Goal: Transaction & Acquisition: Purchase product/service

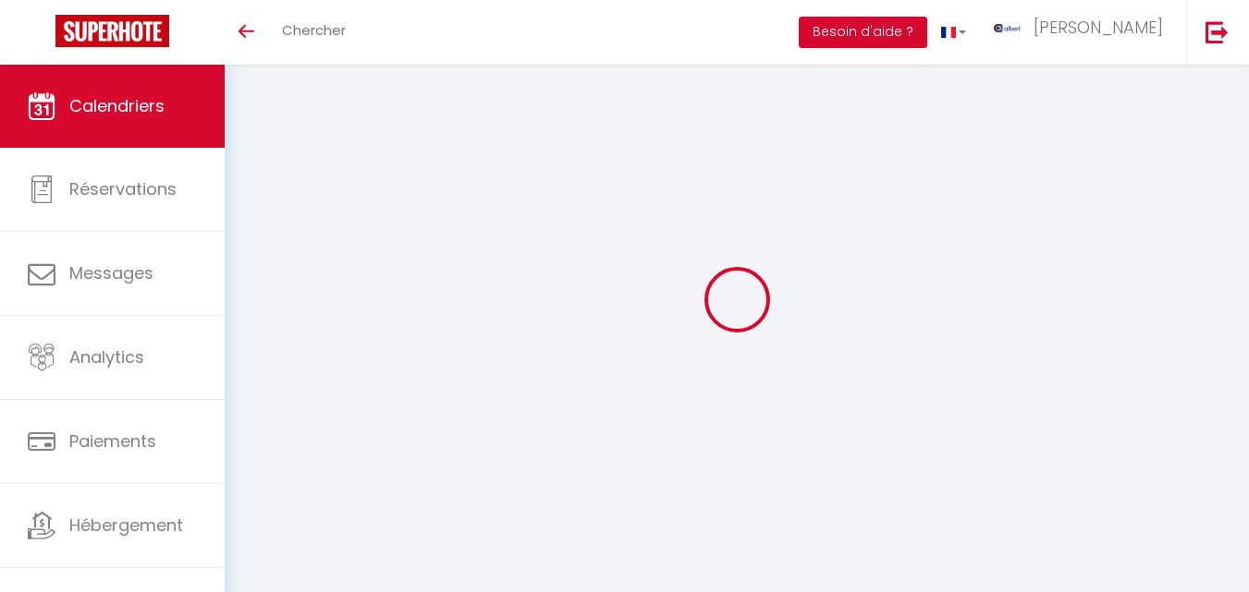
click at [189, 270] on link "Messages" at bounding box center [112, 273] width 225 height 83
click at [121, 273] on link "Messages" at bounding box center [112, 273] width 225 height 83
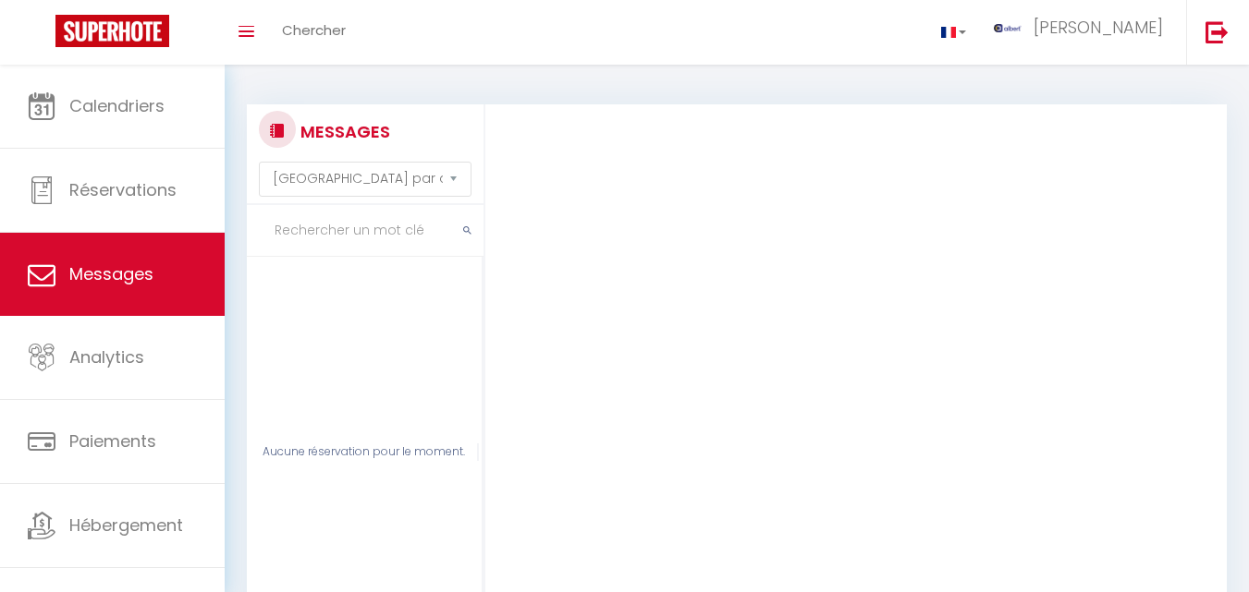
click at [366, 230] on input "text" at bounding box center [365, 231] width 237 height 52
type input "delais"
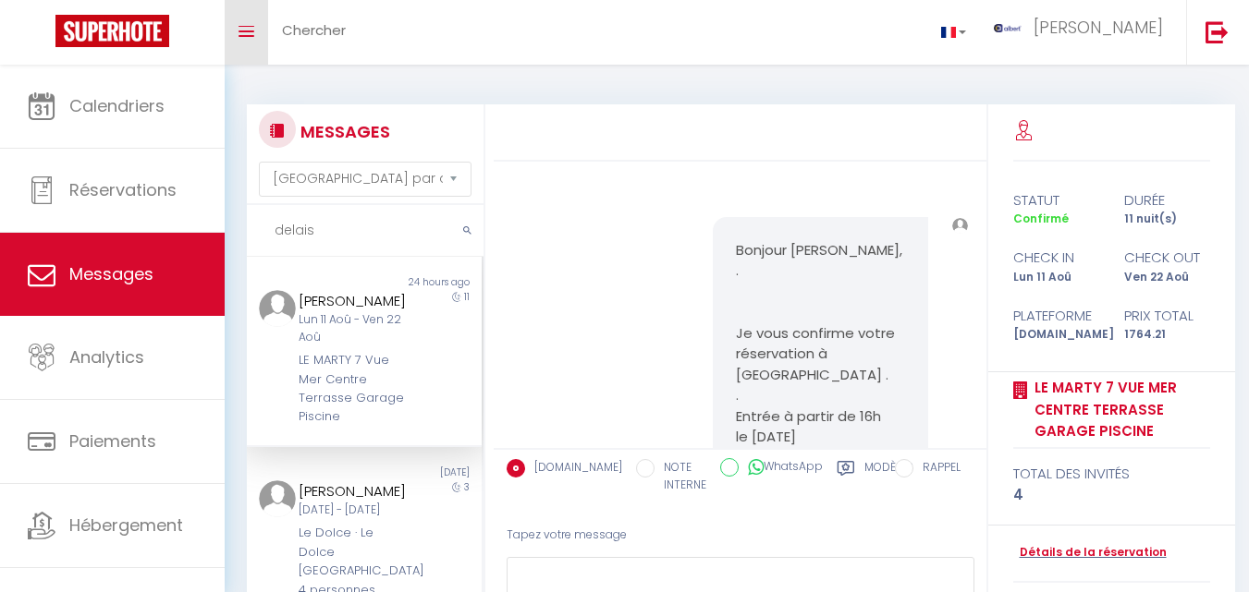
scroll to position [9949, 0]
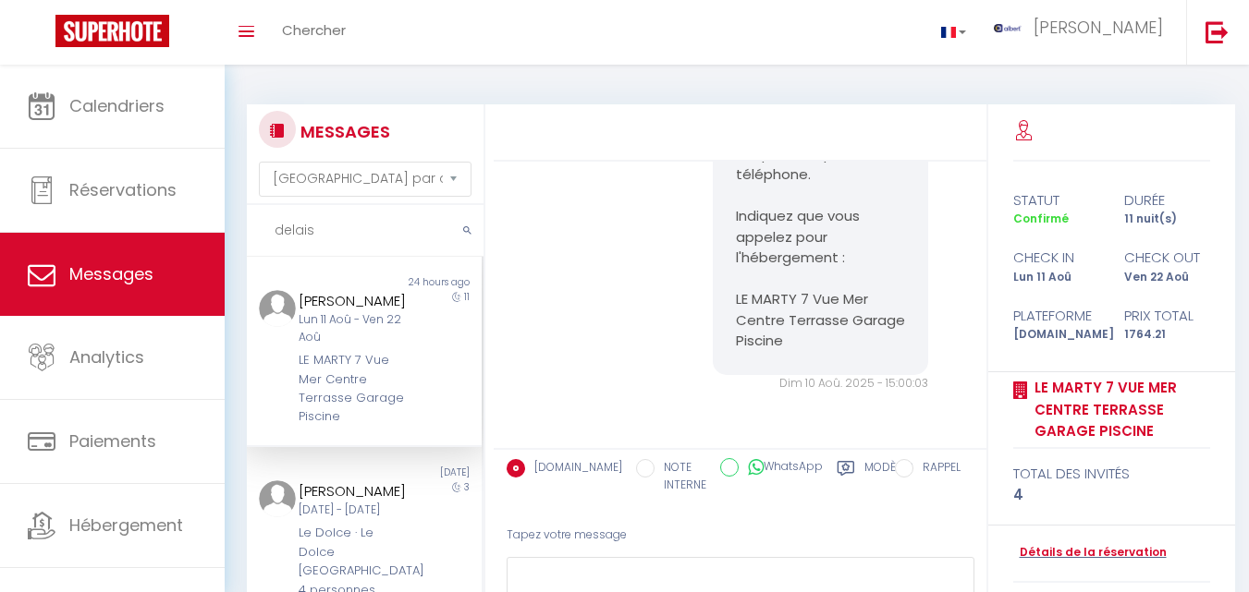
click at [423, 372] on div "11" at bounding box center [452, 358] width 59 height 137
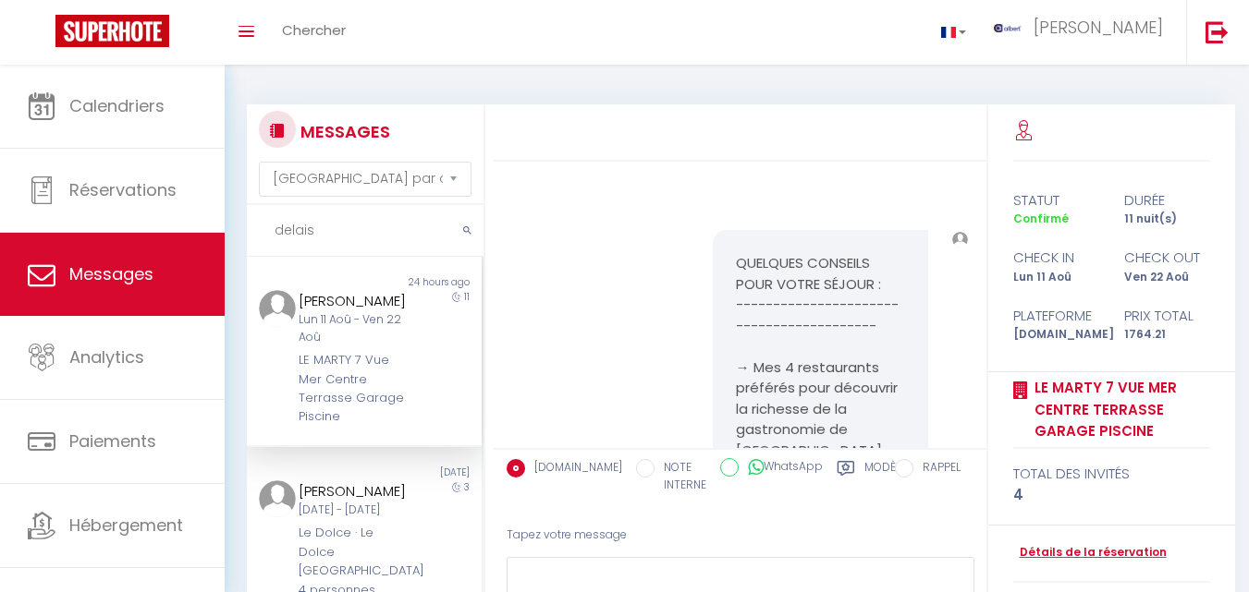
scroll to position [4101, 0]
drag, startPoint x: 335, startPoint y: 234, endPoint x: 98, endPoint y: 242, distance: 237.7
click at [98, 242] on div "× Toggle navigation Toggle Search Toggle menubar Chercher BUTTON albert Paramèt…" at bounding box center [624, 391] width 1249 height 652
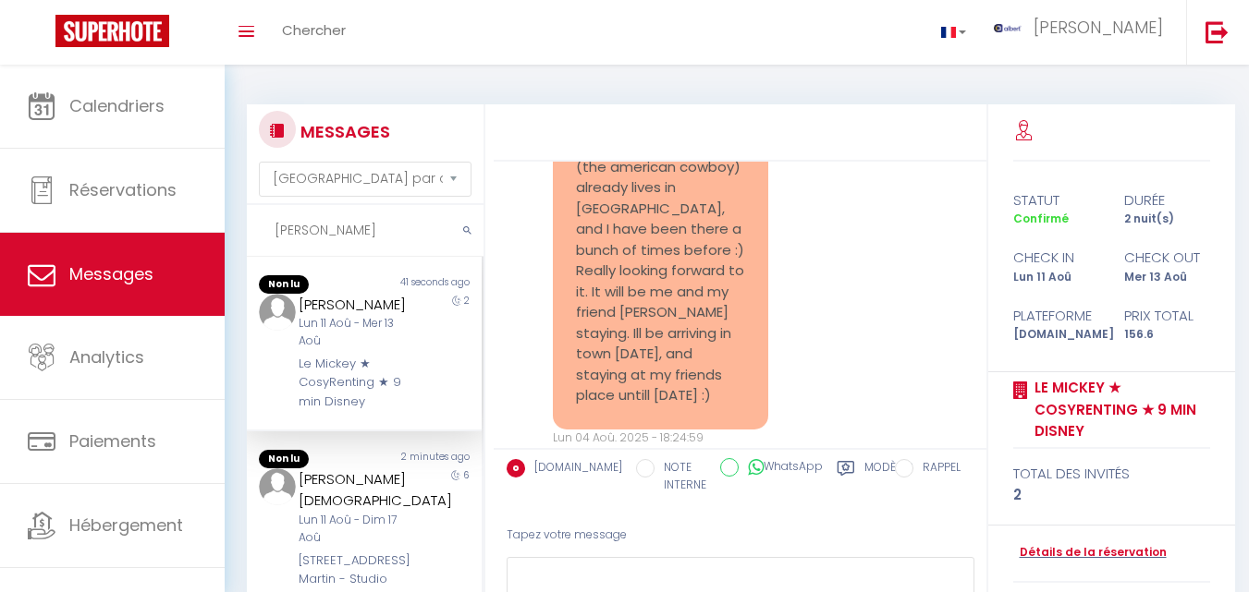
scroll to position [5067, 0]
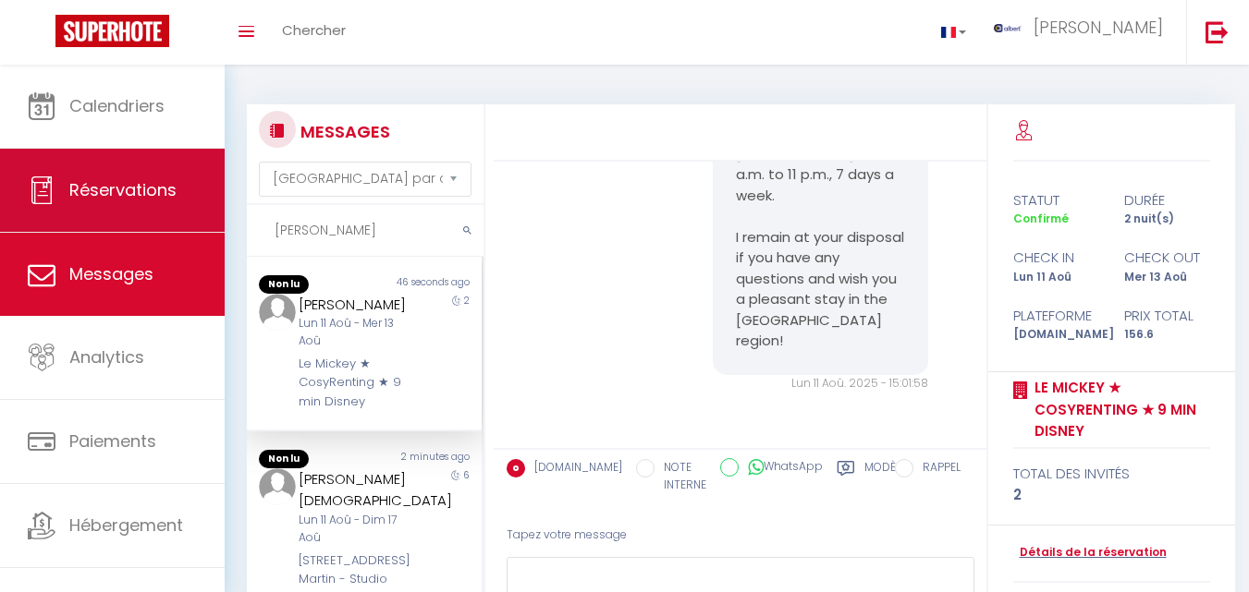
drag, startPoint x: 360, startPoint y: 239, endPoint x: 180, endPoint y: 226, distance: 180.7
click at [180, 226] on div "× Toggle navigation Toggle Search Toggle menubar Chercher BUTTON albert Paramèt…" at bounding box center [624, 391] width 1249 height 652
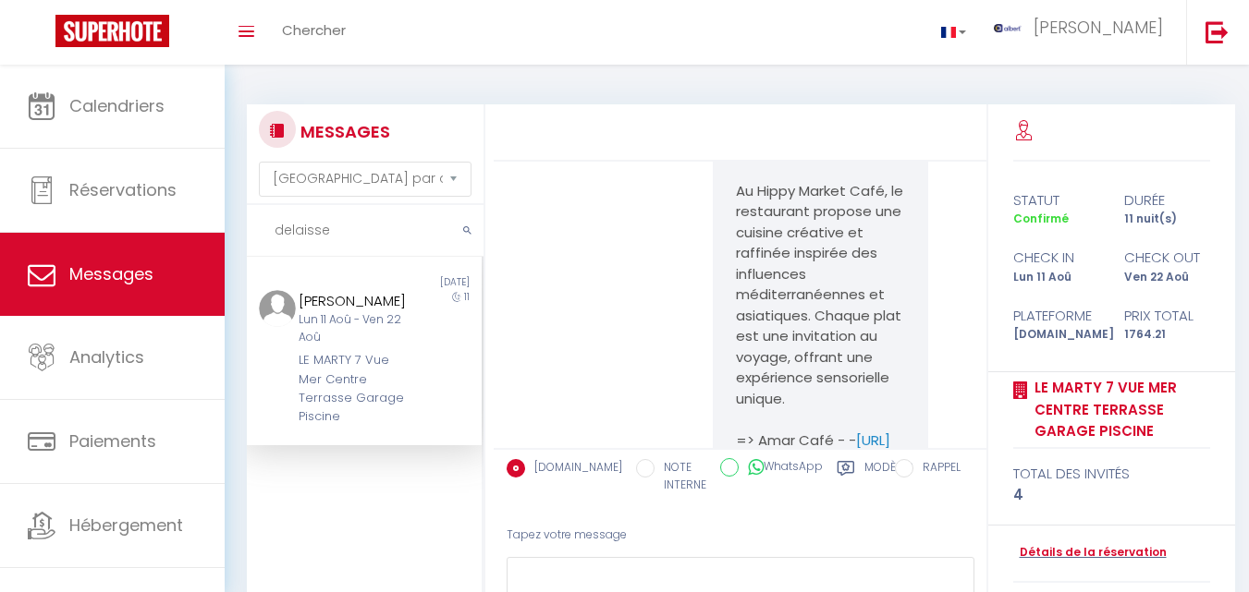
scroll to position [9949, 0]
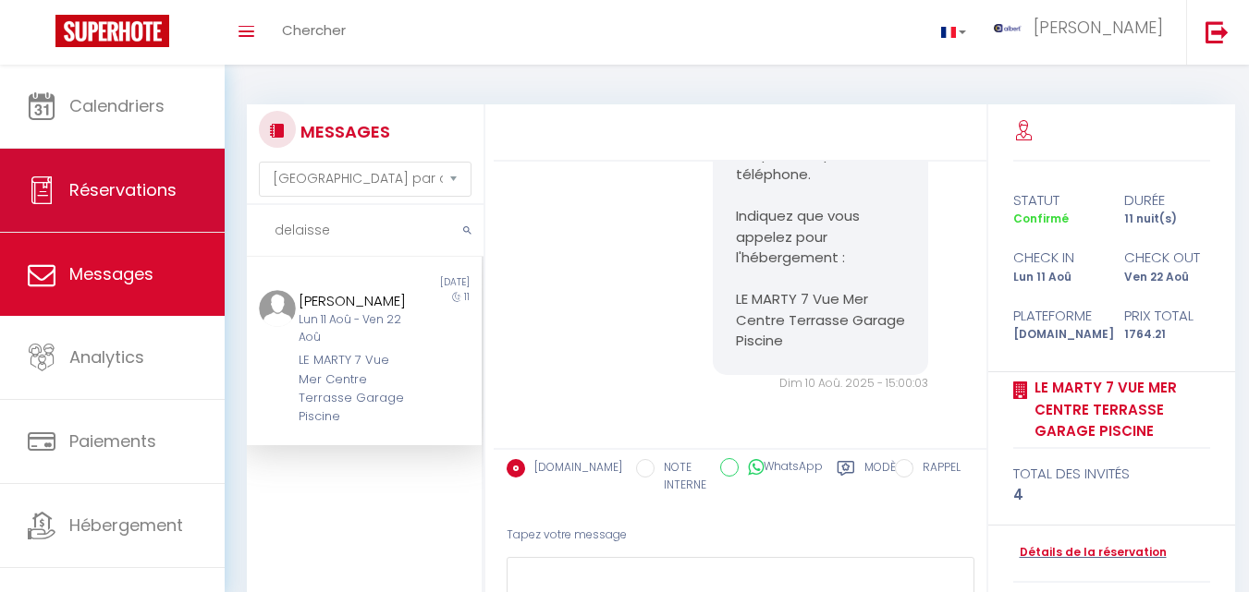
drag, startPoint x: 399, startPoint y: 239, endPoint x: 210, endPoint y: 225, distance: 190.0
click at [210, 225] on div "× Toggle navigation Toggle Search Toggle menubar Chercher BUTTON albert Paramèt…" at bounding box center [624, 391] width 1249 height 652
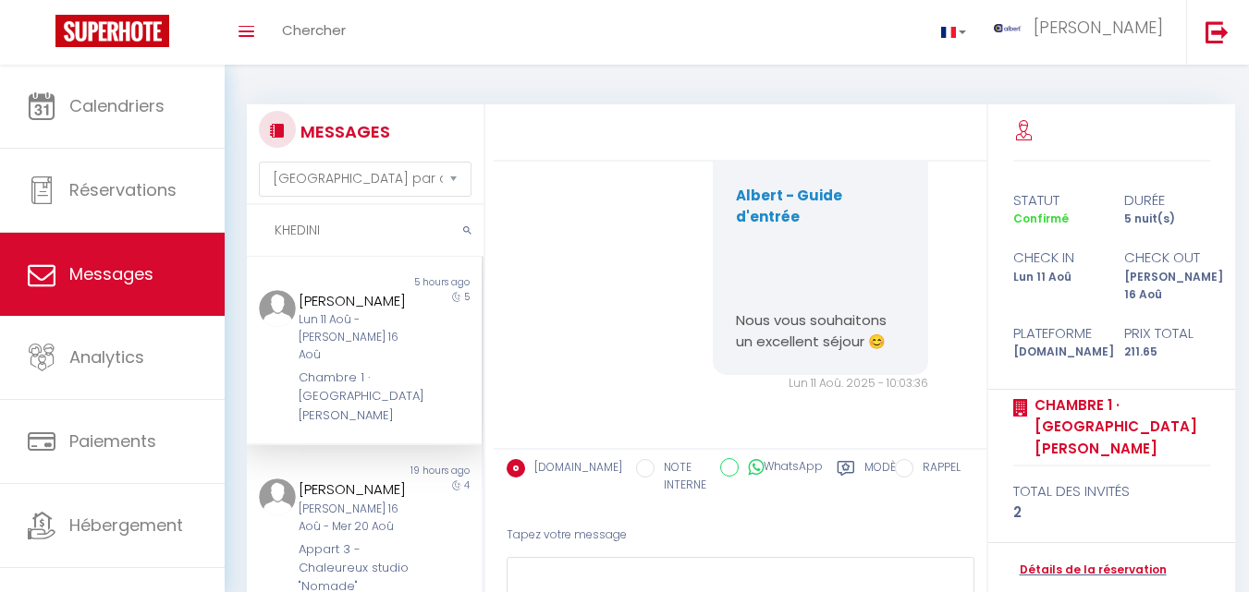
scroll to position [7509, 0]
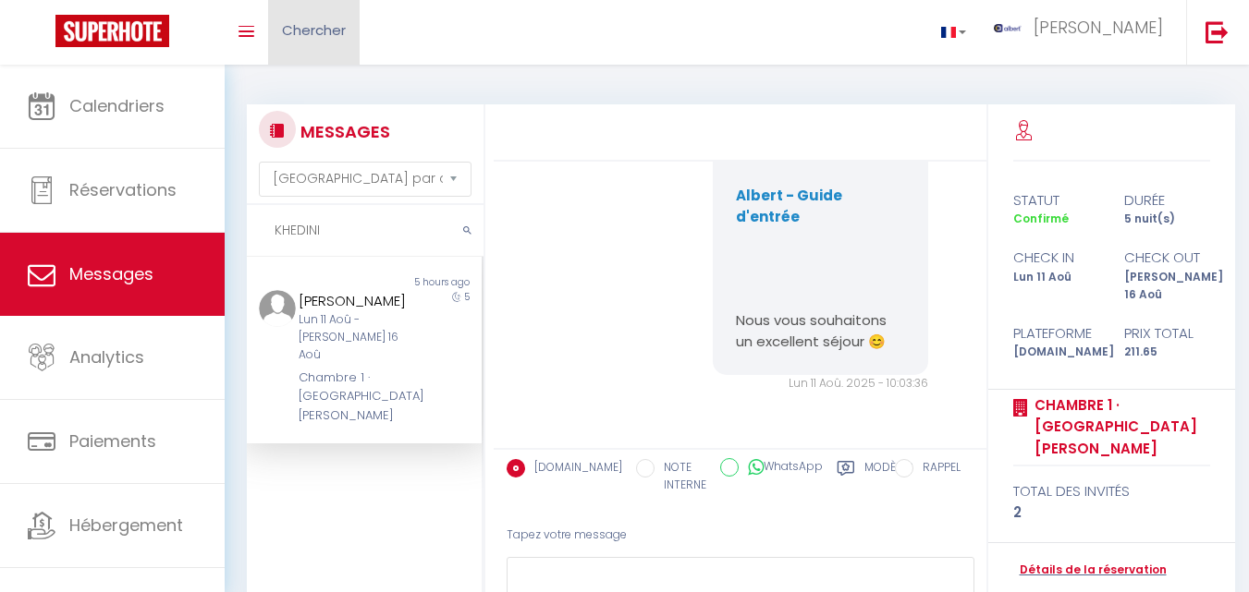
type input "KHEDINI"
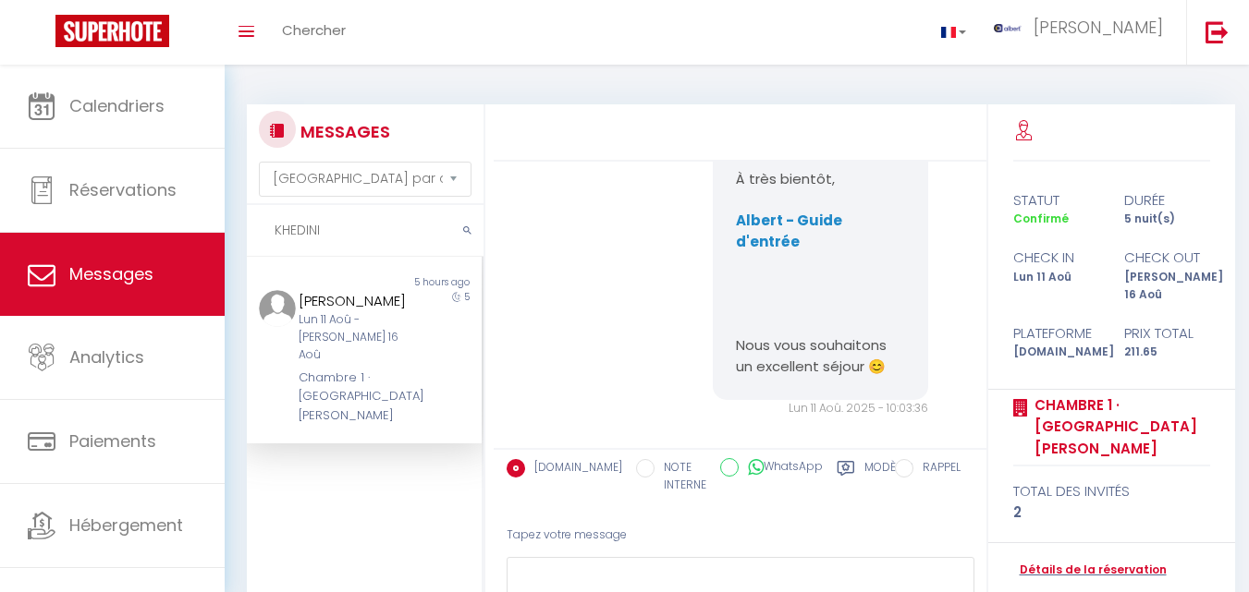
scroll to position [7108, 0]
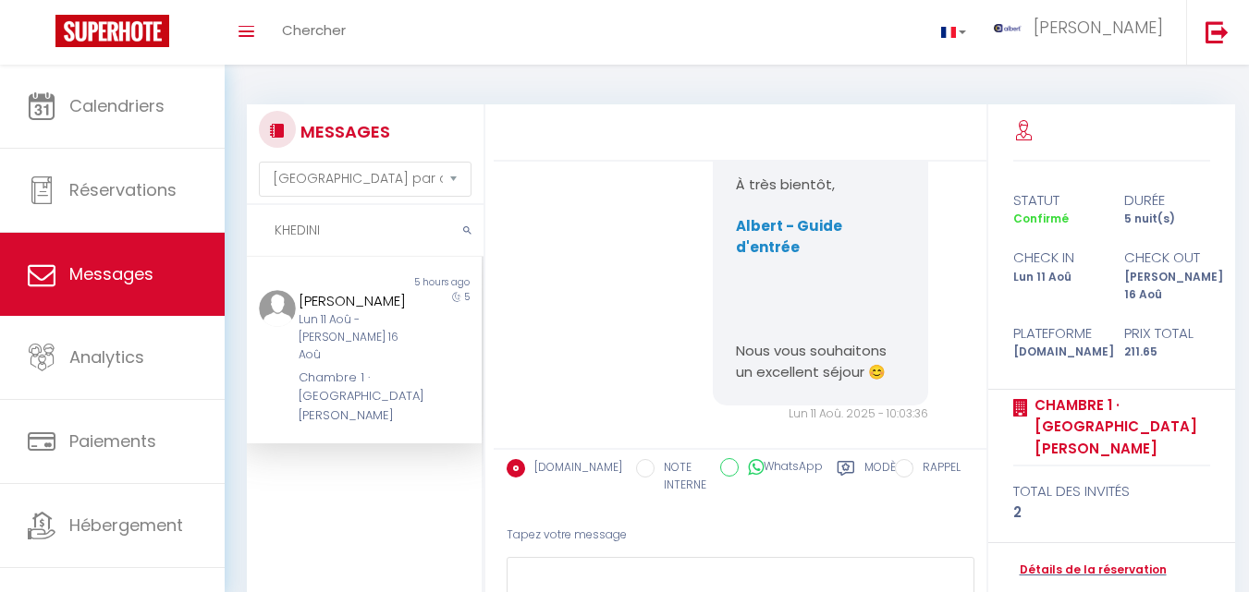
copy div "Khedini Valérie"
drag, startPoint x: 408, startPoint y: 299, endPoint x: 298, endPoint y: 293, distance: 110.1
click at [298, 293] on div "Khedini Valérie Lun 11 Aoû - Sam 16 Aoû Chambre 1 · Cosy Centre Ville Narbonne" at bounding box center [354, 357] width 137 height 135
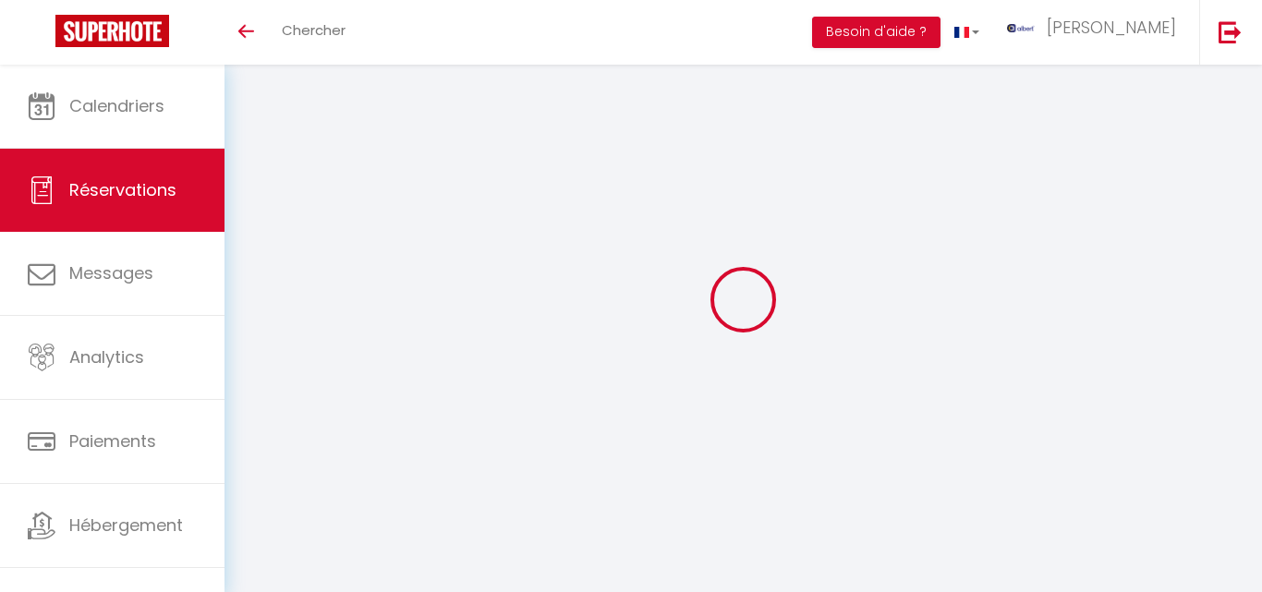
select select "confirmed"
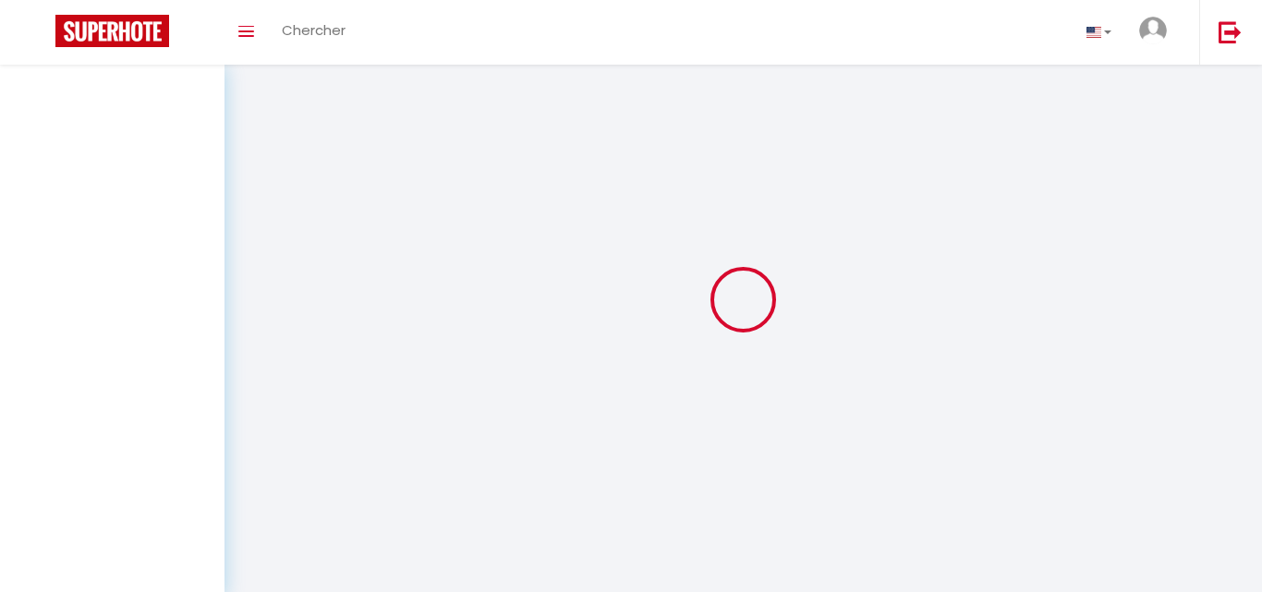
select select "confirmed"
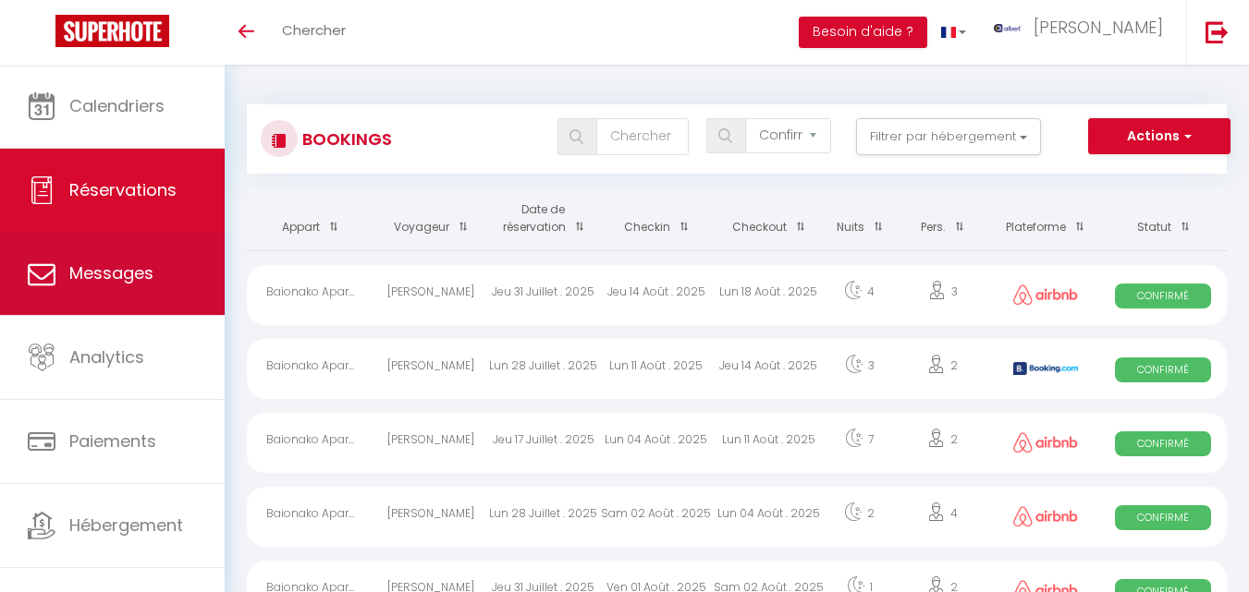
click at [155, 273] on link "Messages" at bounding box center [112, 273] width 225 height 83
click at [144, 260] on link "Messages" at bounding box center [112, 273] width 225 height 83
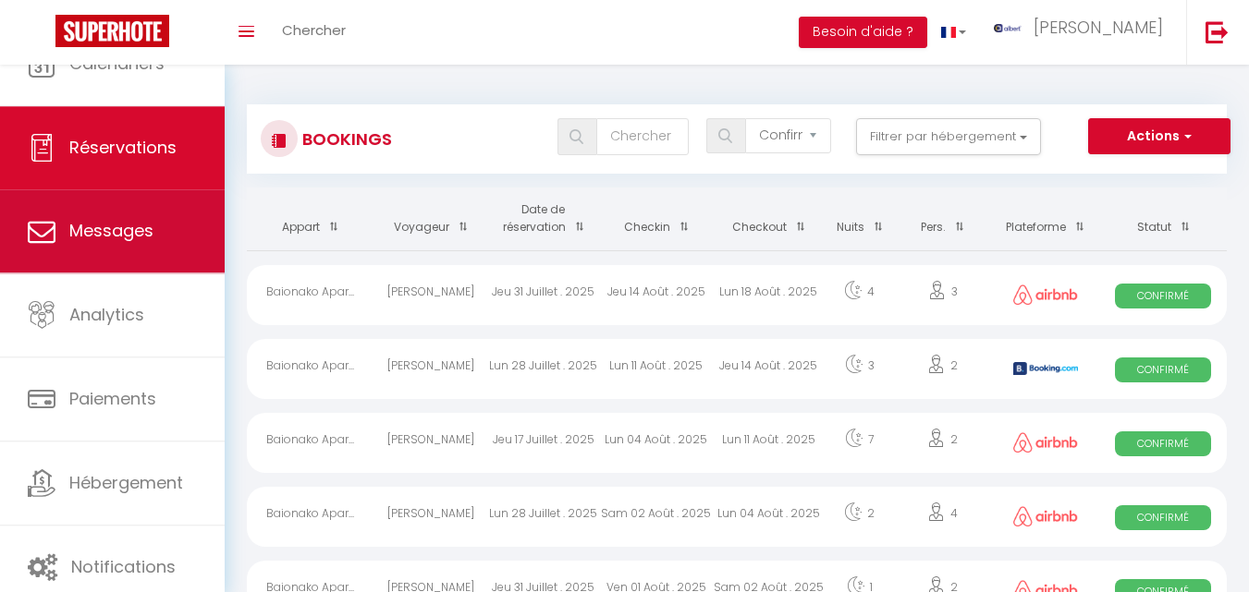
select select "message"
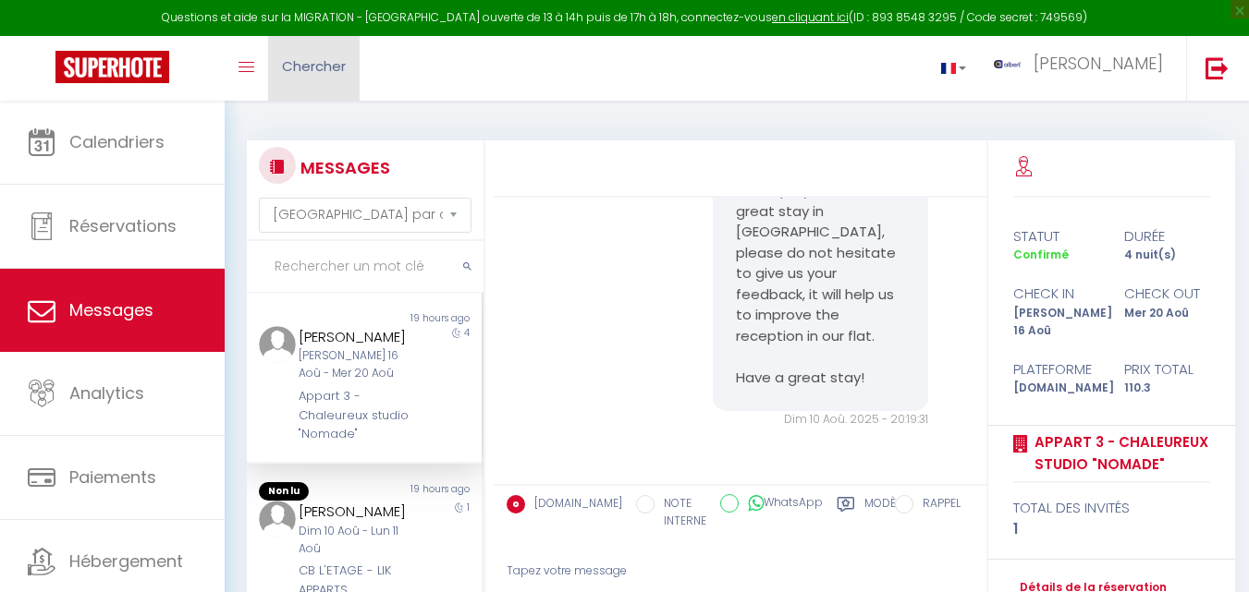
scroll to position [1073, 0]
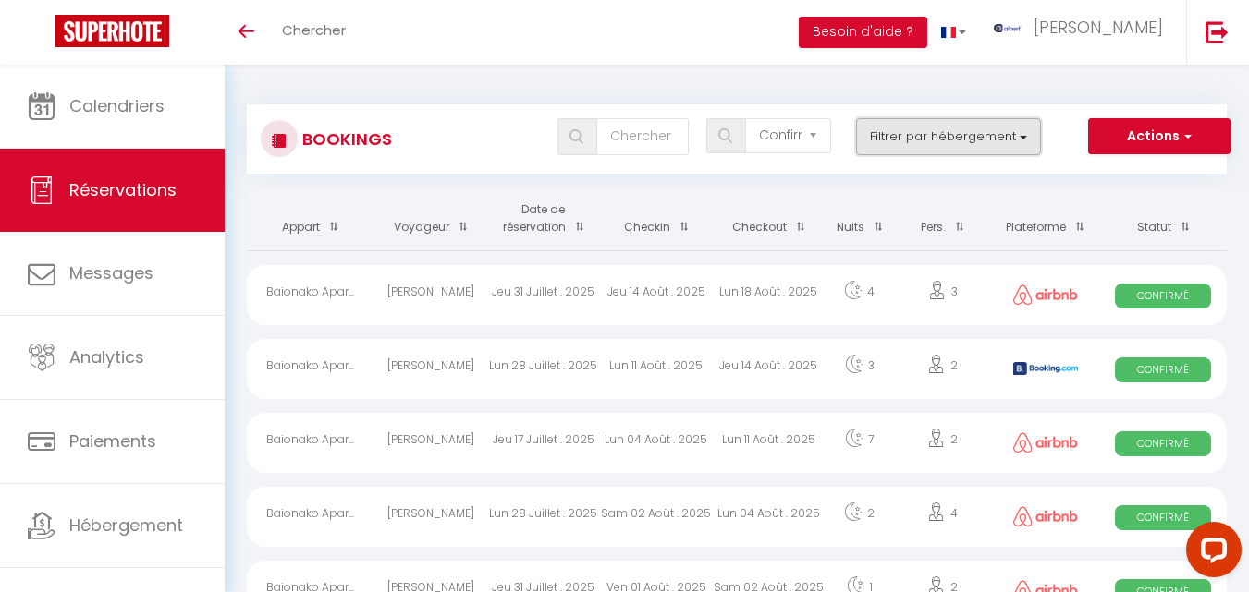
click at [1019, 141] on button "Filtrer par hébergement" at bounding box center [948, 136] width 185 height 37
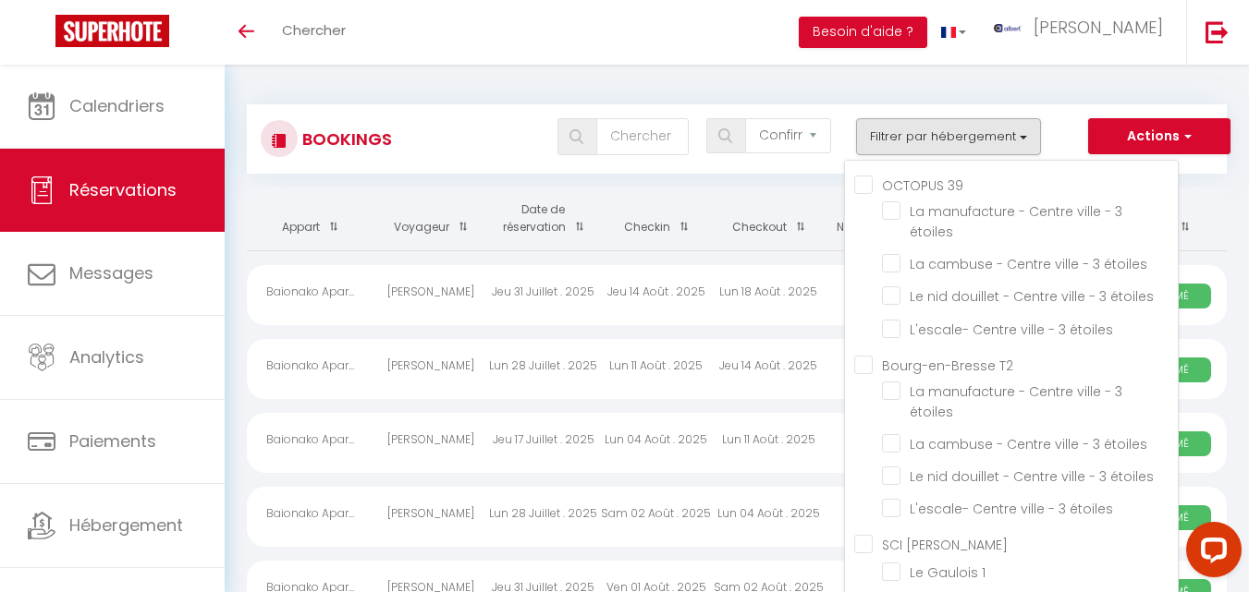
scroll to position [2820, 0]
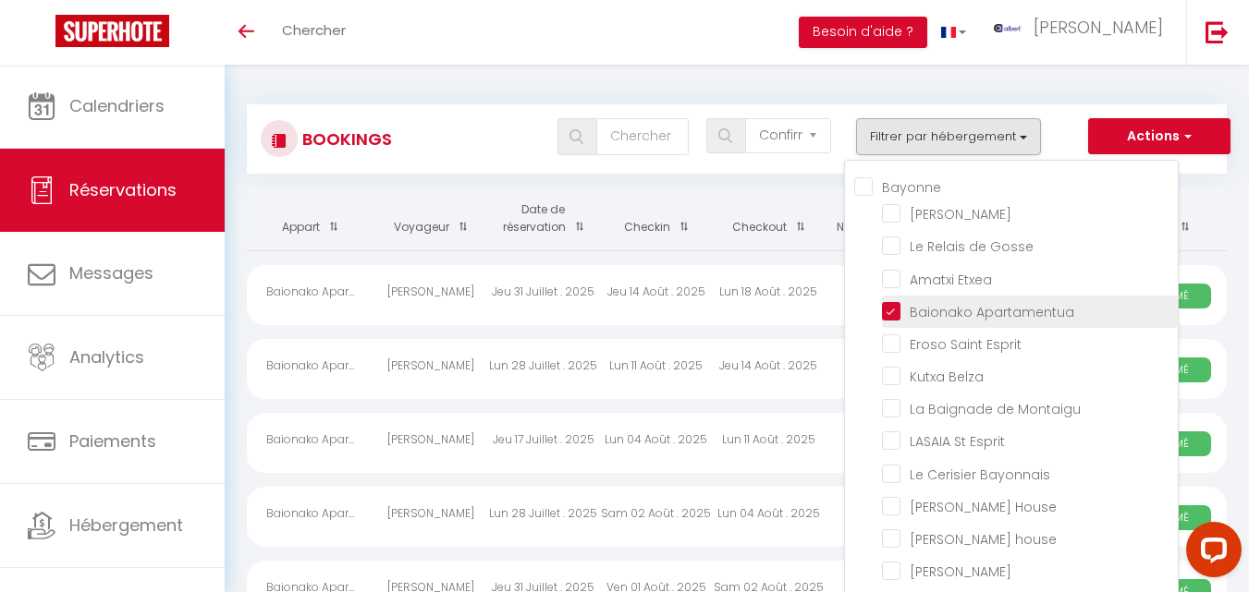
click at [890, 320] on input "Baionako Apartamentua" at bounding box center [1030, 310] width 296 height 18
checkbox input "false"
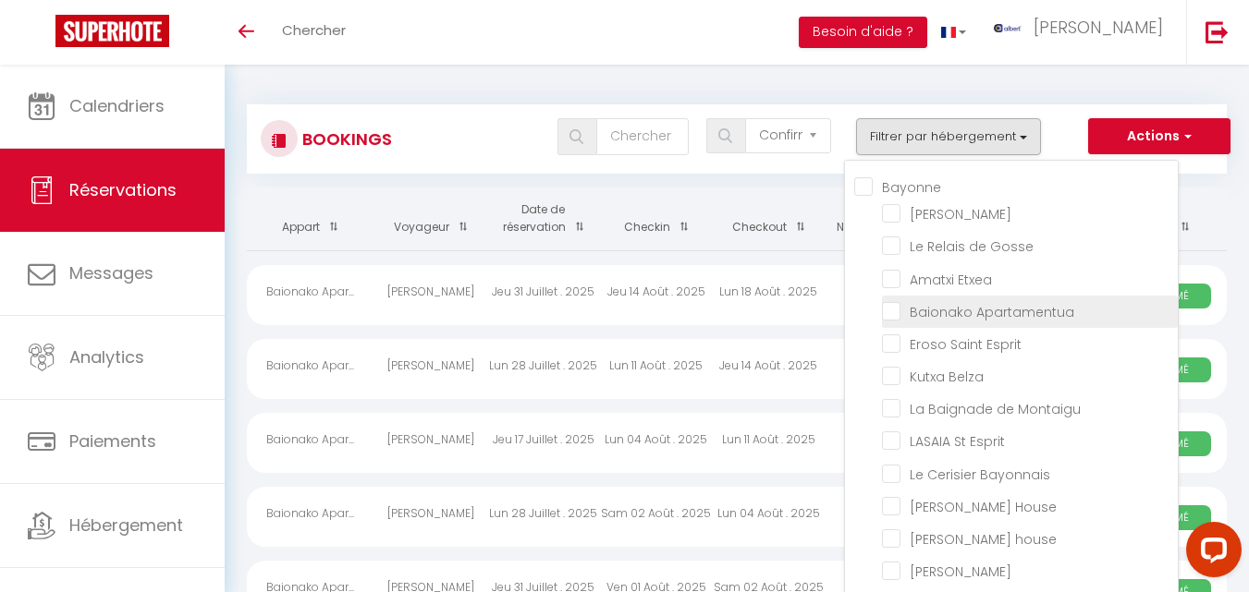
checkbox input "false"
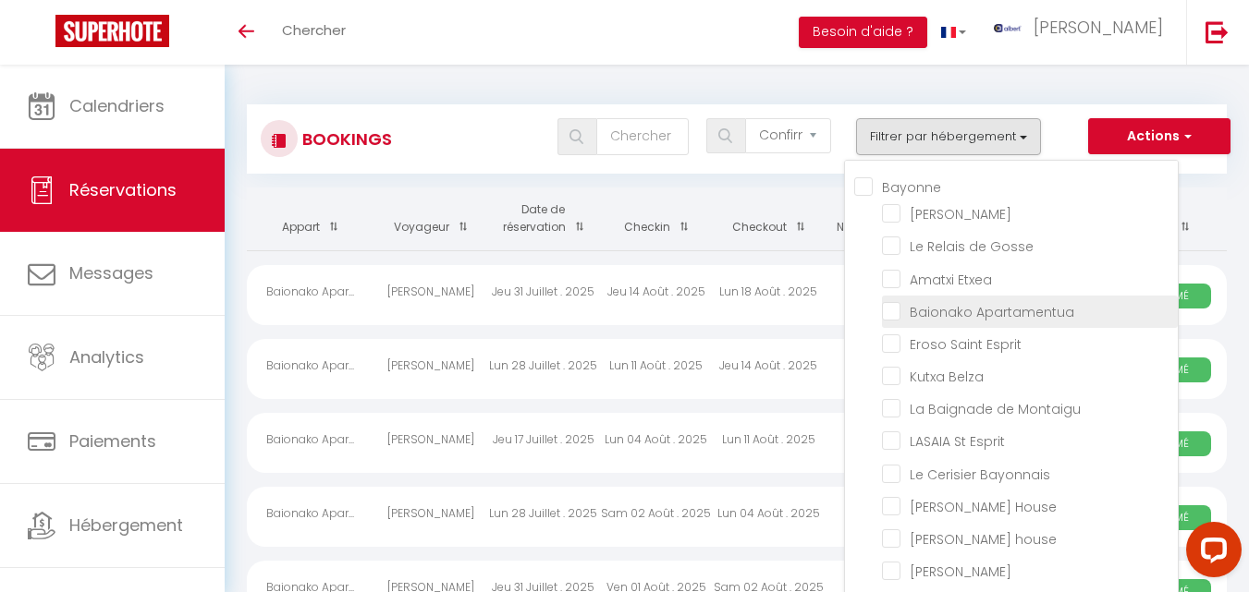
checkbox input "false"
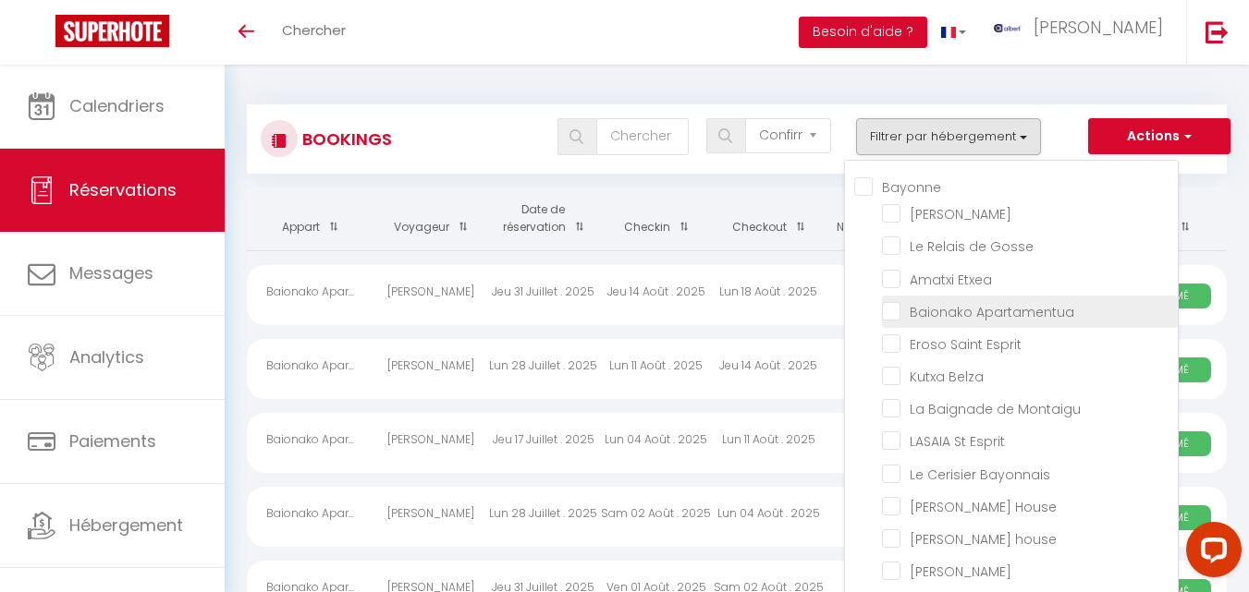
checkbox input "false"
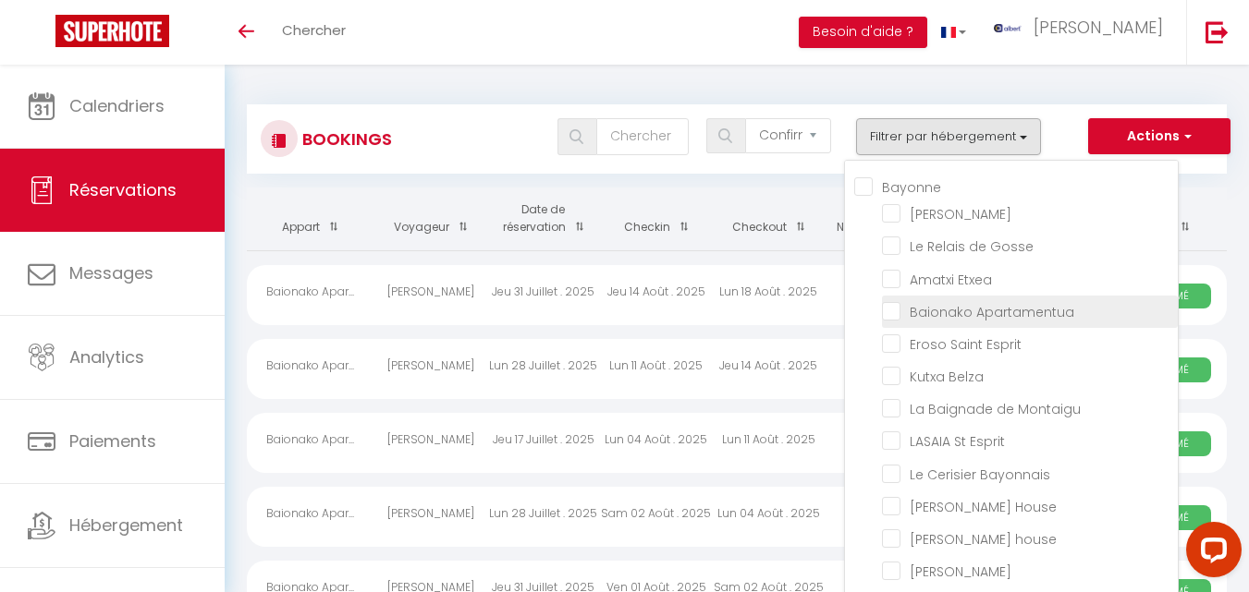
checkbox input "false"
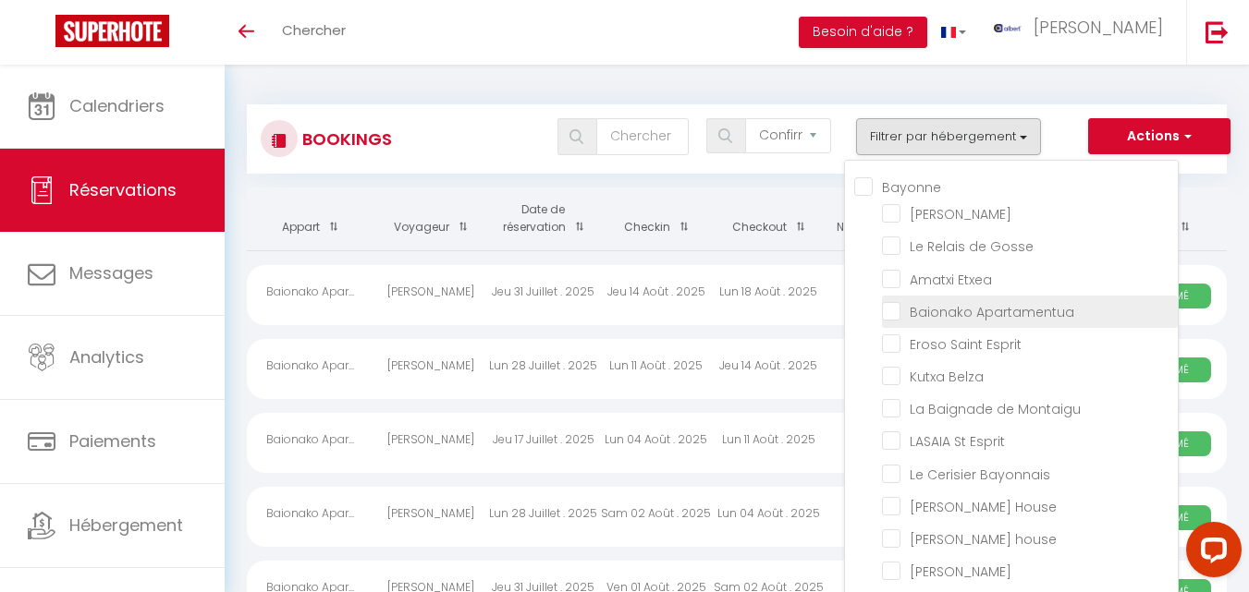
checkbox input "false"
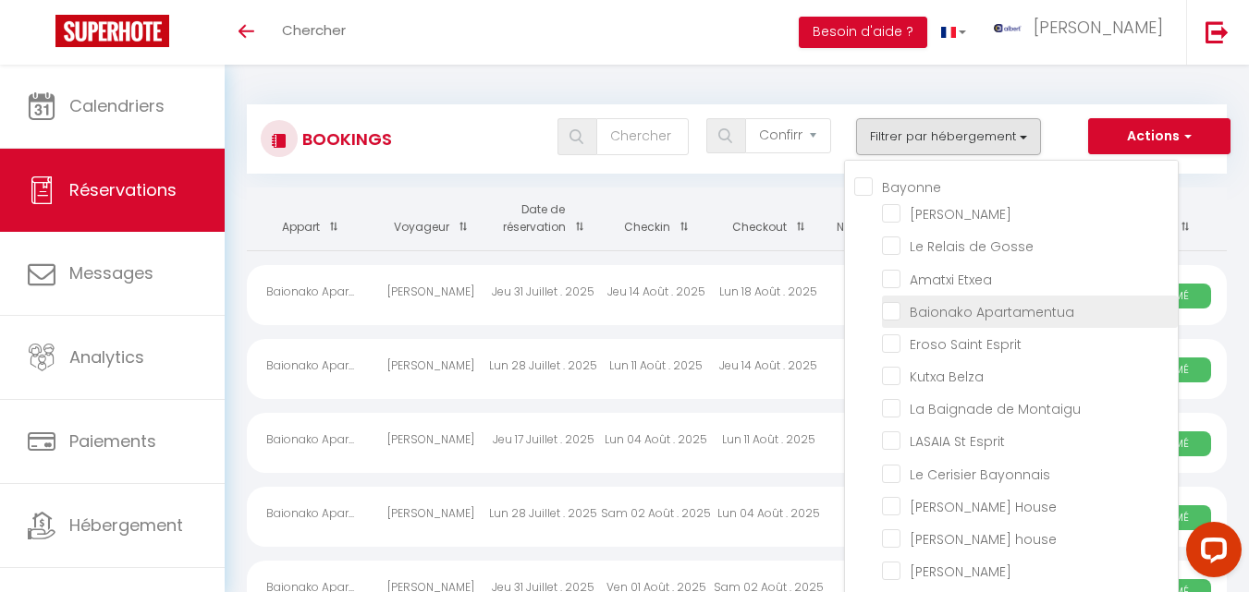
checkbox input "false"
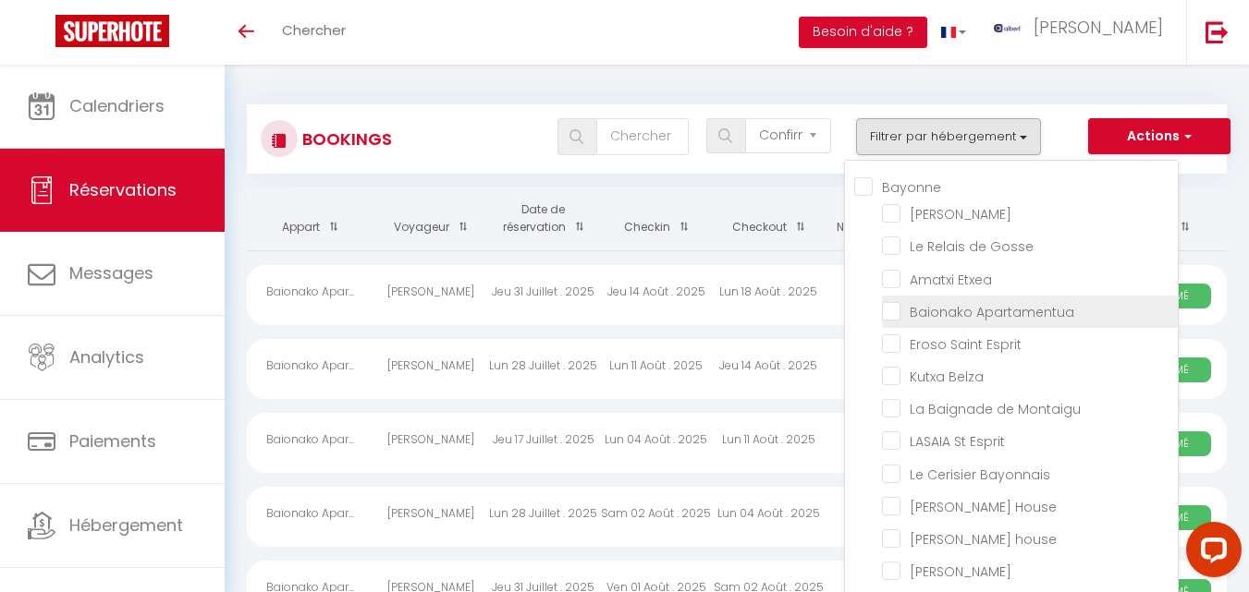
checkbox input "false"
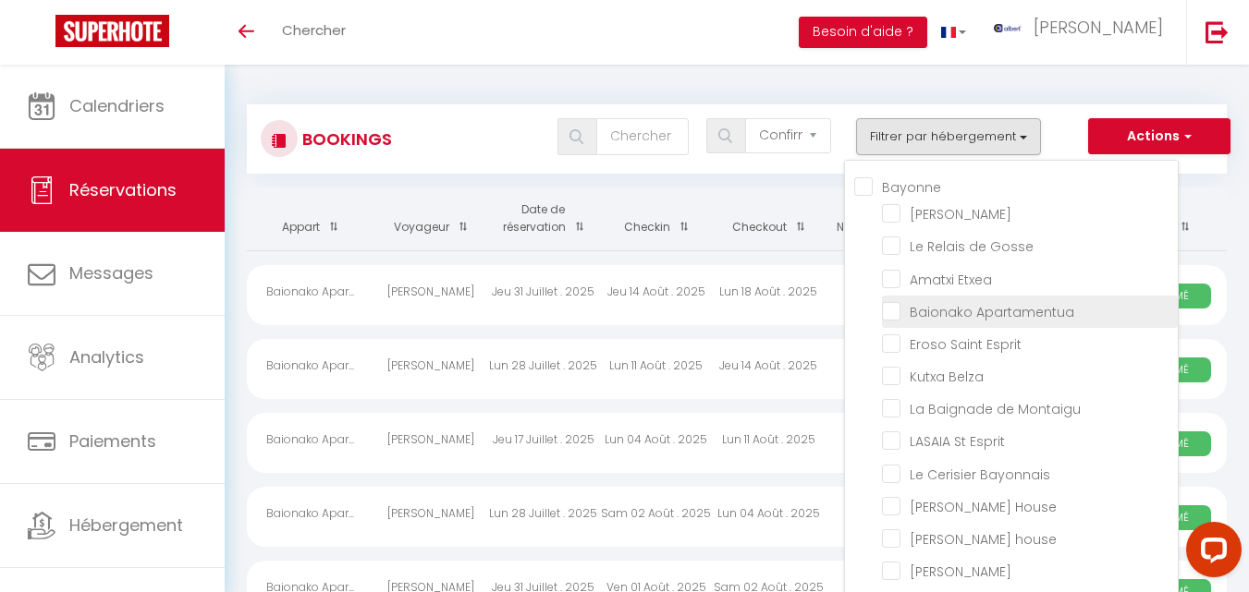
checkbox input "false"
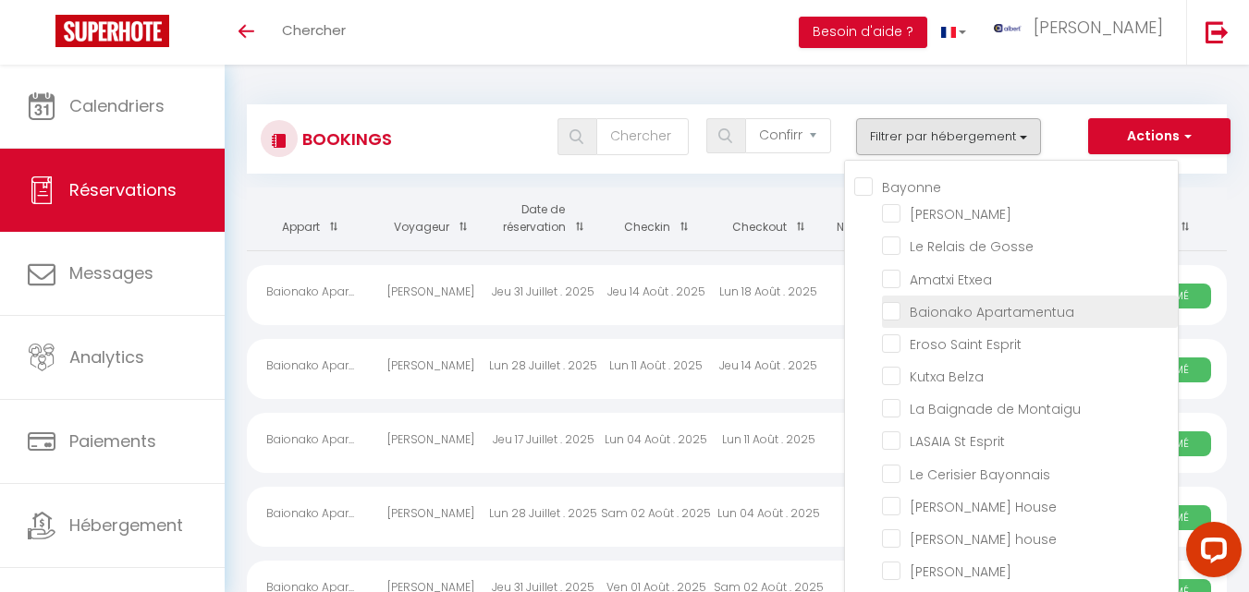
checkbox input "false"
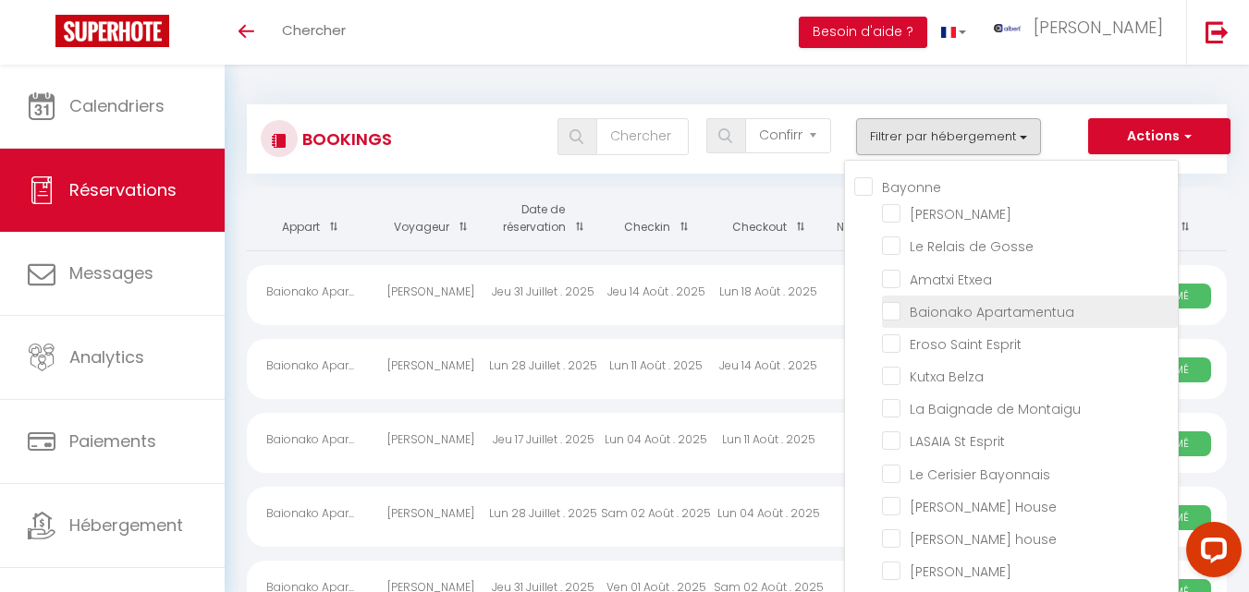
checkbox input "false"
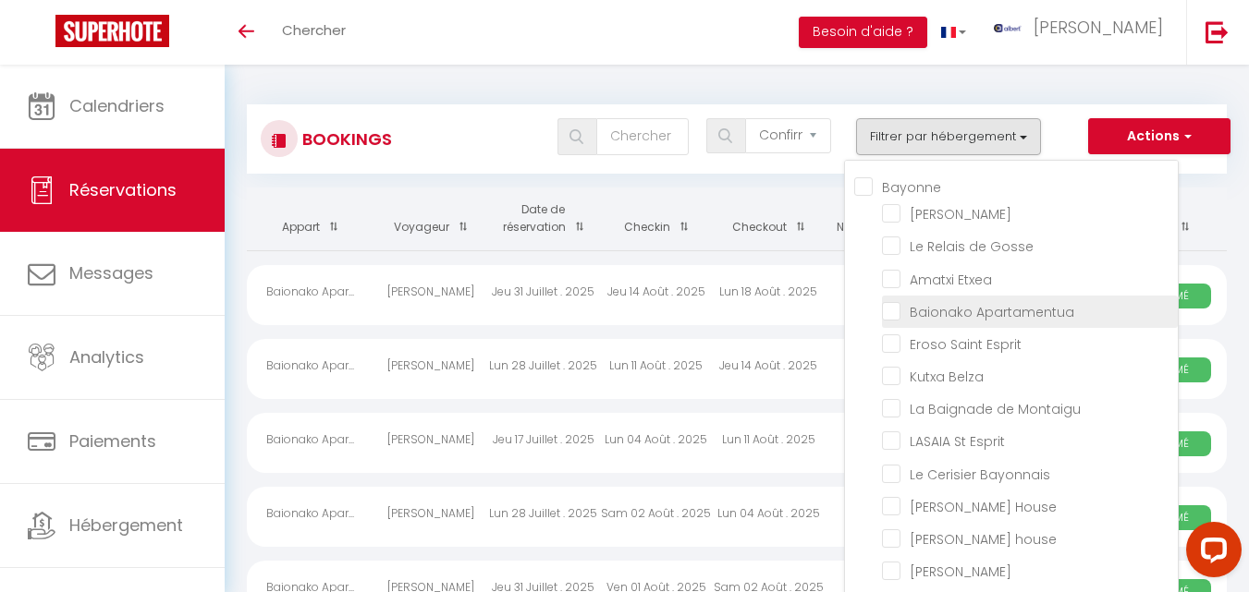
checkbox input "false"
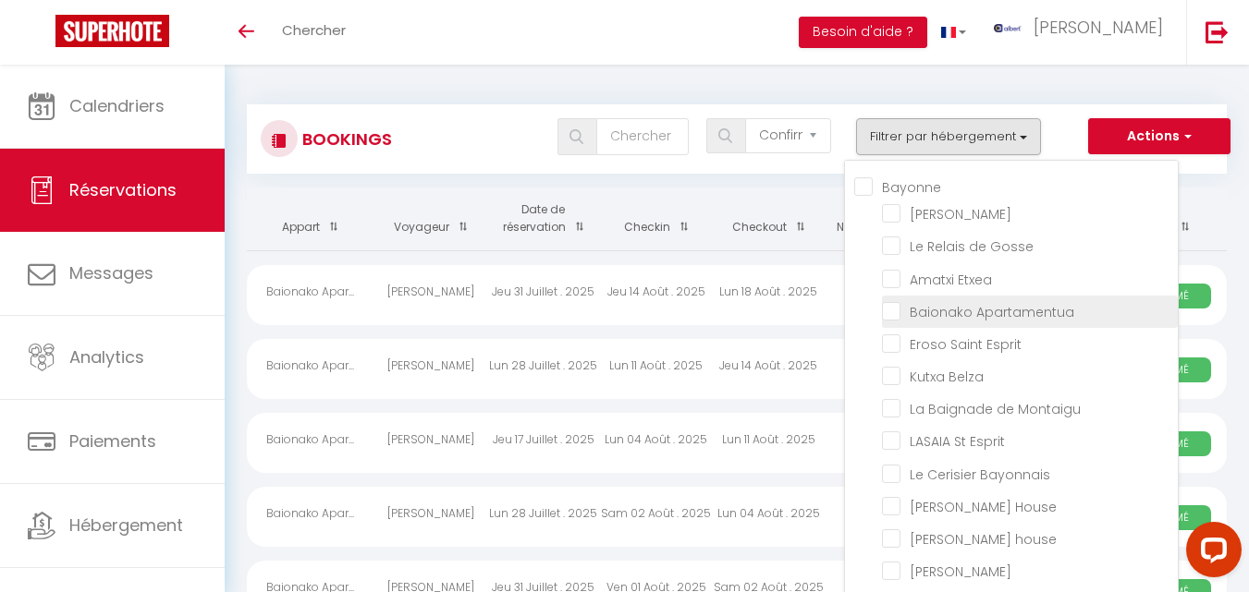
checkbox input "false"
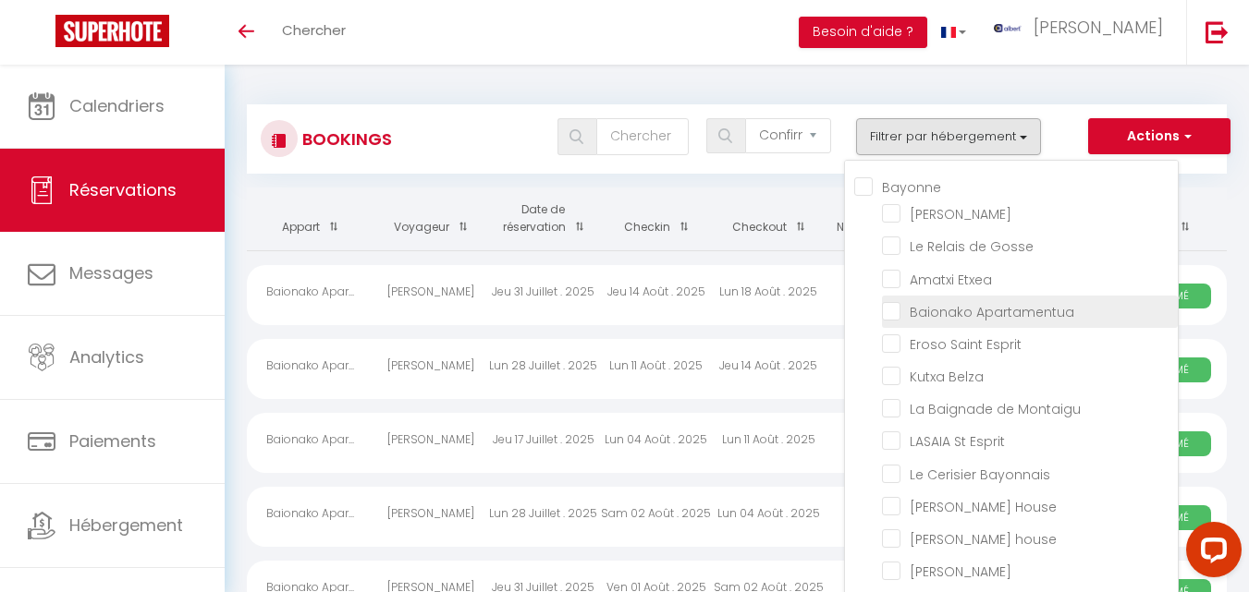
checkbox input "false"
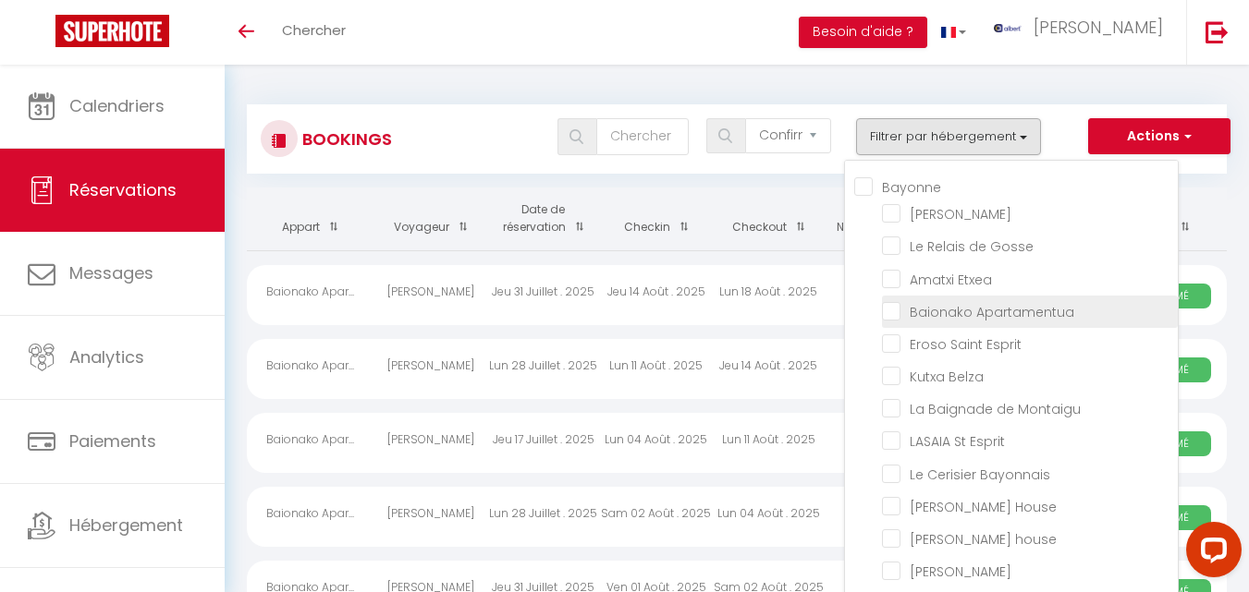
checkbox input "false"
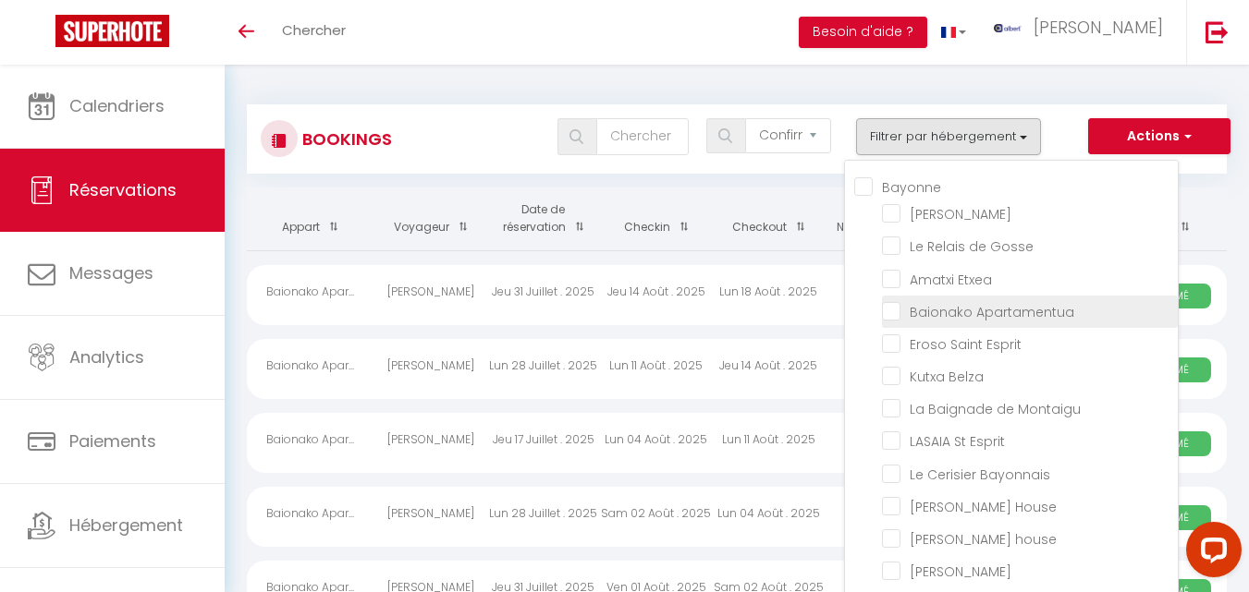
checkbox input "false"
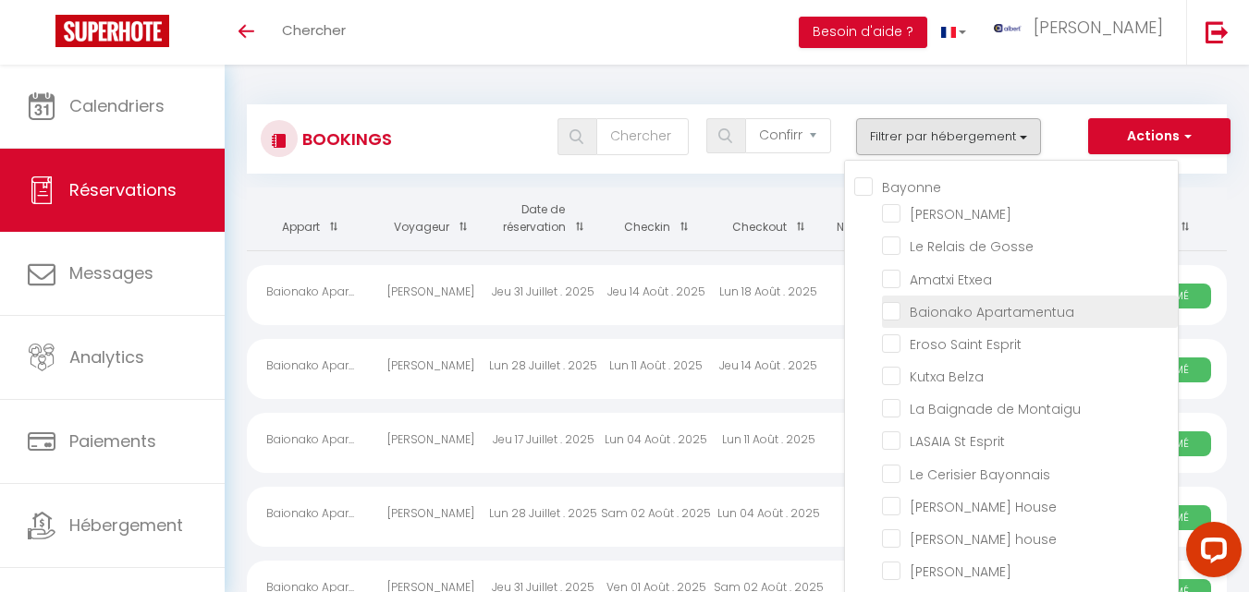
checkbox input "false"
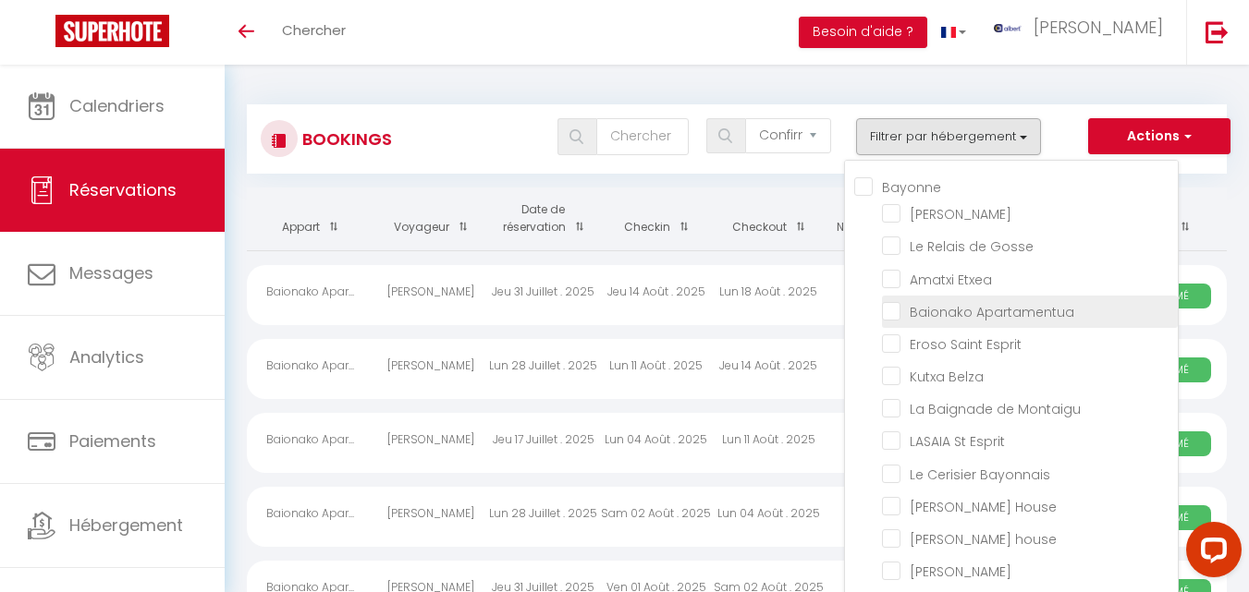
checkbox input "false"
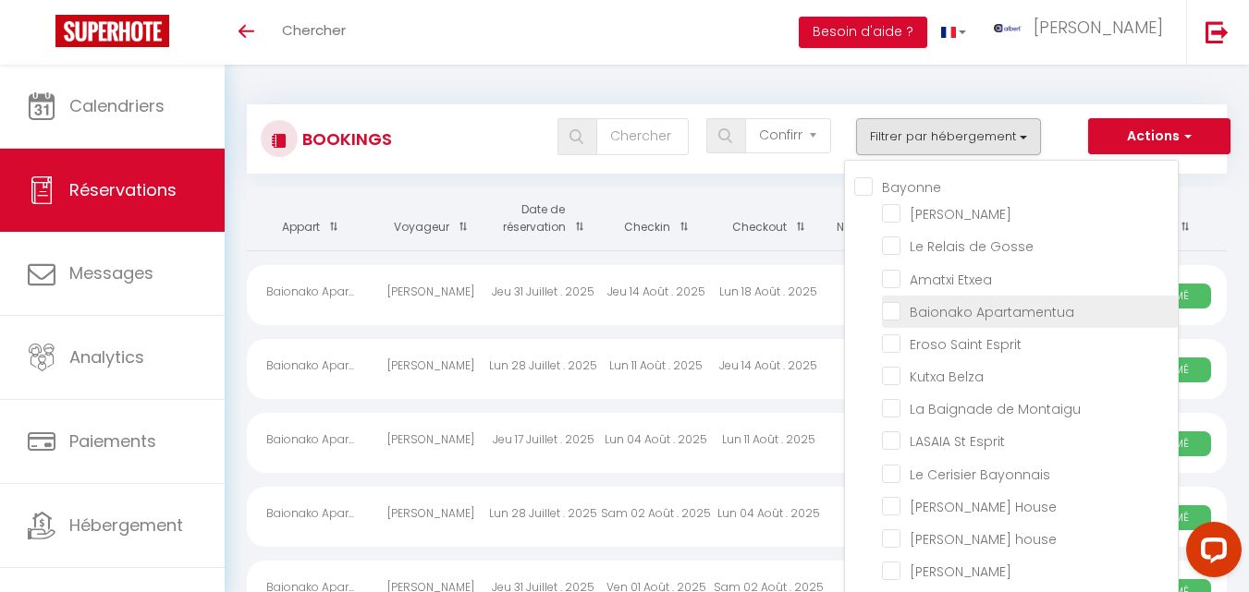
checkbox input "false"
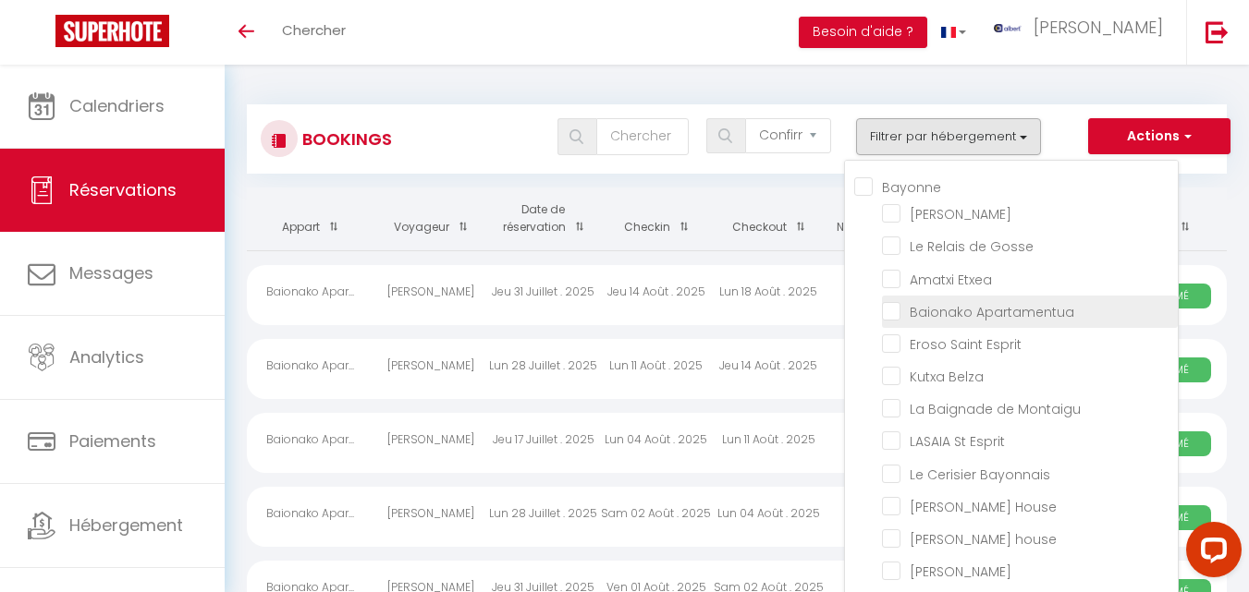
checkbox input "false"
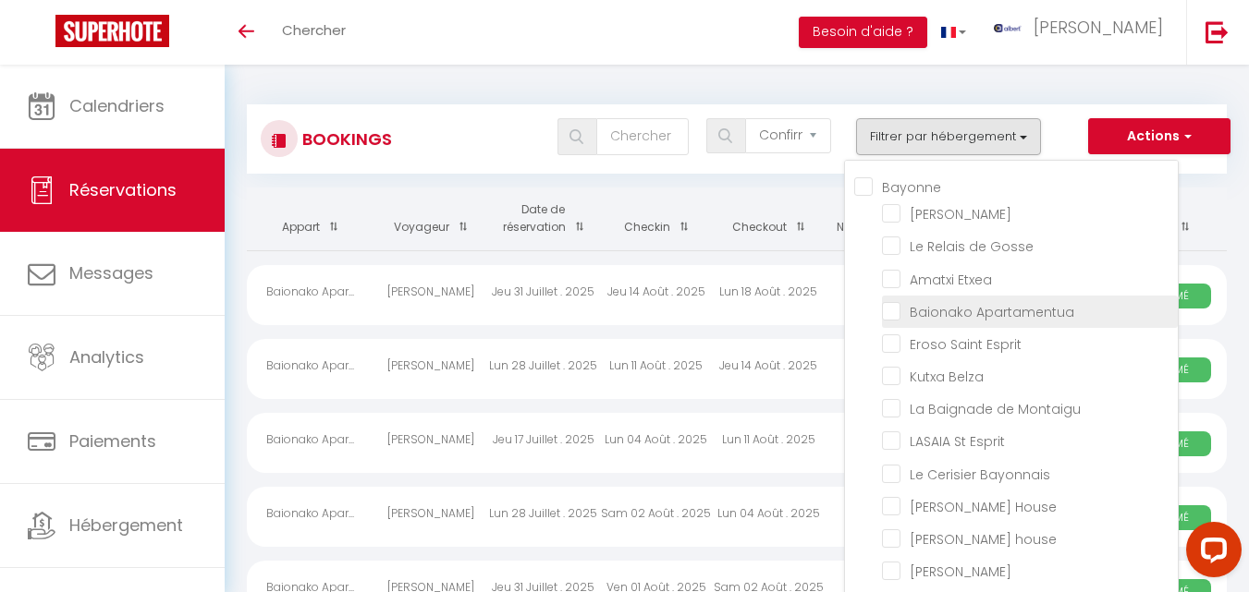
checkbox input "false"
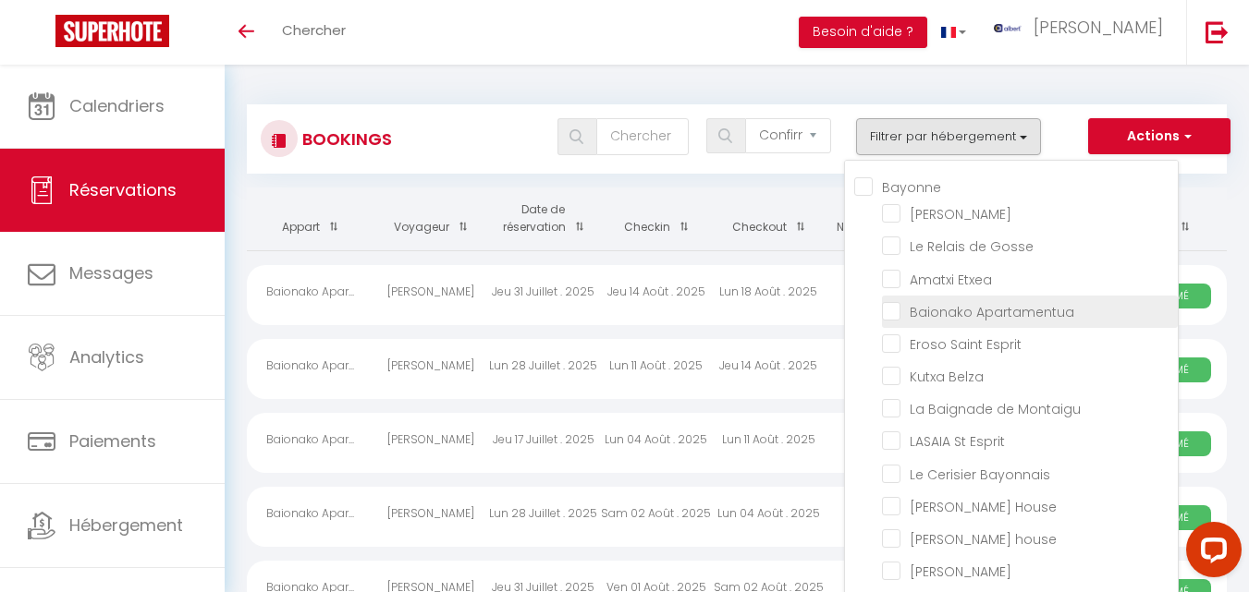
checkbox input "false"
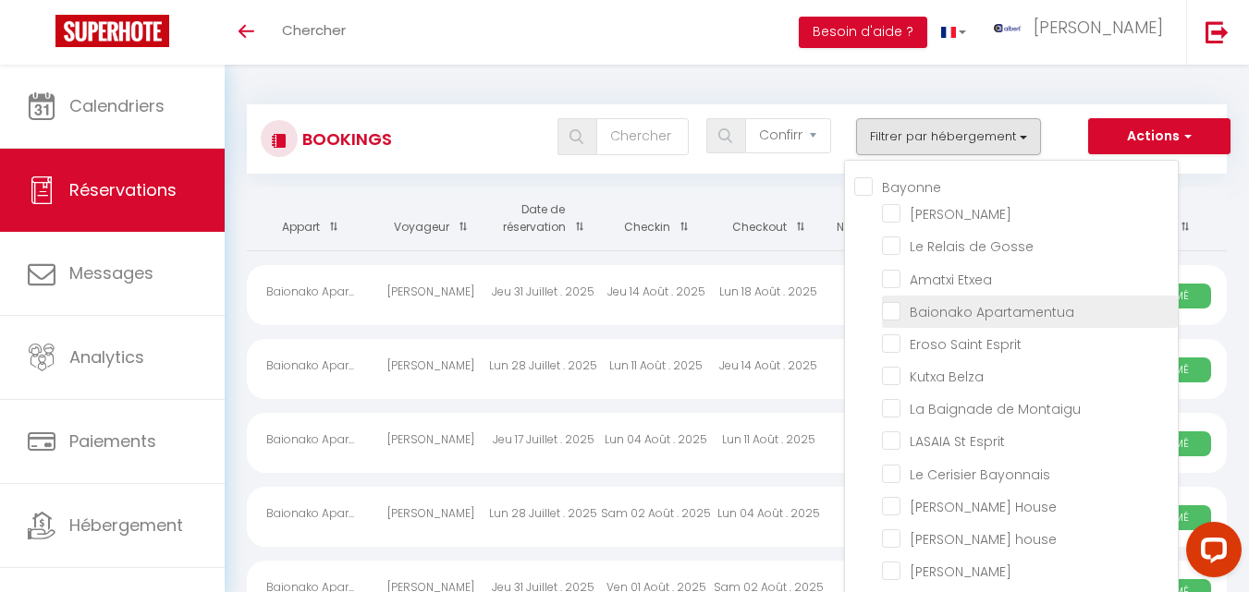
checkbox input "false"
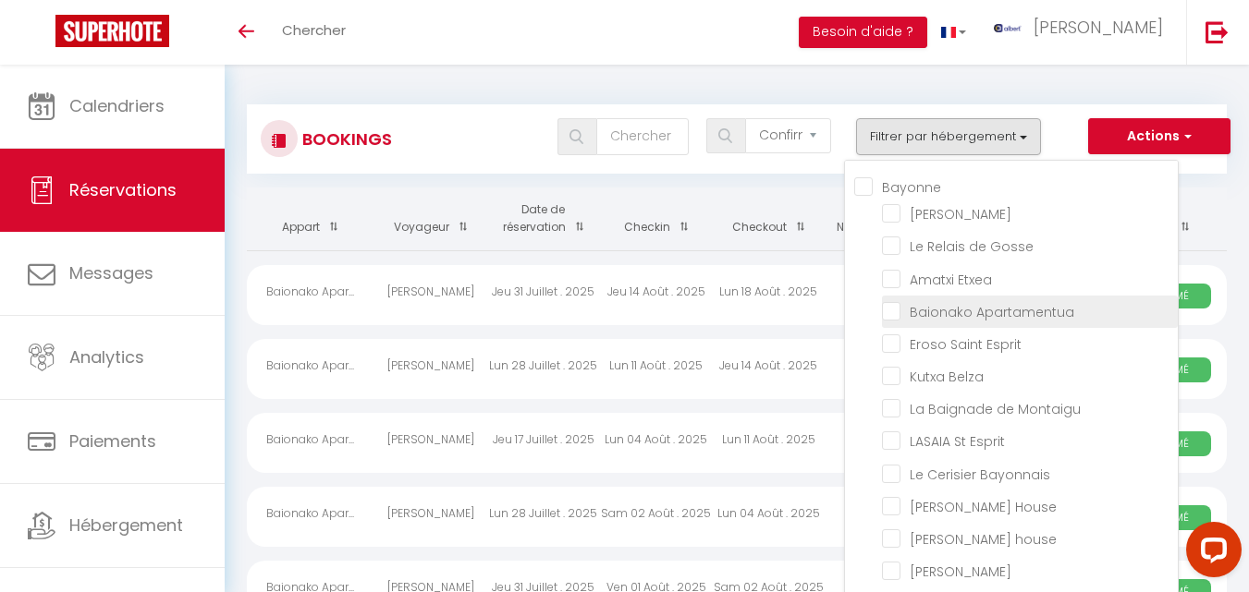
checkbox input "false"
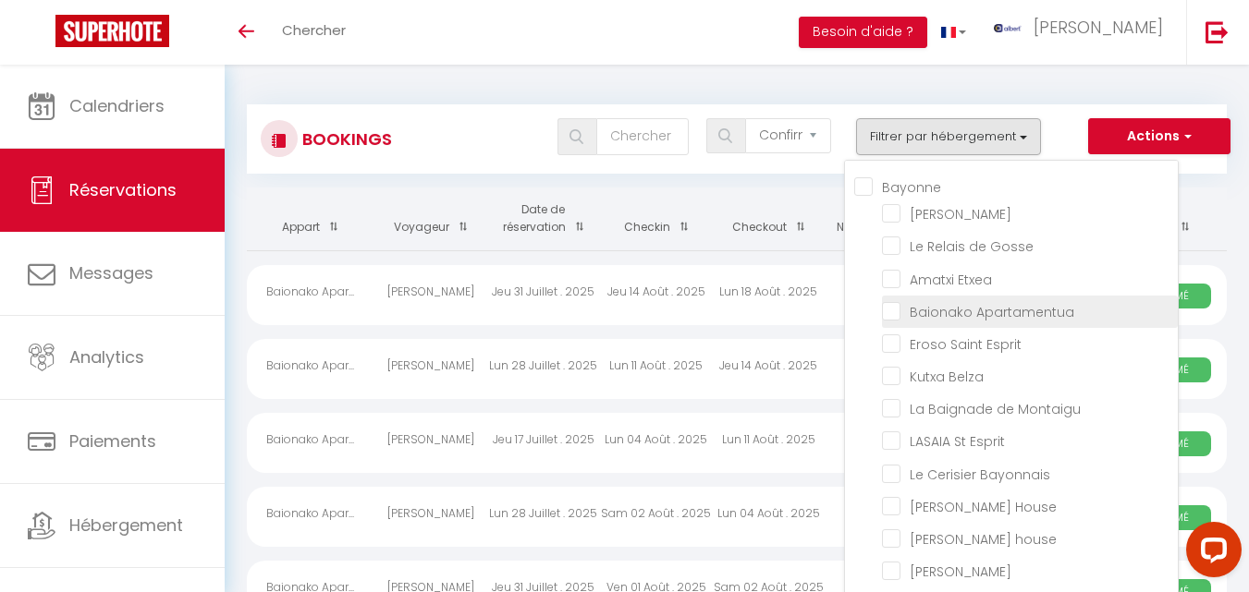
checkbox input "false"
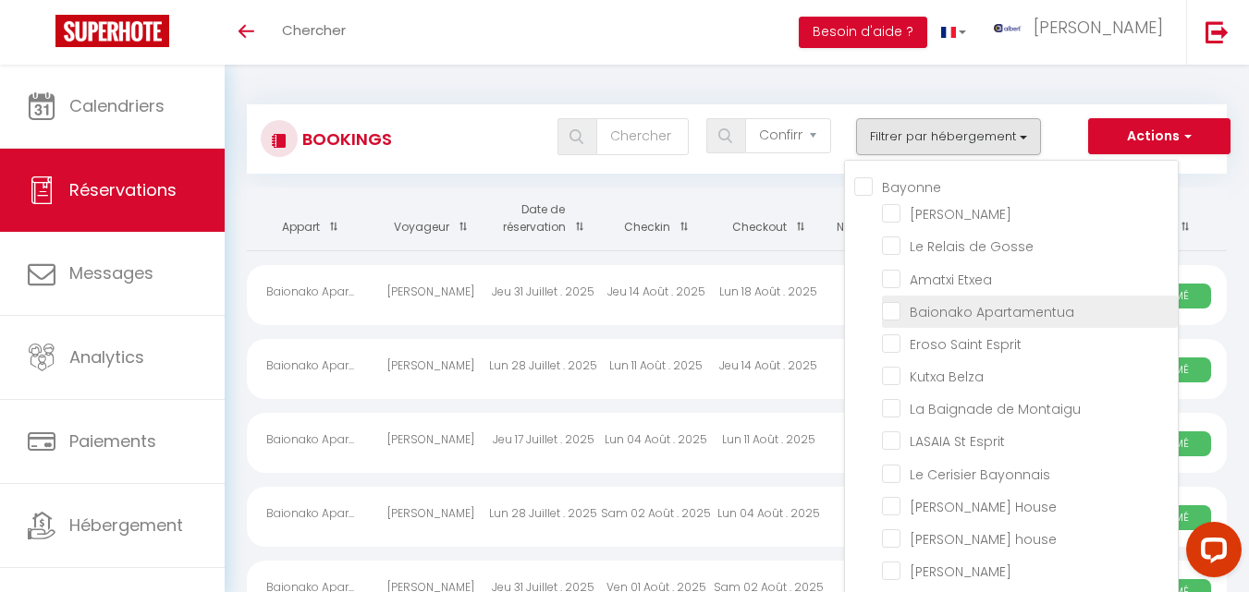
checkbox input "false"
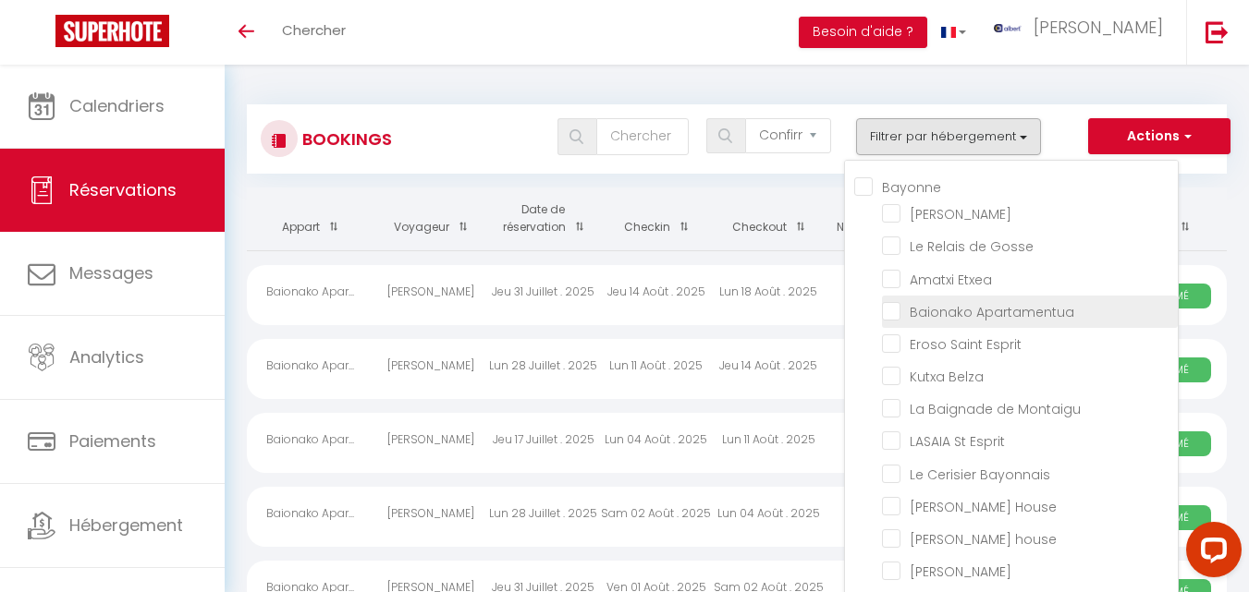
checkbox input "false"
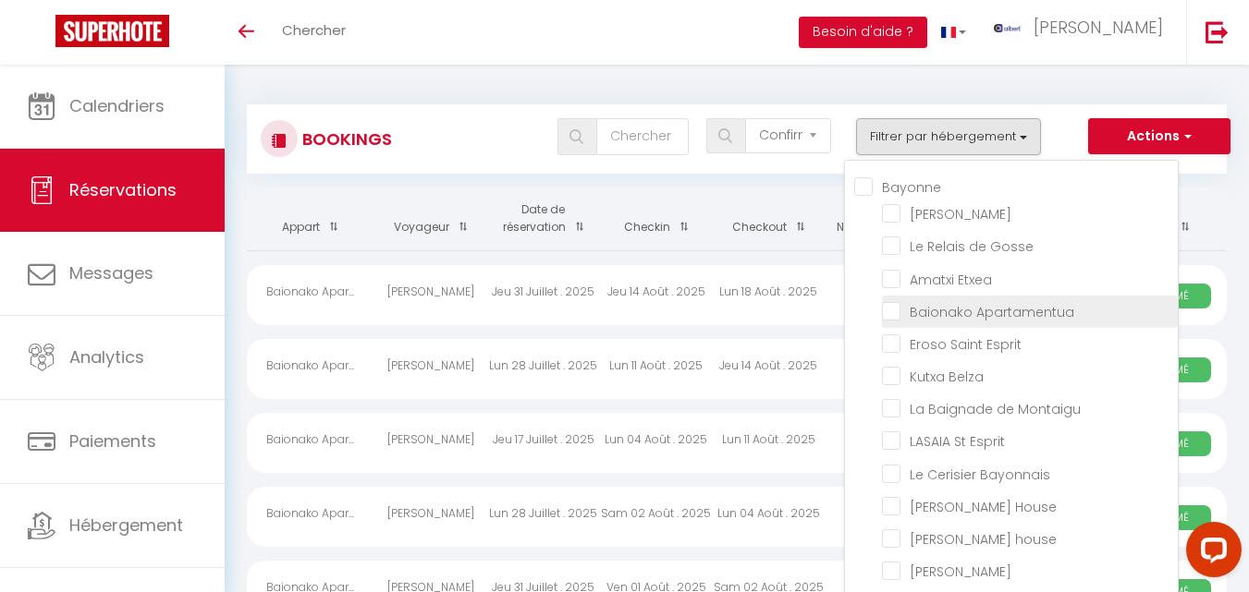
checkbox input "false"
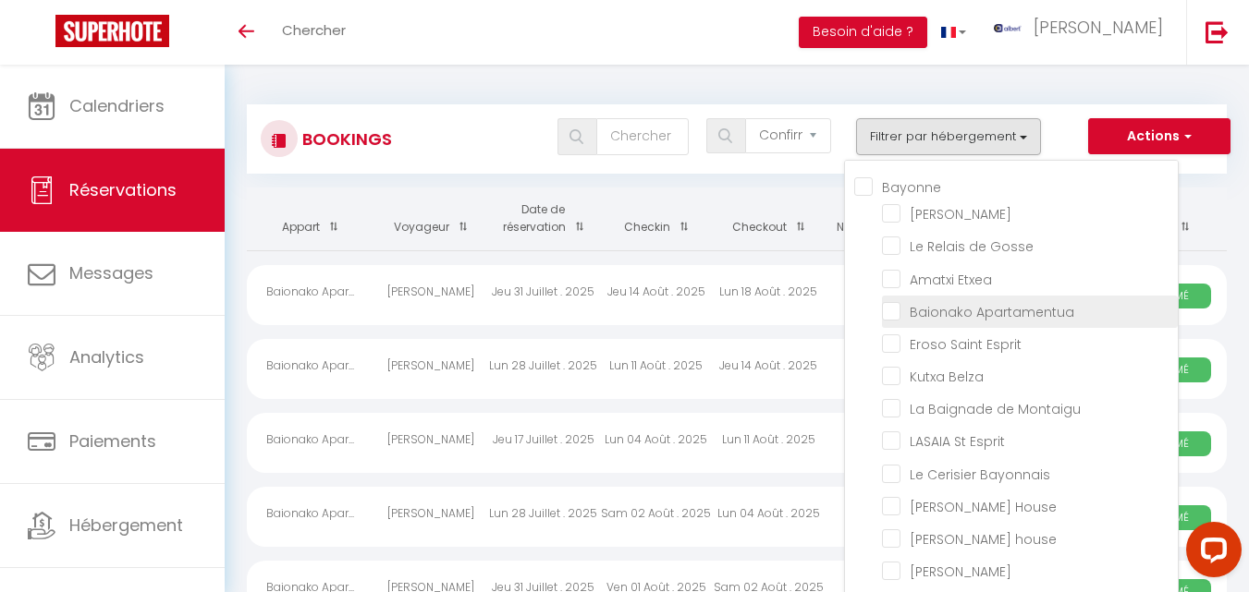
checkbox input "false"
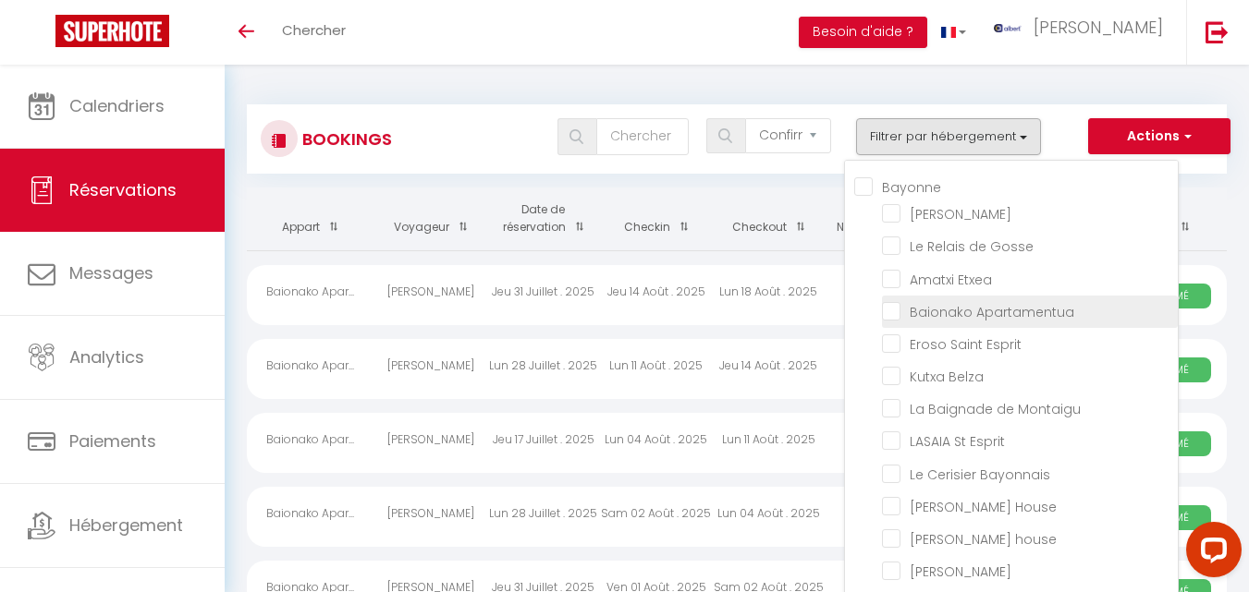
checkbox input "false"
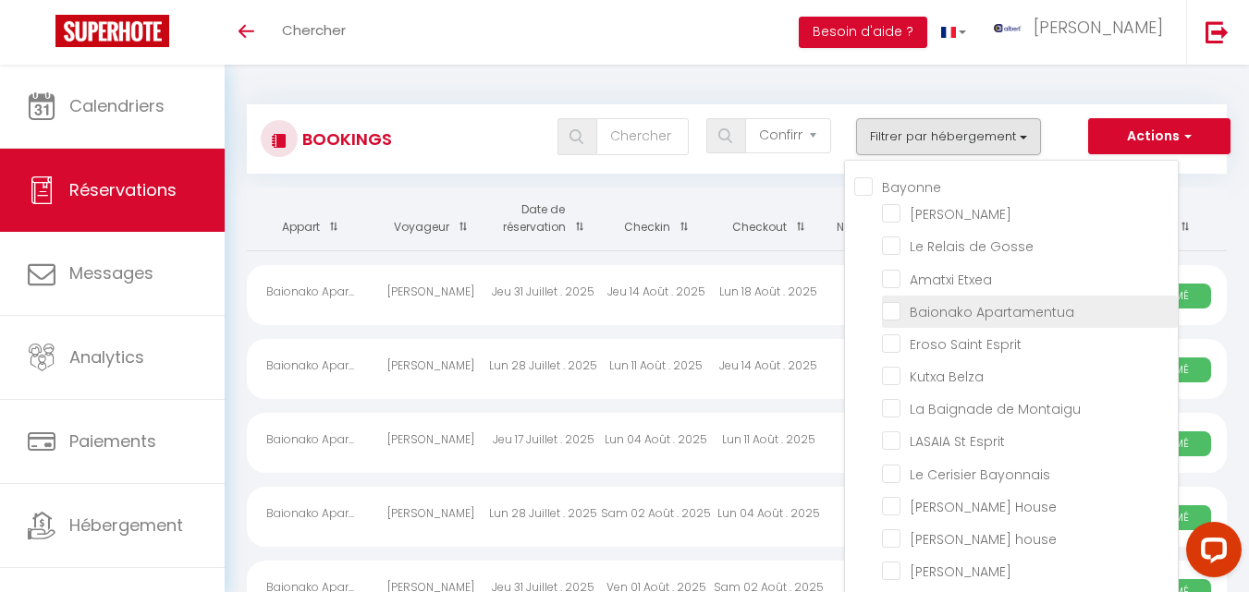
checkbox input "false"
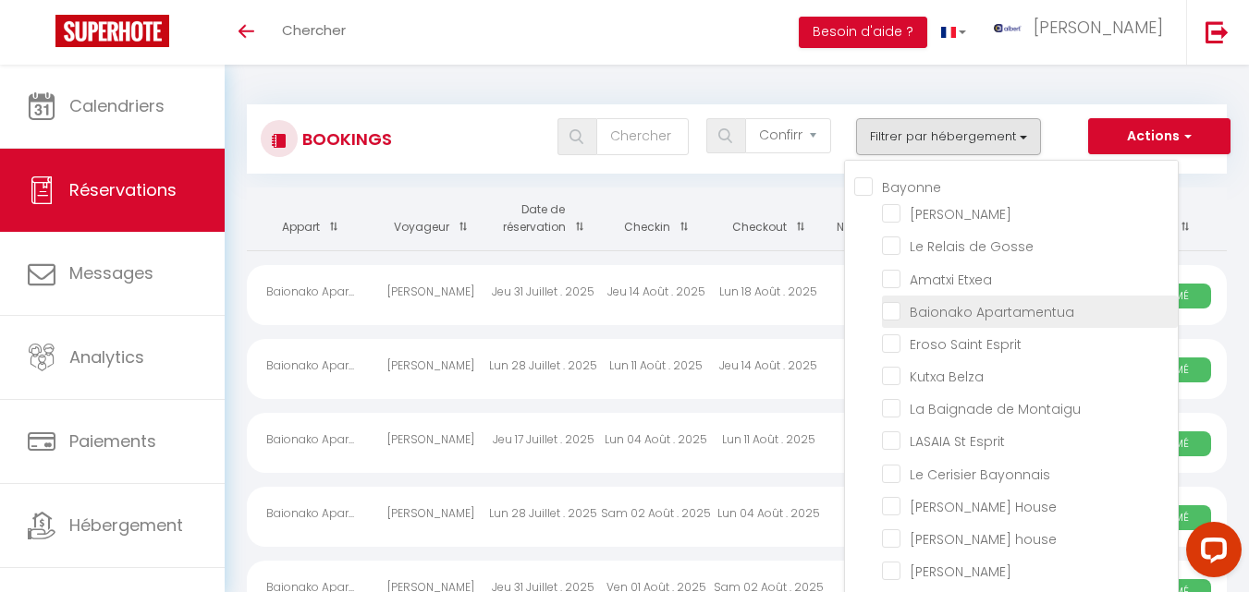
checkbox input "false"
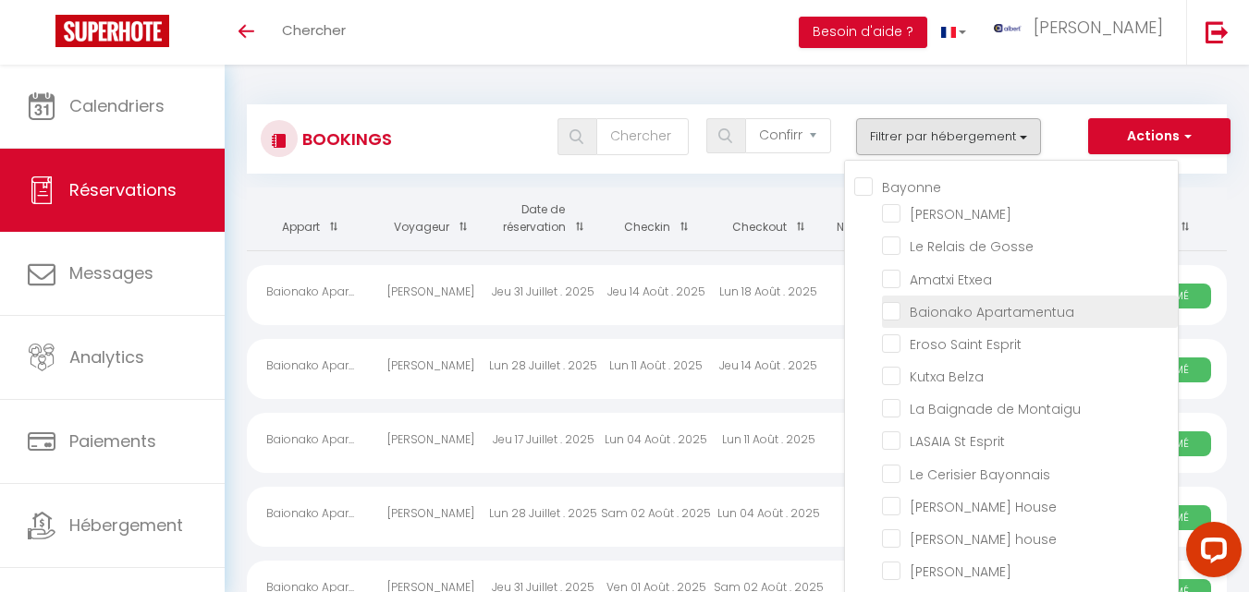
checkbox input "false"
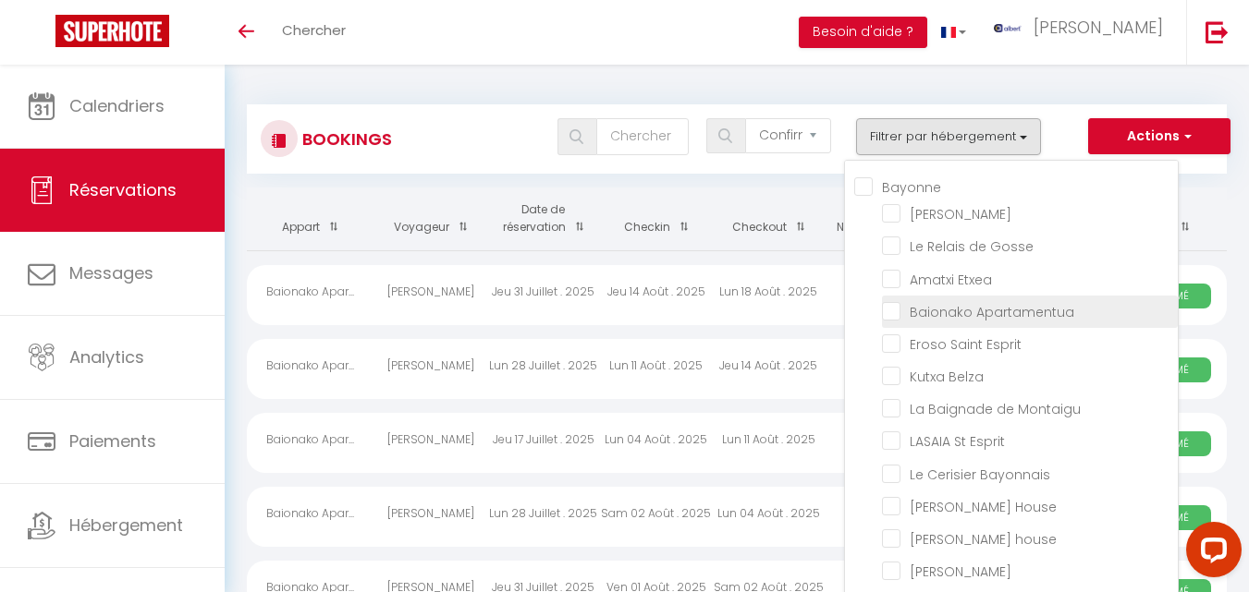
checkbox input "false"
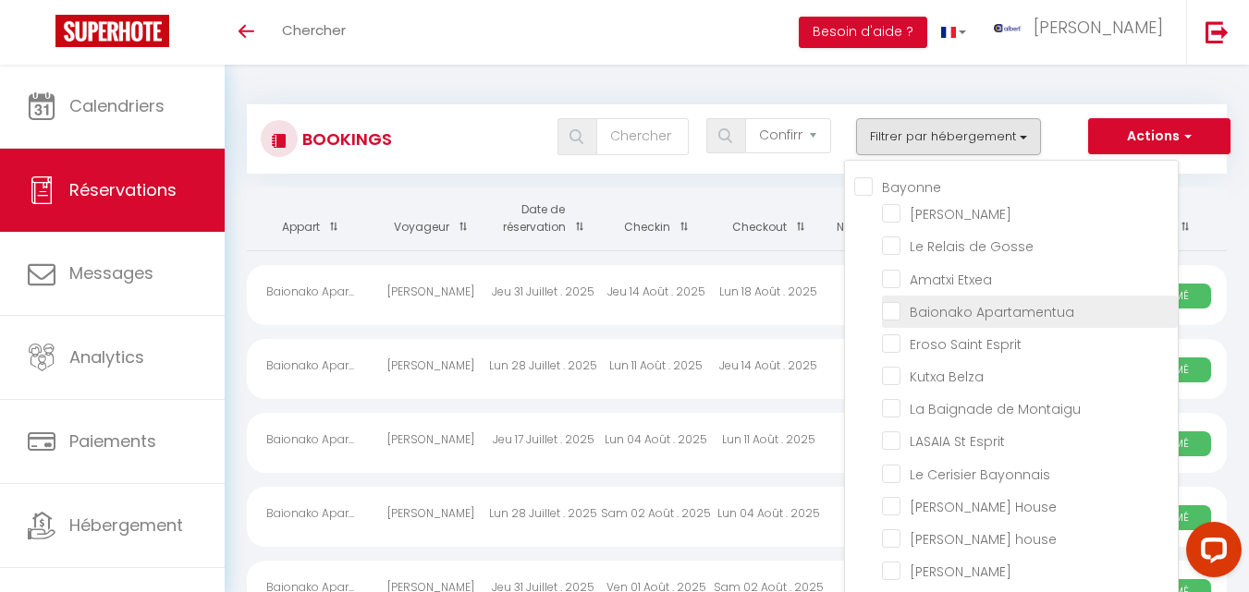
checkbox input "false"
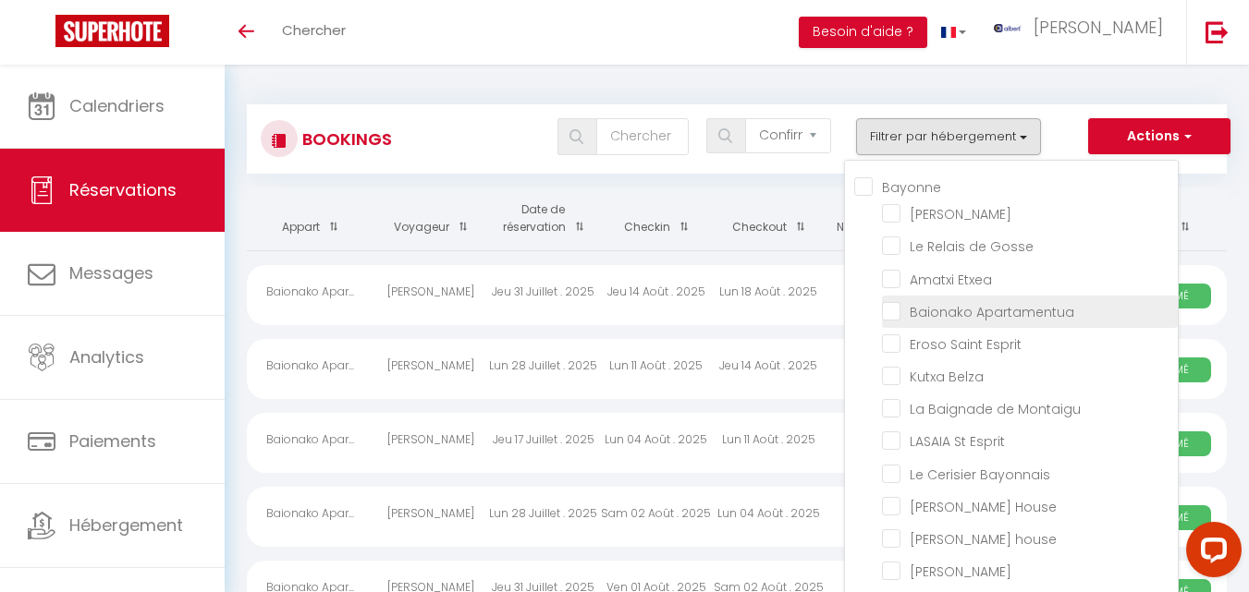
checkbox input "false"
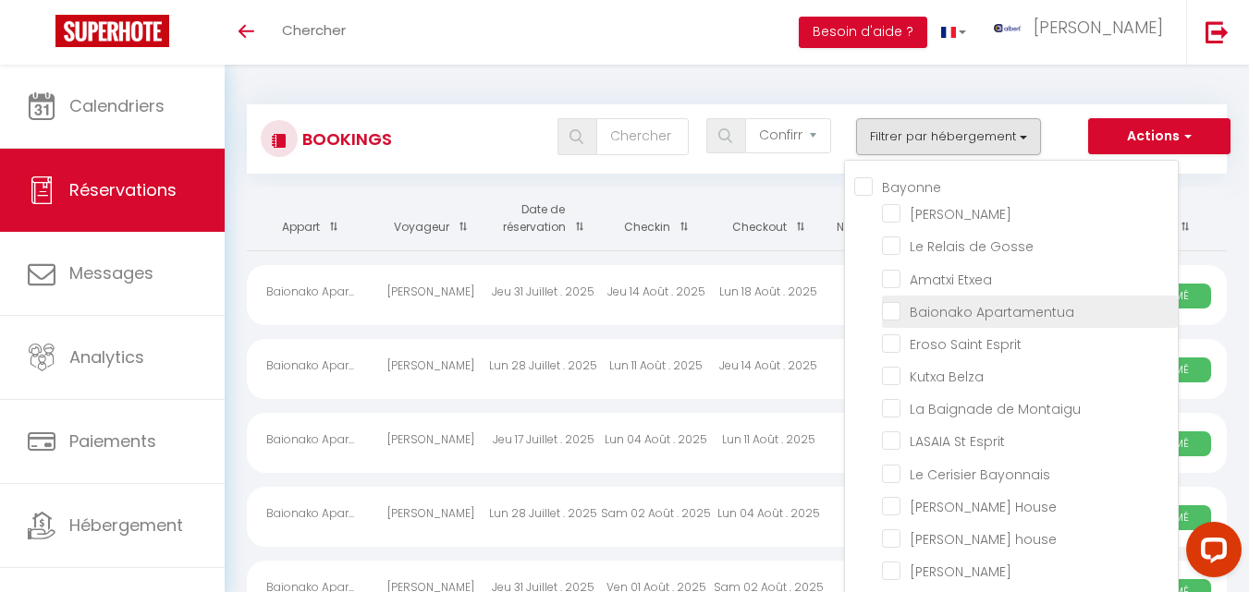
checkbox input "false"
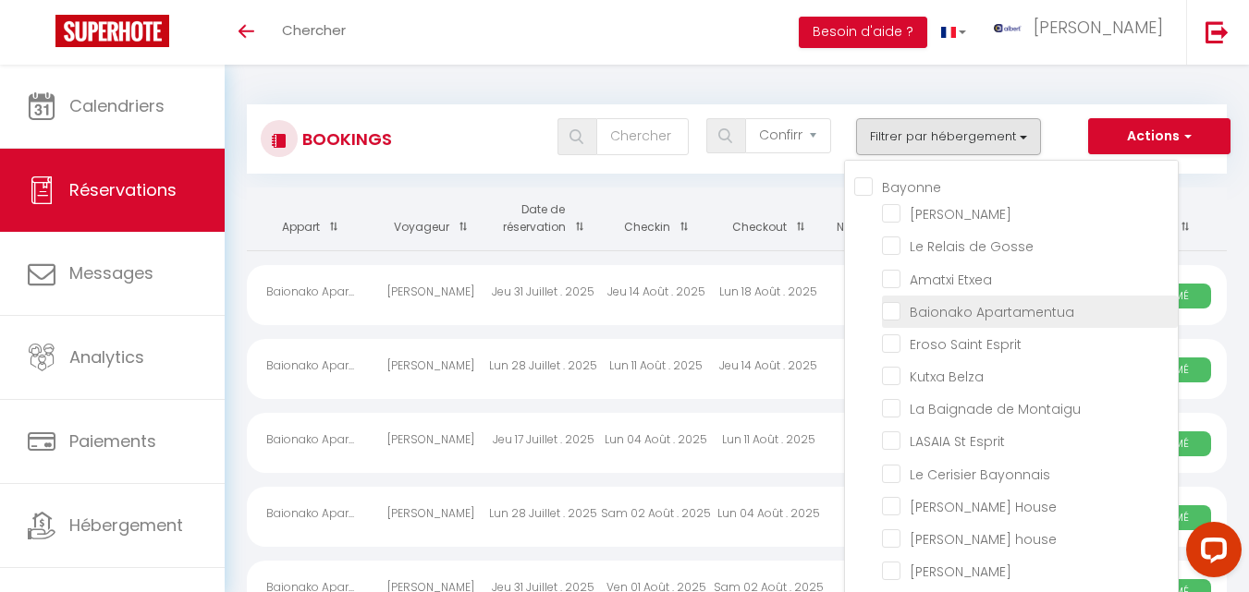
checkbox input "false"
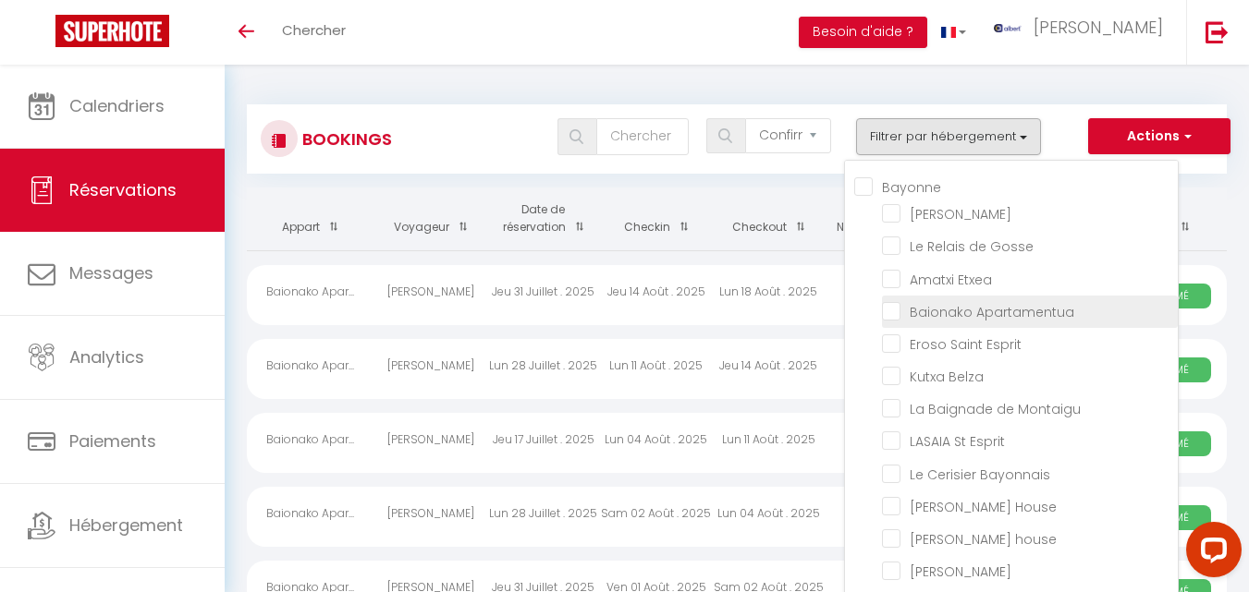
checkbox input "false"
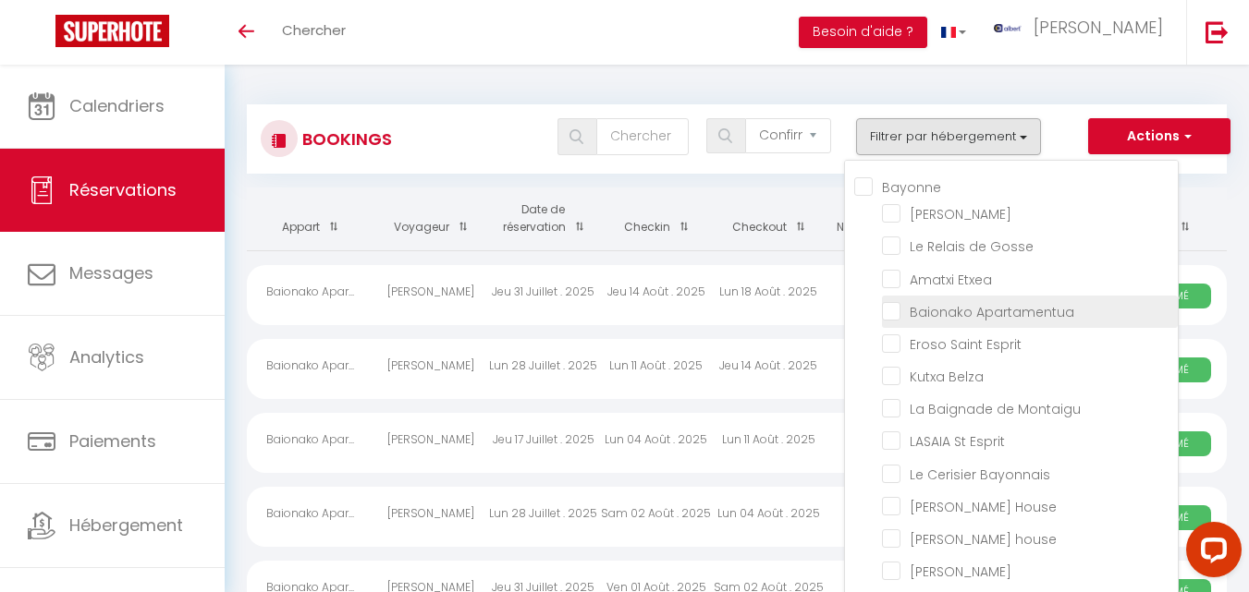
checkbox input "false"
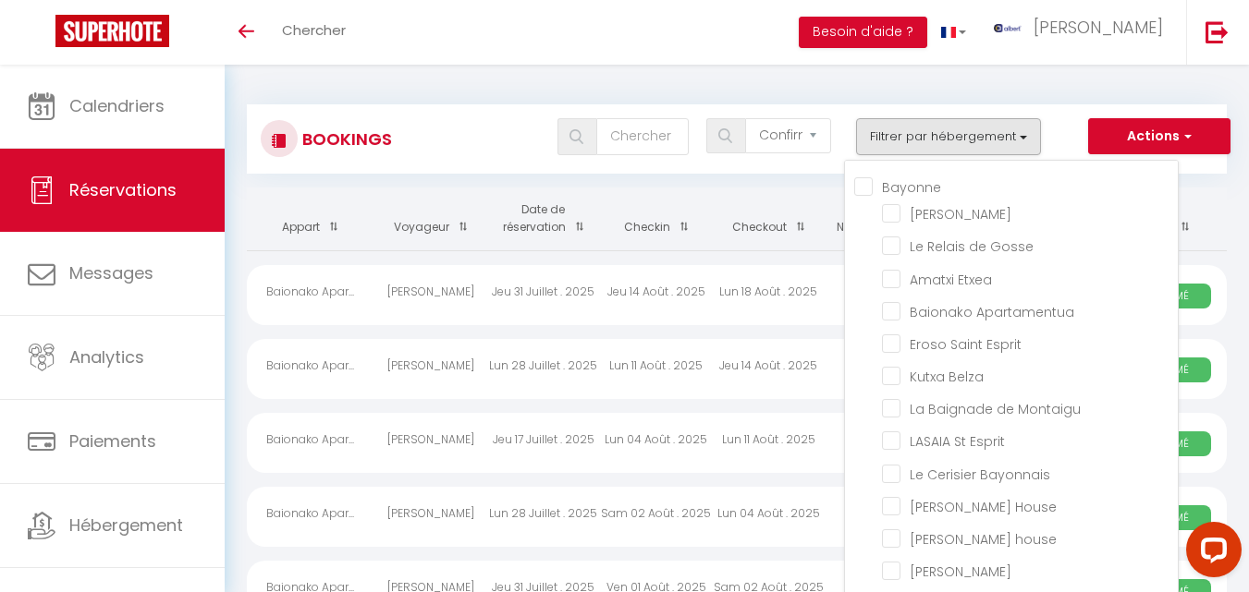
click at [625, 37] on div "Toggle menubar Chercher BUTTON Besoin d'aide ? albert Paramètres" at bounding box center [684, 32] width 1101 height 65
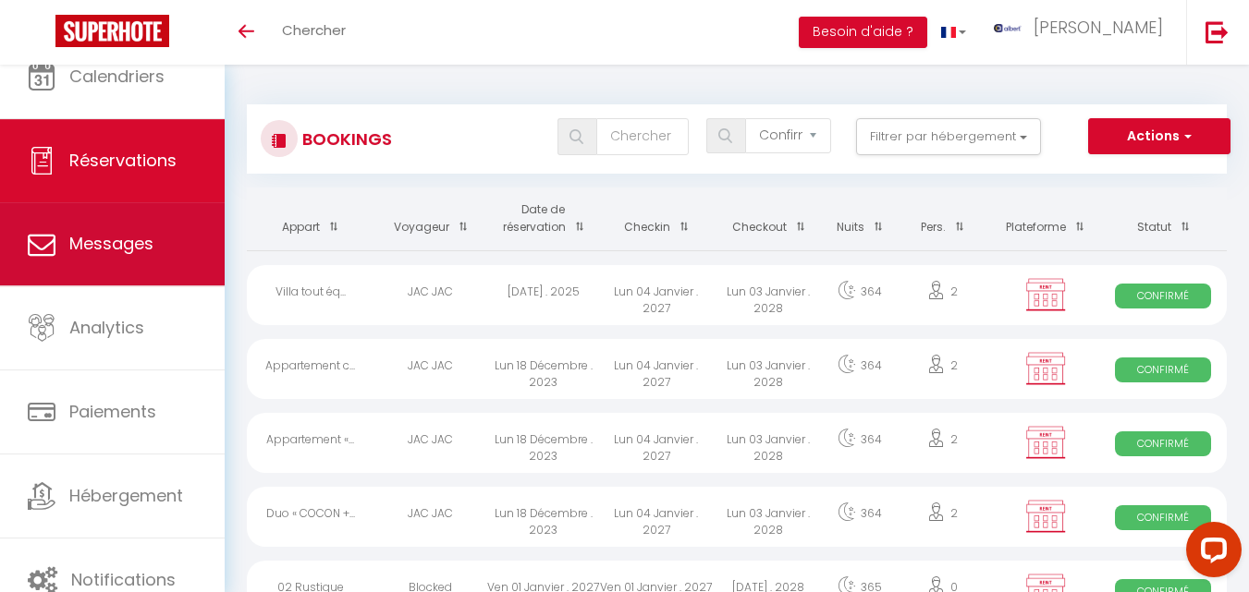
click at [141, 274] on link "Messages" at bounding box center [112, 243] width 225 height 83
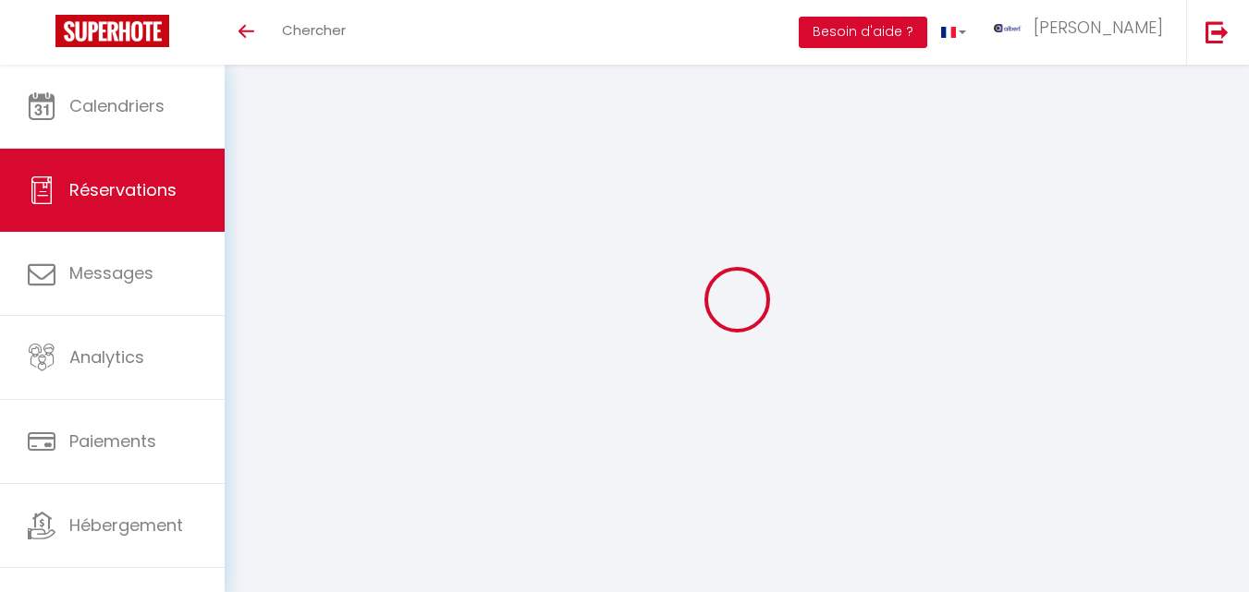
select select "confirmed"
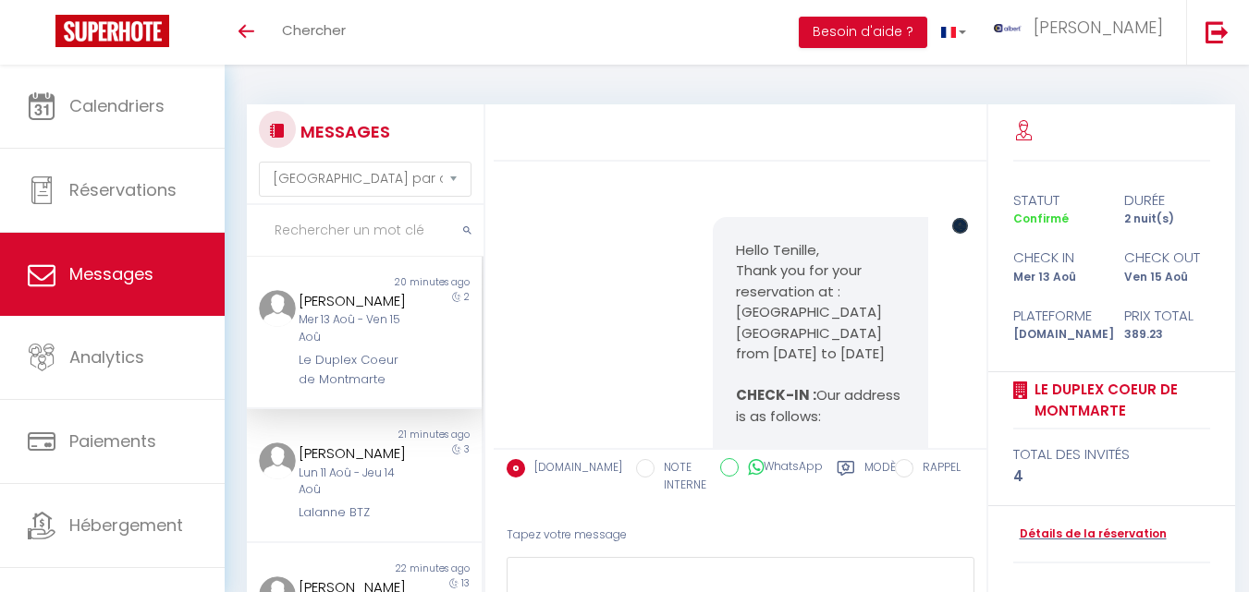
select select "message"
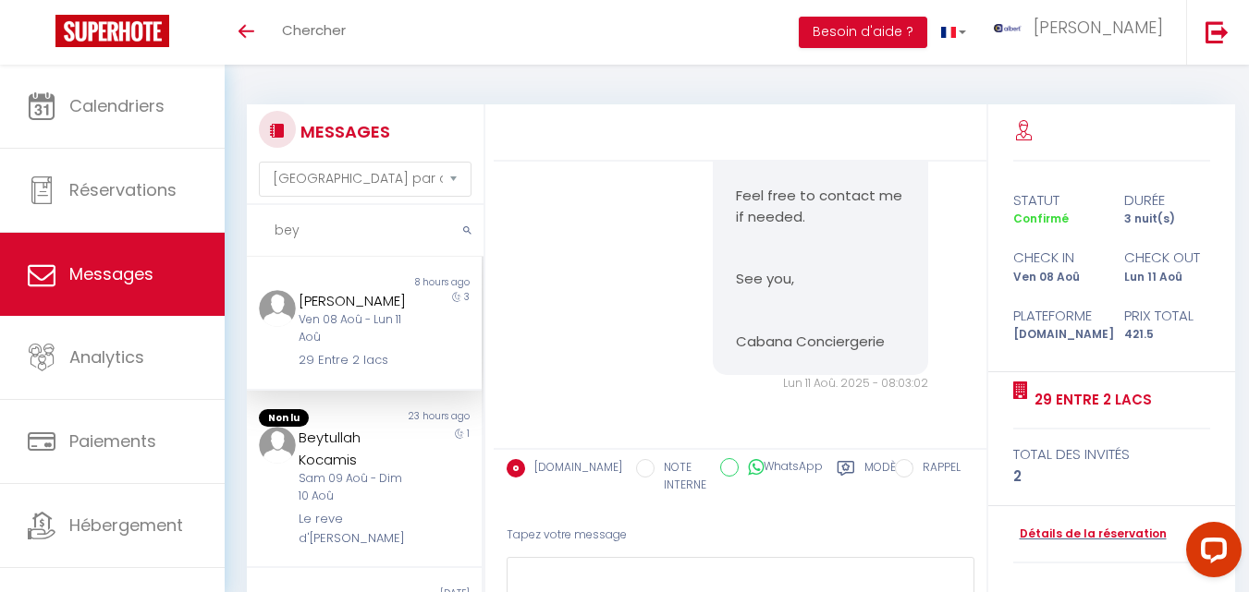
type input "bey"
copy div "sandrine bey"
drag, startPoint x: 398, startPoint y: 303, endPoint x: 297, endPoint y: 303, distance: 101.7
click at [299, 303] on div "sandrine bey" at bounding box center [355, 301] width 113 height 22
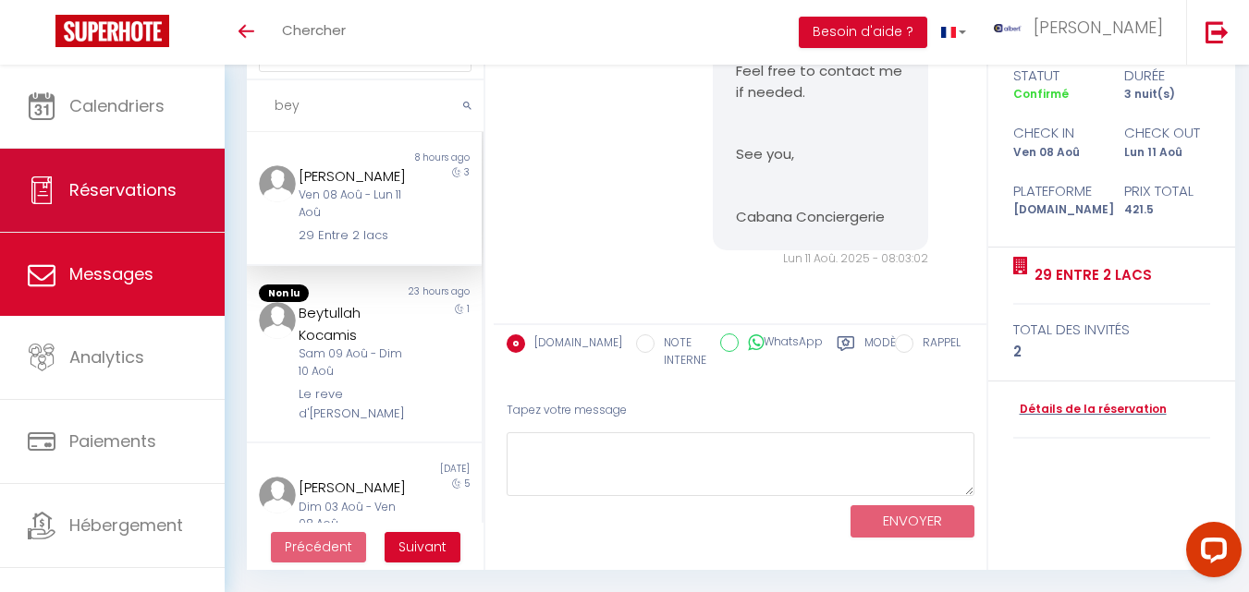
drag, startPoint x: 329, startPoint y: 109, endPoint x: 187, endPoint y: 132, distance: 144.2
click at [187, 132] on div "Questions et aide sur la MIGRATION - Salle Zoom ouverte de 13 à 14h puis de 17h…" at bounding box center [624, 266] width 1249 height 652
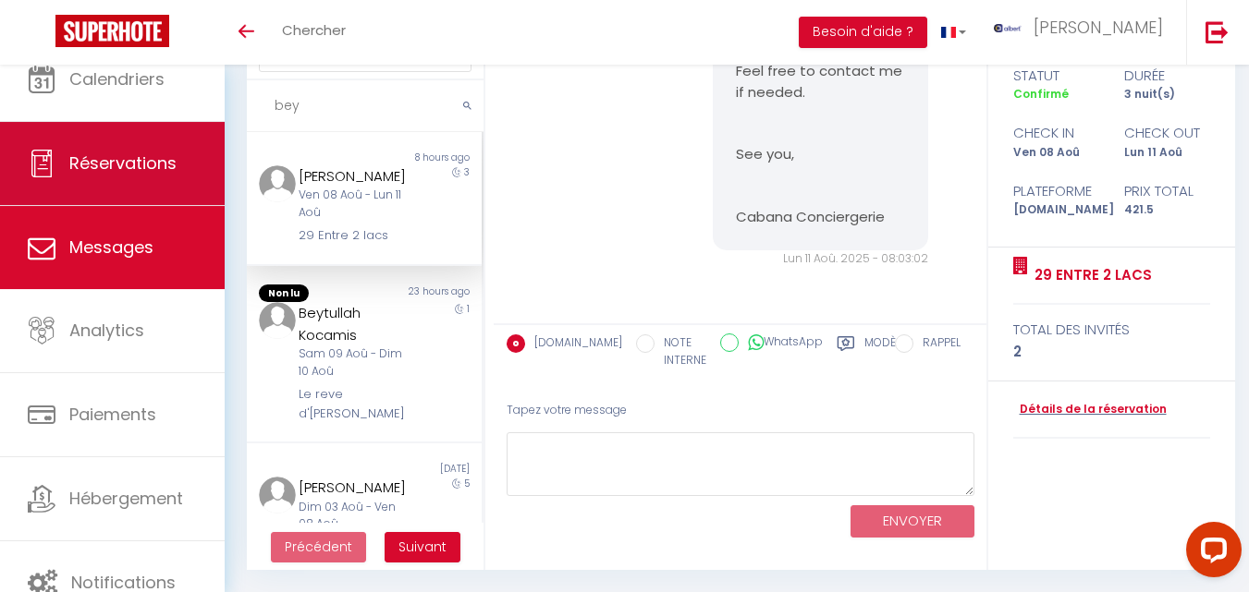
paste input "T2 tout confort, proche de la gare !"
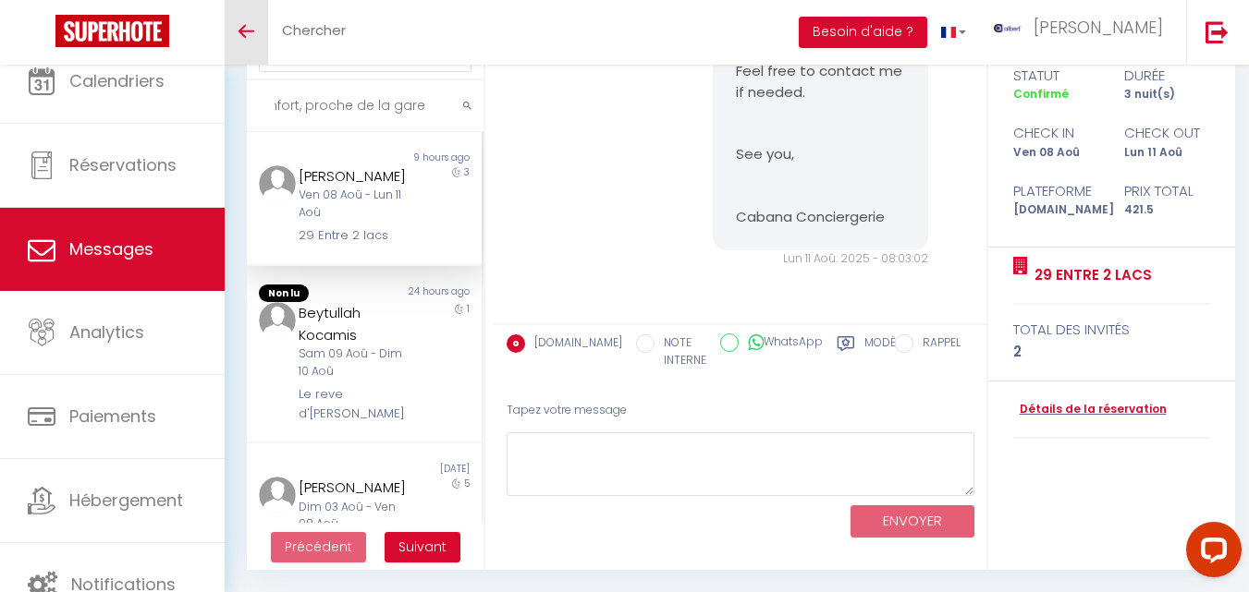
type input "T2 tout confort, proche de la gare !"
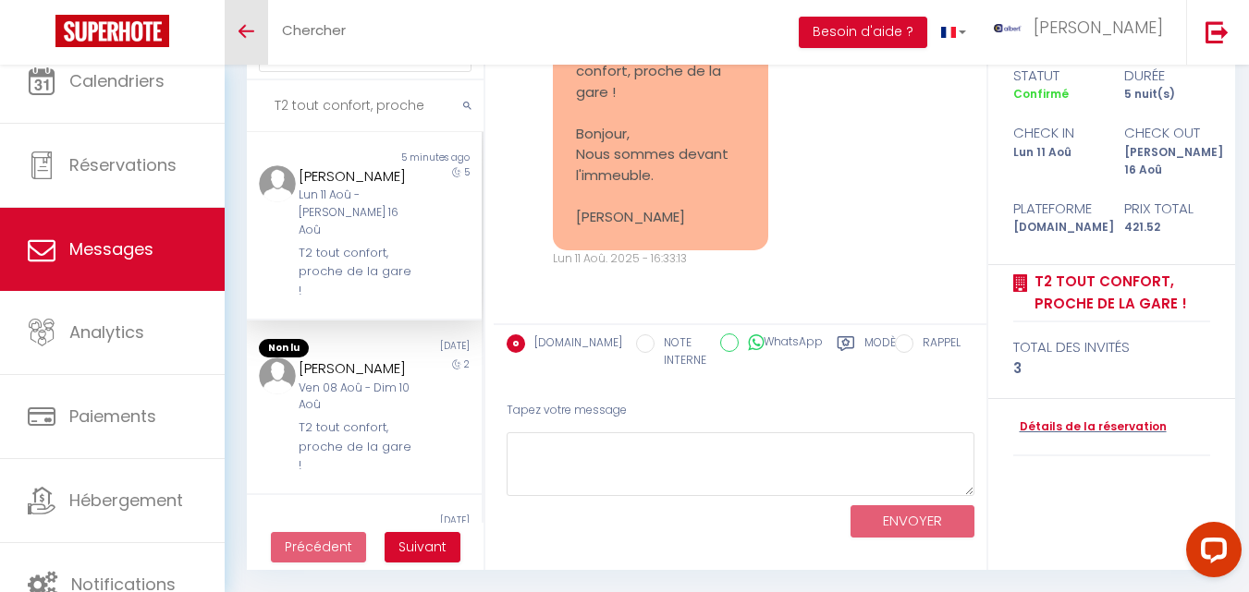
scroll to position [3287, 0]
click at [1073, 419] on link "Détails de la réservation" at bounding box center [1089, 428] width 153 height 18
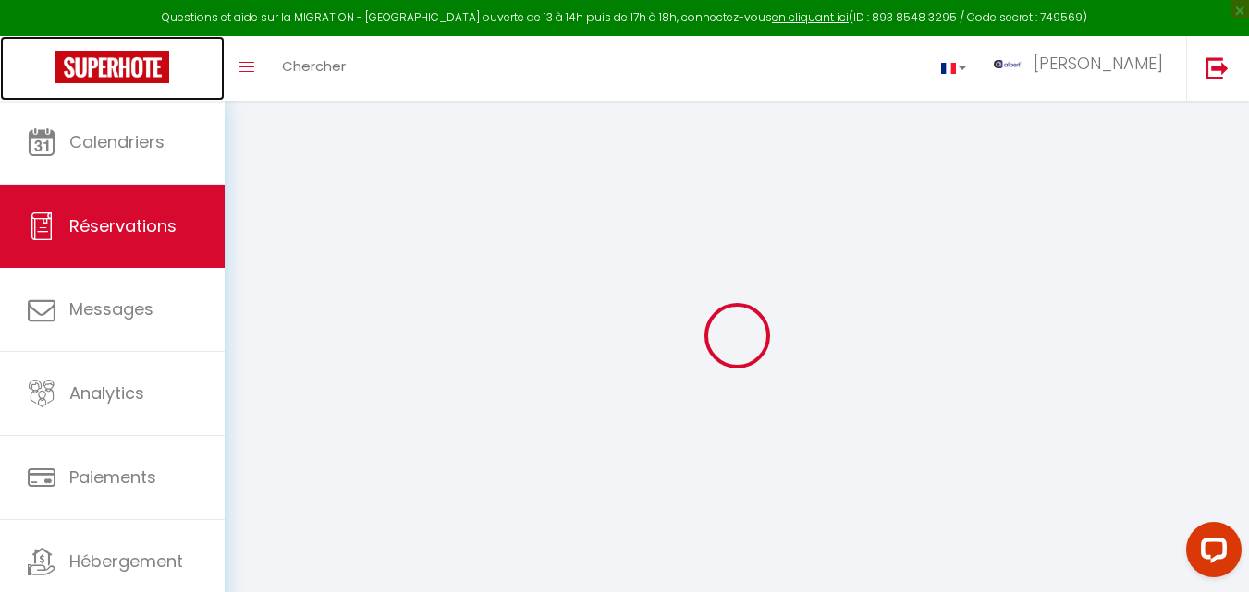
click at [22, 79] on link at bounding box center [112, 68] width 225 height 65
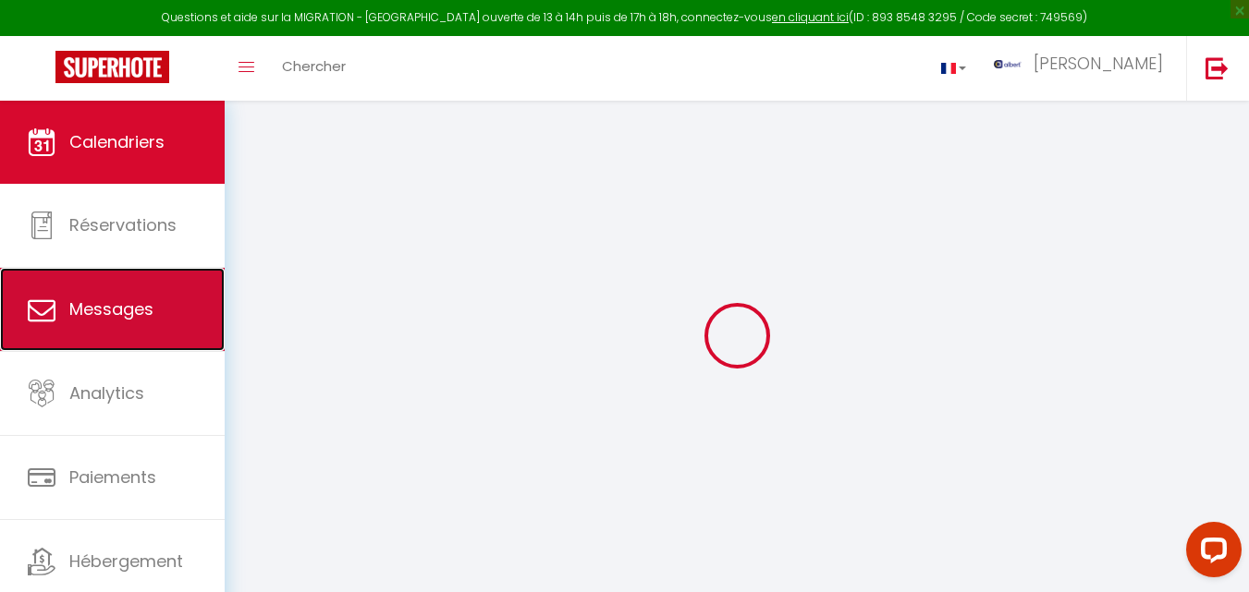
click at [118, 317] on span "Messages" at bounding box center [111, 309] width 84 height 23
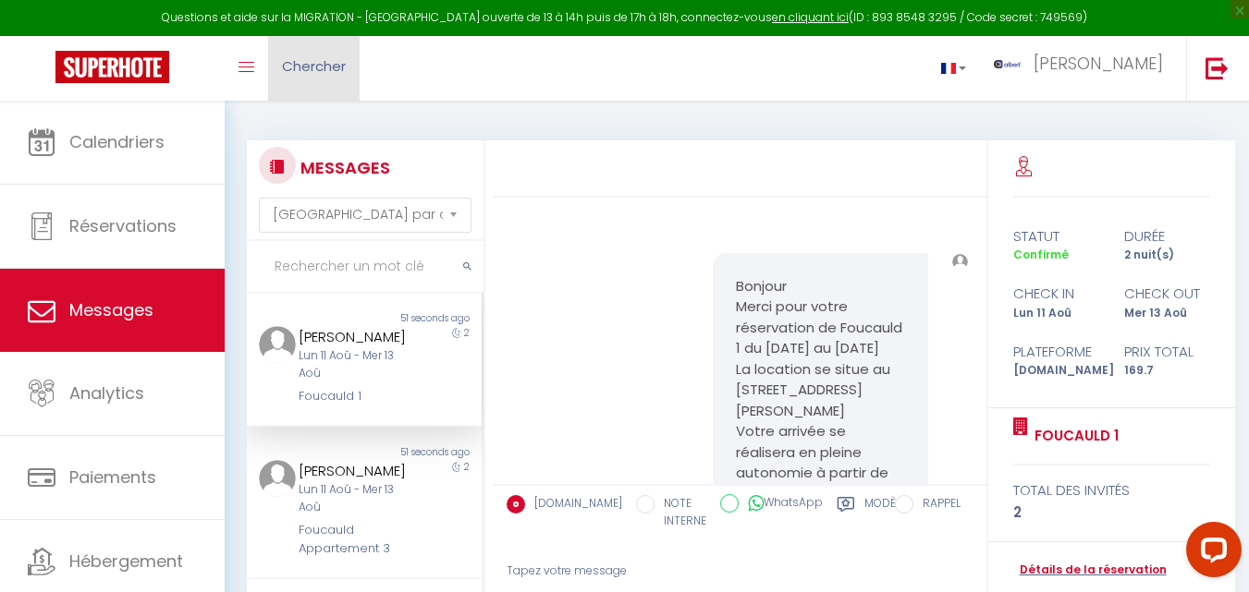
scroll to position [14287, 0]
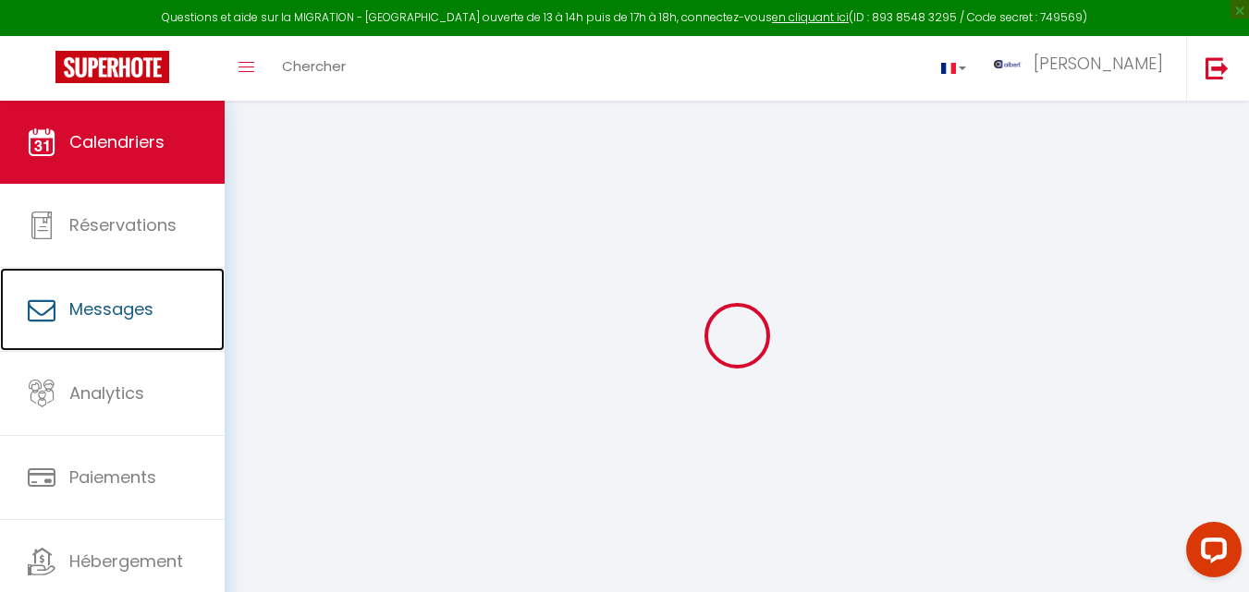
click at [154, 280] on link "Messages" at bounding box center [112, 309] width 225 height 83
click at [143, 319] on span "Messages" at bounding box center [111, 309] width 84 height 23
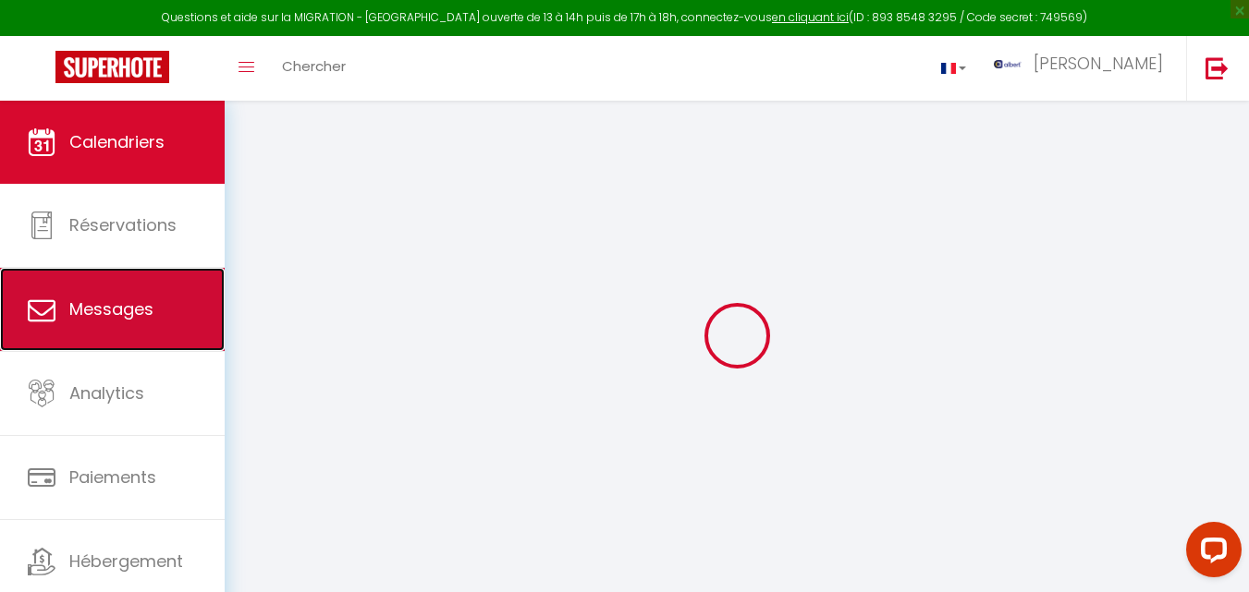
click at [121, 319] on span "Messages" at bounding box center [111, 309] width 84 height 23
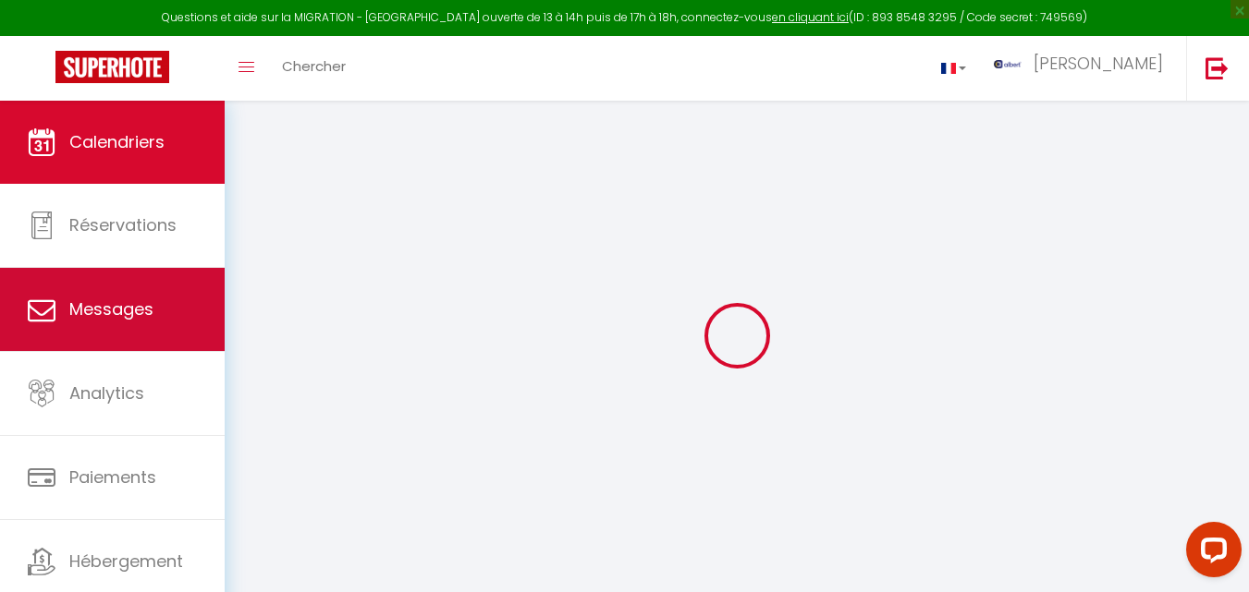
select select "message"
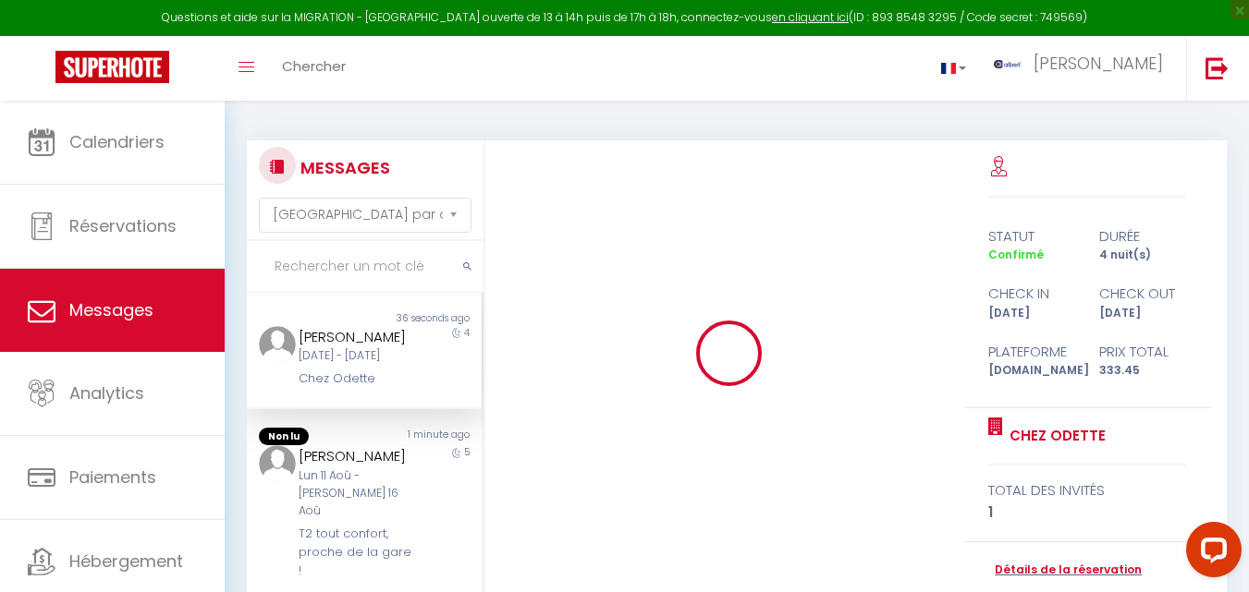
click at [322, 258] on input "text" at bounding box center [365, 267] width 237 height 52
click at [333, 271] on input "text" at bounding box center [365, 267] width 237 height 52
click at [360, 267] on input "text" at bounding box center [365, 267] width 237 height 52
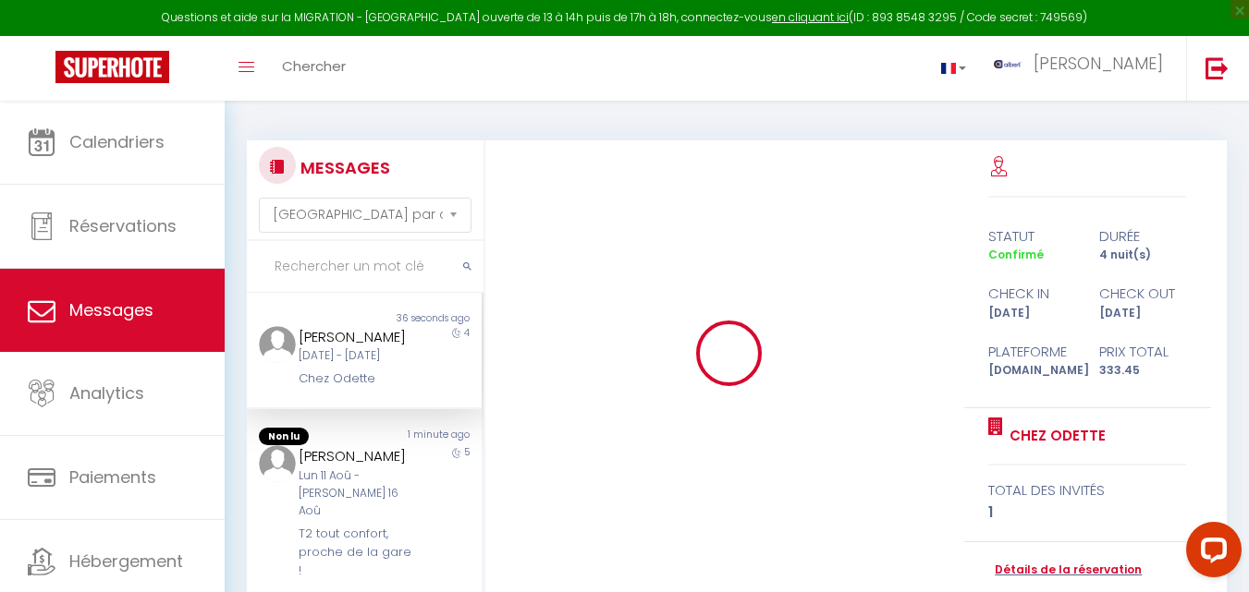
click at [360, 267] on input "text" at bounding box center [365, 267] width 237 height 52
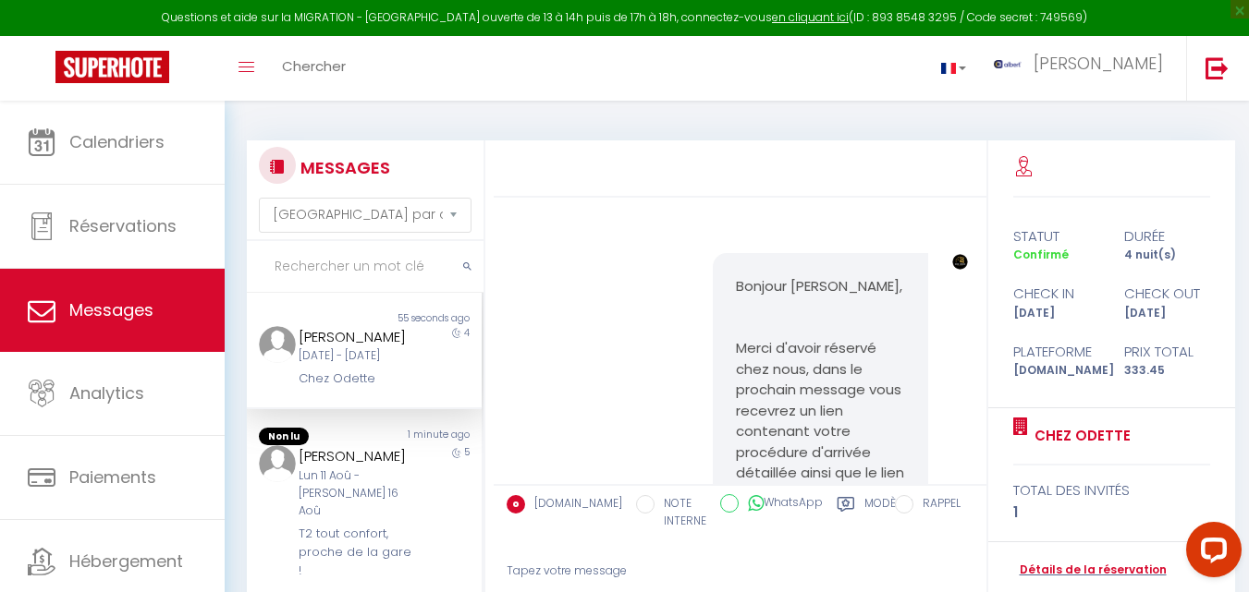
scroll to position [678, 0]
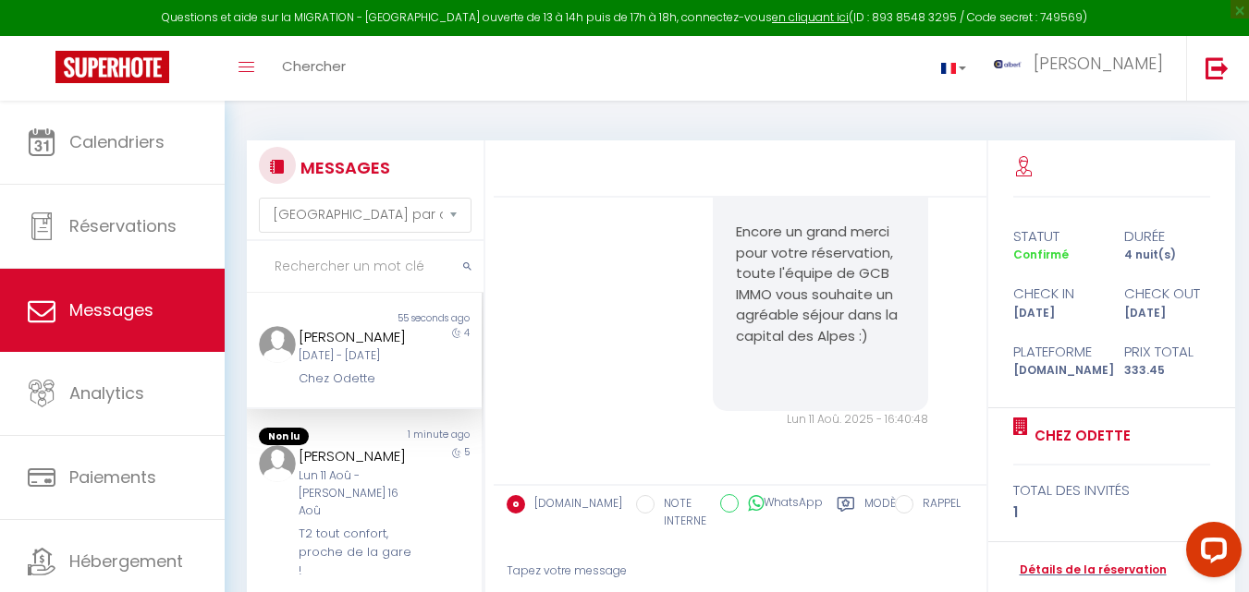
paste input "T2 tout confort, proche de la gare !"
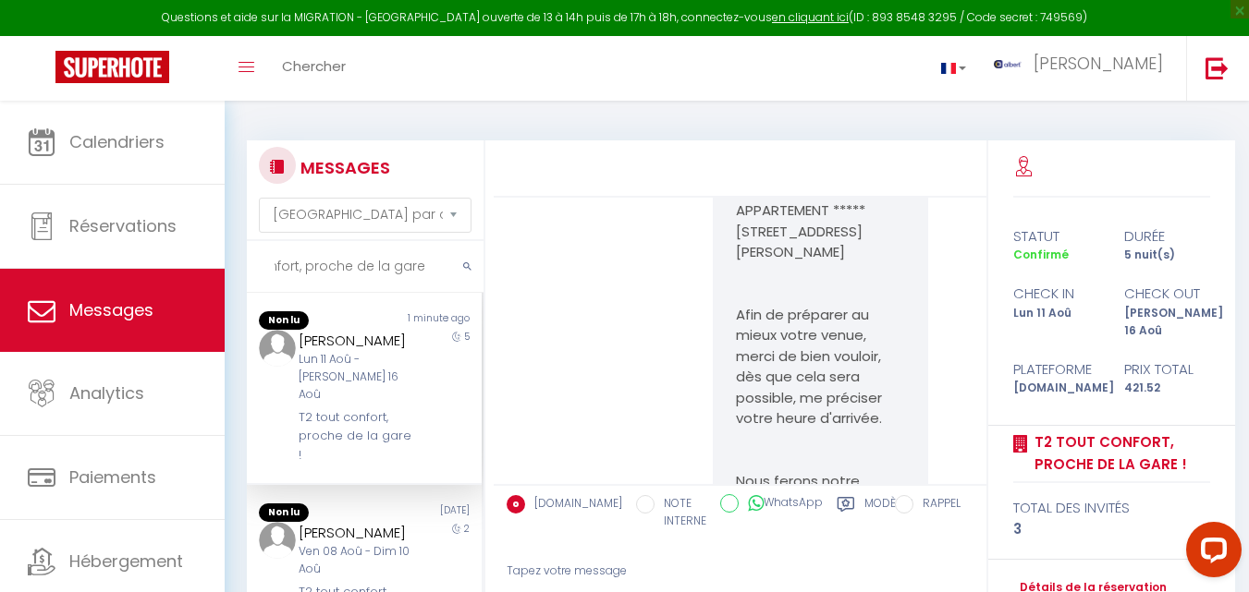
scroll to position [4007, 0]
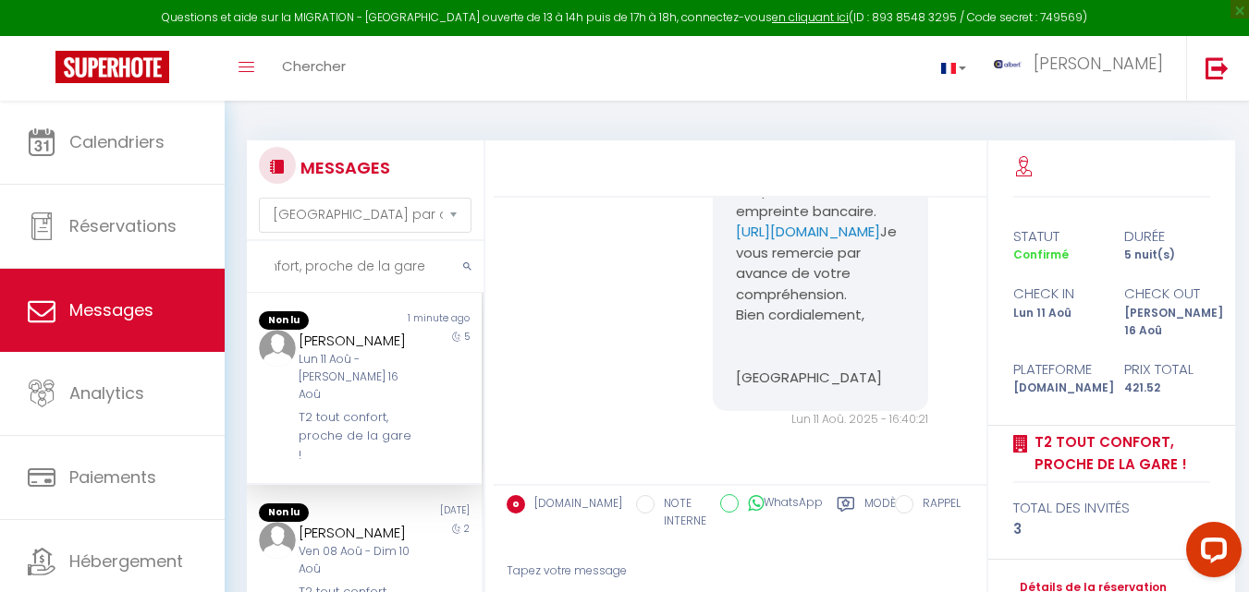
type input "T2 tout confort, proche de la gare !"
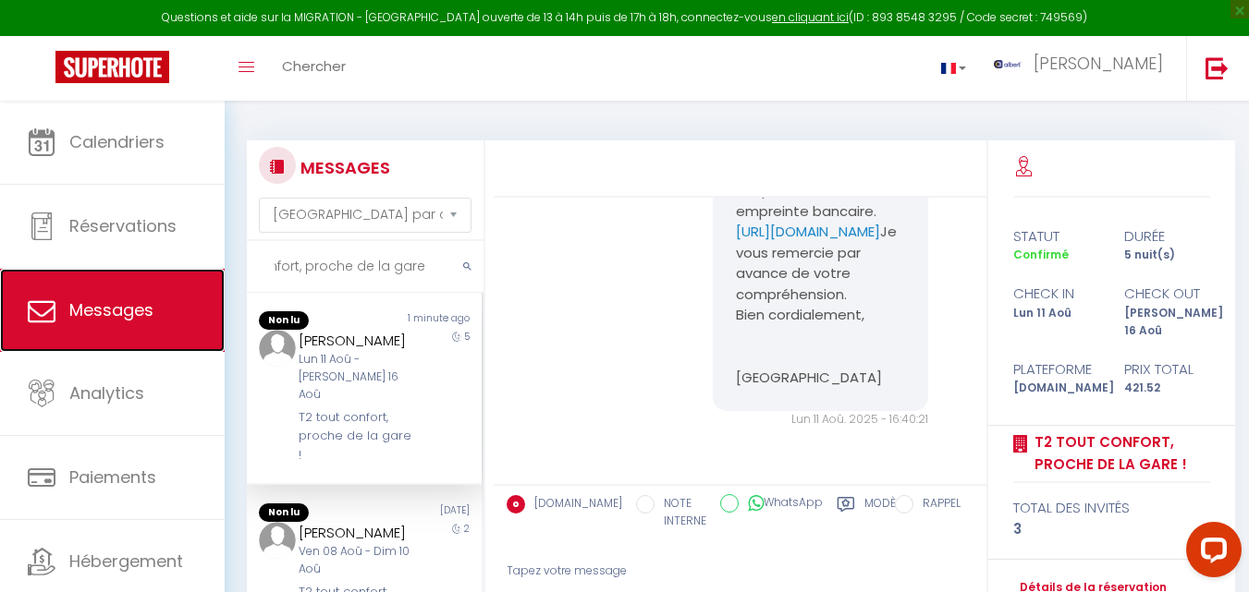
scroll to position [0, 0]
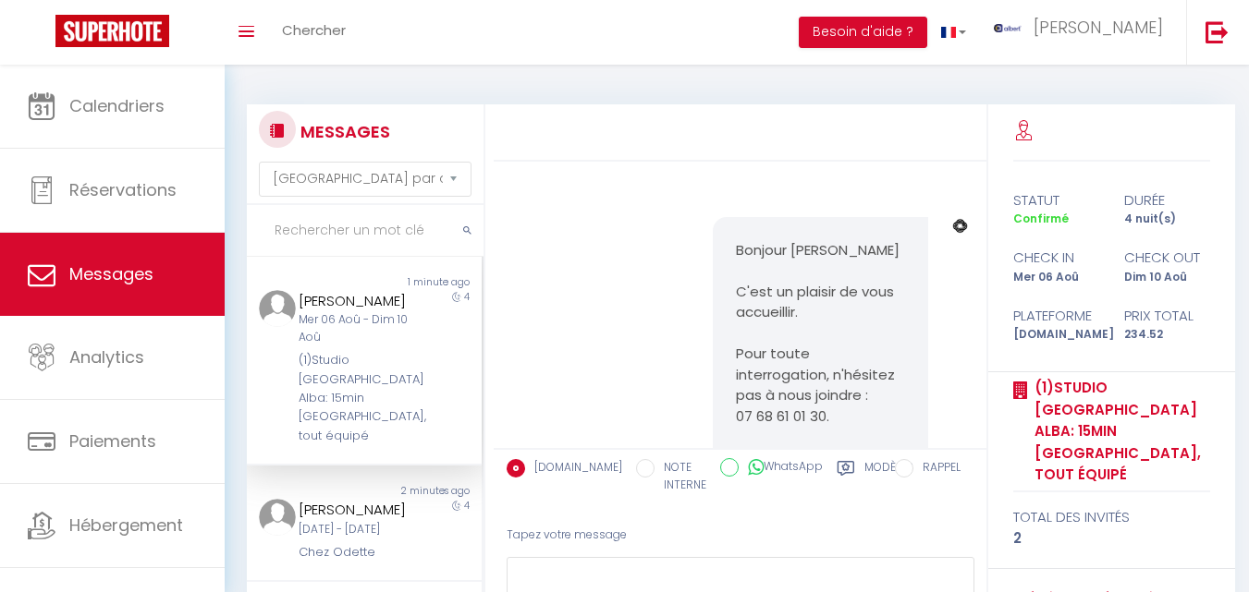
select select "message"
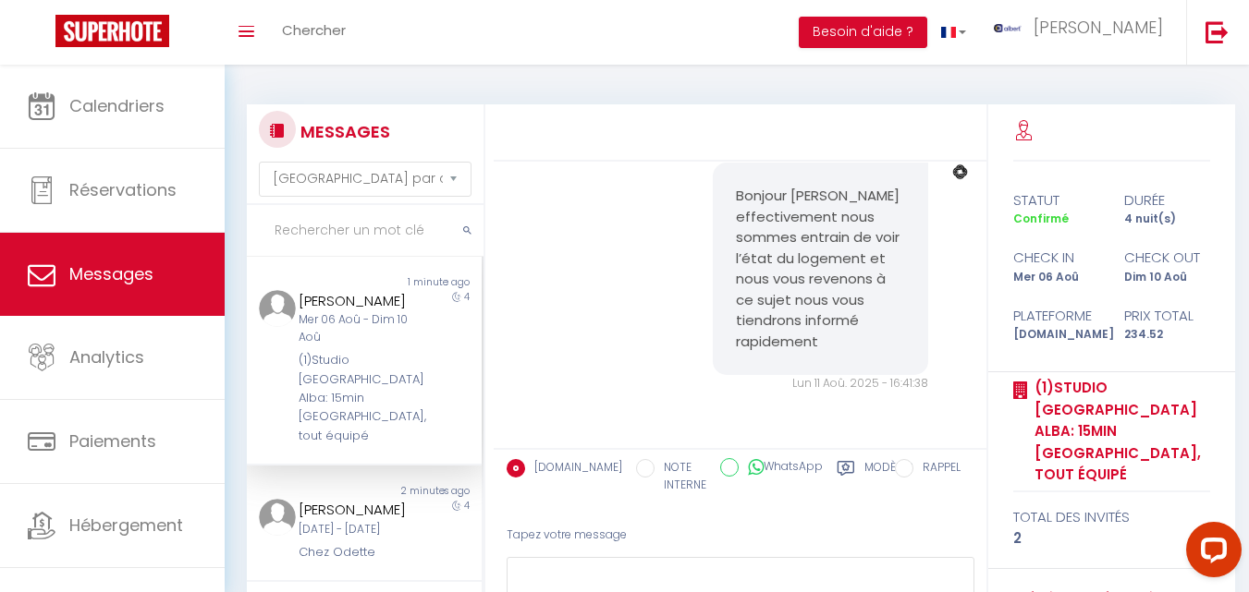
click at [327, 236] on input "text" at bounding box center [365, 231] width 237 height 52
paste input "T2 tout confort, proche de la gare !"
type input "T2 tout confort, proche de la gare !"
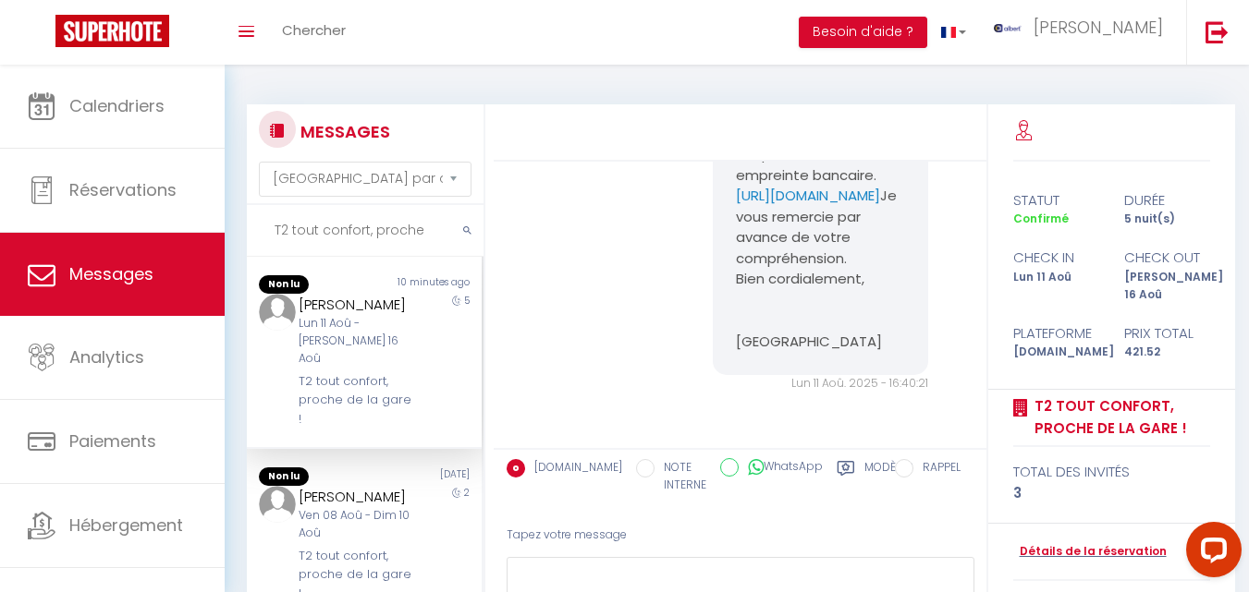
scroll to position [3834, 0]
copy pre "https://superhote.com/applink/p/nEibaD5b"
drag, startPoint x: 880, startPoint y: 328, endPoint x: 715, endPoint y: 299, distance: 167.1
click at [715, 299] on div "Bonjour Alexandre, Je vous contacte au sujet de la caution pour votre réservati…" at bounding box center [820, 124] width 215 height 504
copy div "Alexandre André"
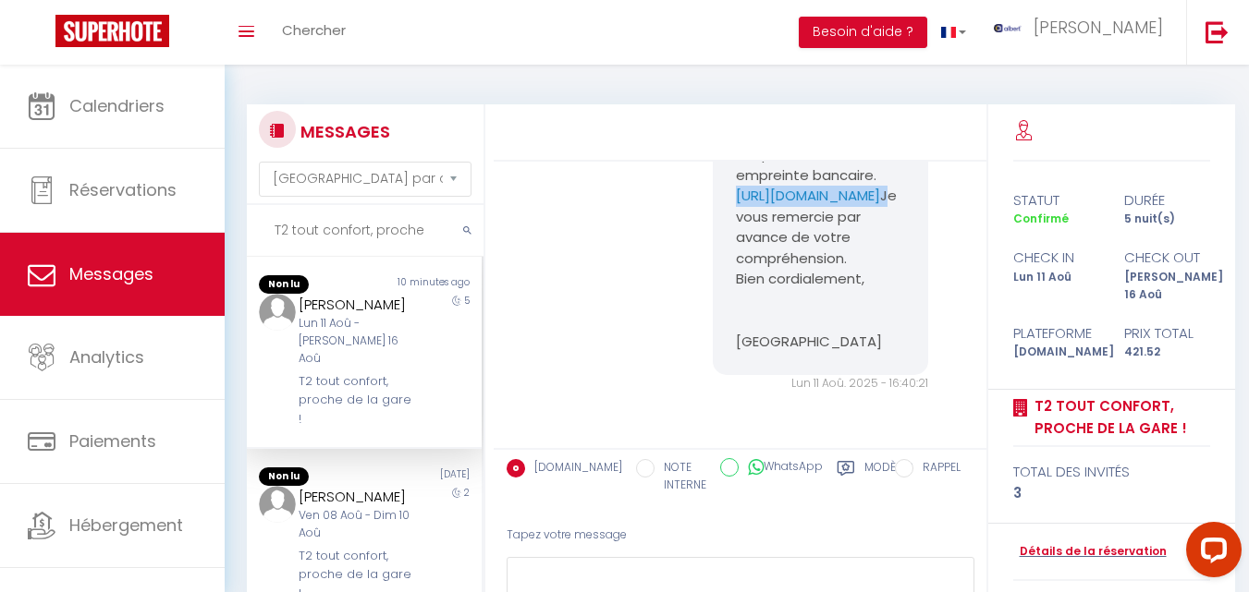
drag, startPoint x: 346, startPoint y: 325, endPoint x: 298, endPoint y: 307, distance: 51.5
click at [299, 307] on div "Alexandre André" at bounding box center [355, 305] width 113 height 22
drag, startPoint x: 13, startPoint y: 39, endPoint x: 28, endPoint y: 20, distance: 23.7
click at [13, 39] on link at bounding box center [112, 32] width 225 height 65
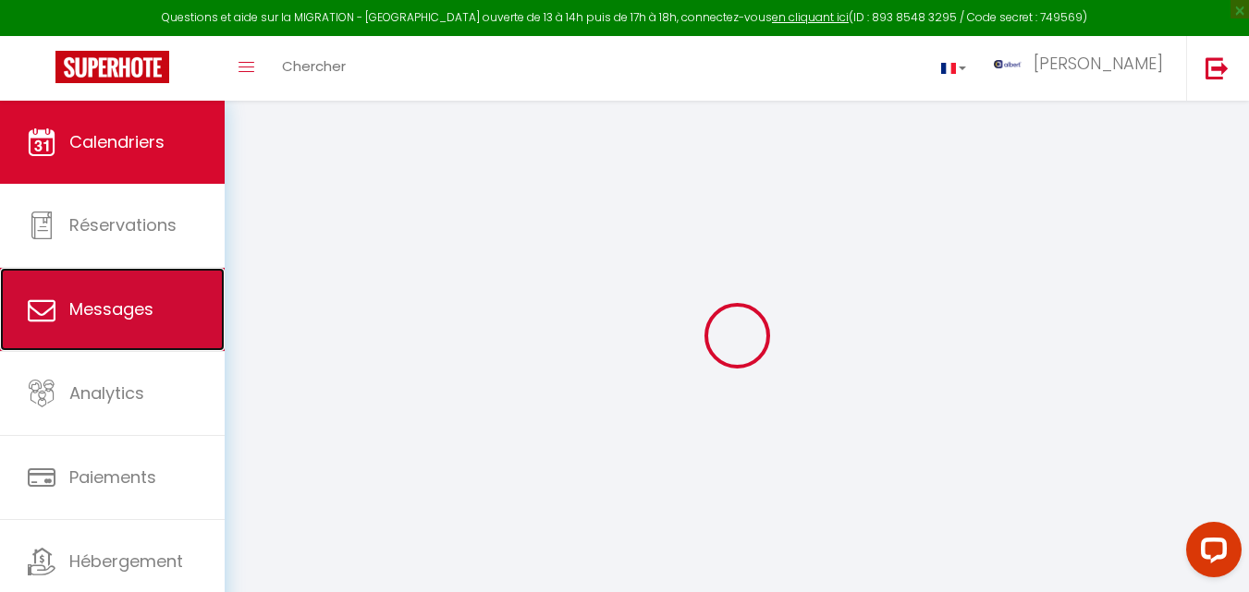
click at [150, 289] on link "Messages" at bounding box center [112, 309] width 225 height 83
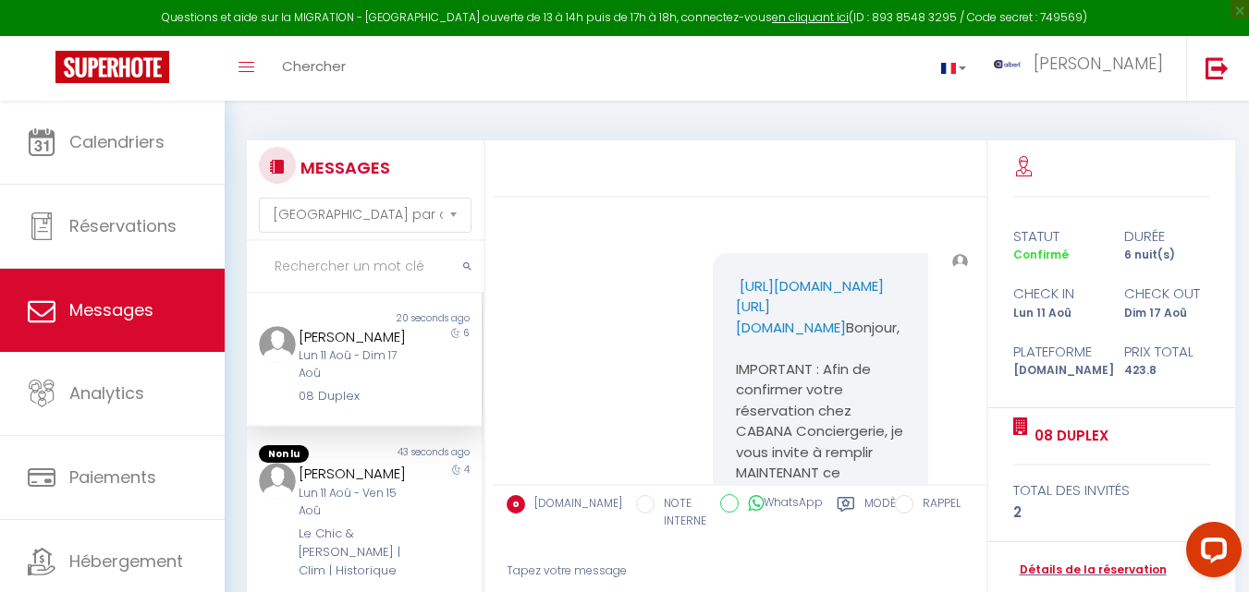
scroll to position [11664, 0]
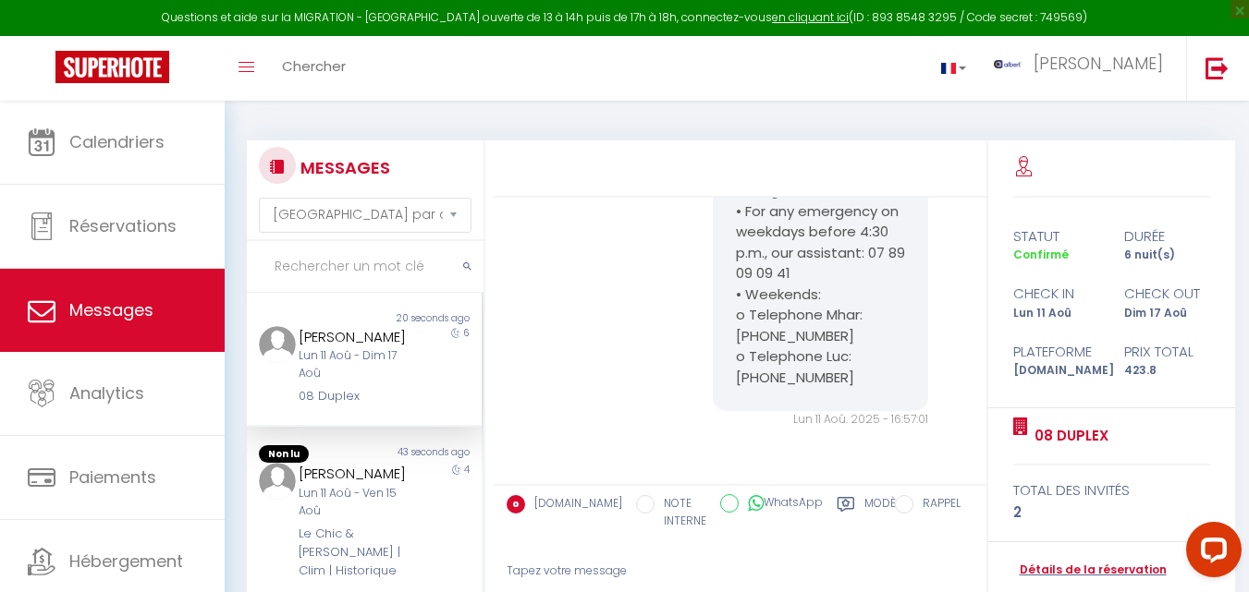
click at [350, 267] on input "text" at bounding box center [365, 267] width 237 height 52
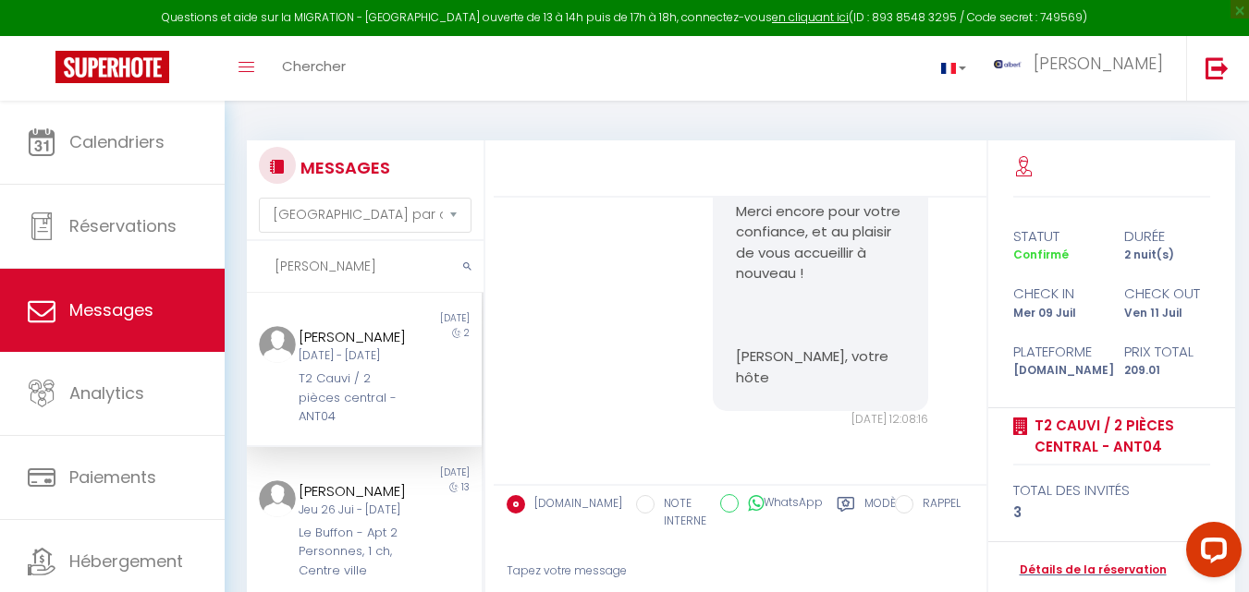
scroll to position [10375, 0]
drag, startPoint x: 353, startPoint y: 258, endPoint x: 263, endPoint y: 260, distance: 89.7
click at [263, 260] on input "Zhang" at bounding box center [365, 267] width 237 height 52
paste input "La Cathédrale"
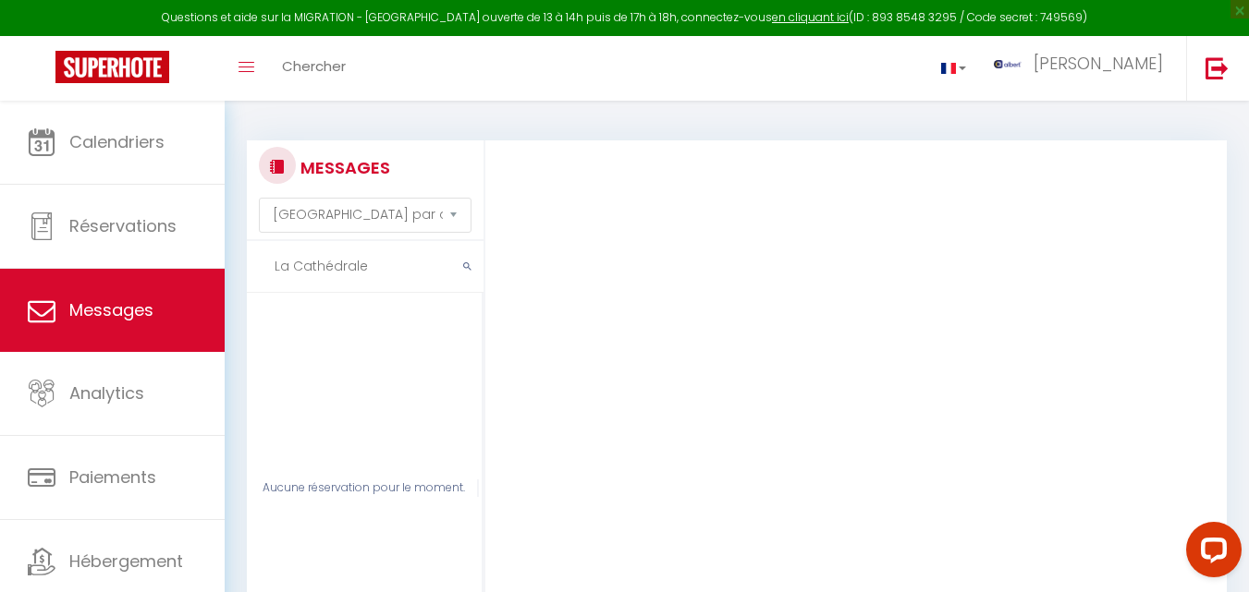
drag, startPoint x: 292, startPoint y: 271, endPoint x: 208, endPoint y: 269, distance: 84.1
click at [208, 269] on div "Questions et aide sur la MIGRATION - Salle Zoom ouverte de 13 à 14h puis de 17h…" at bounding box center [624, 427] width 1249 height 652
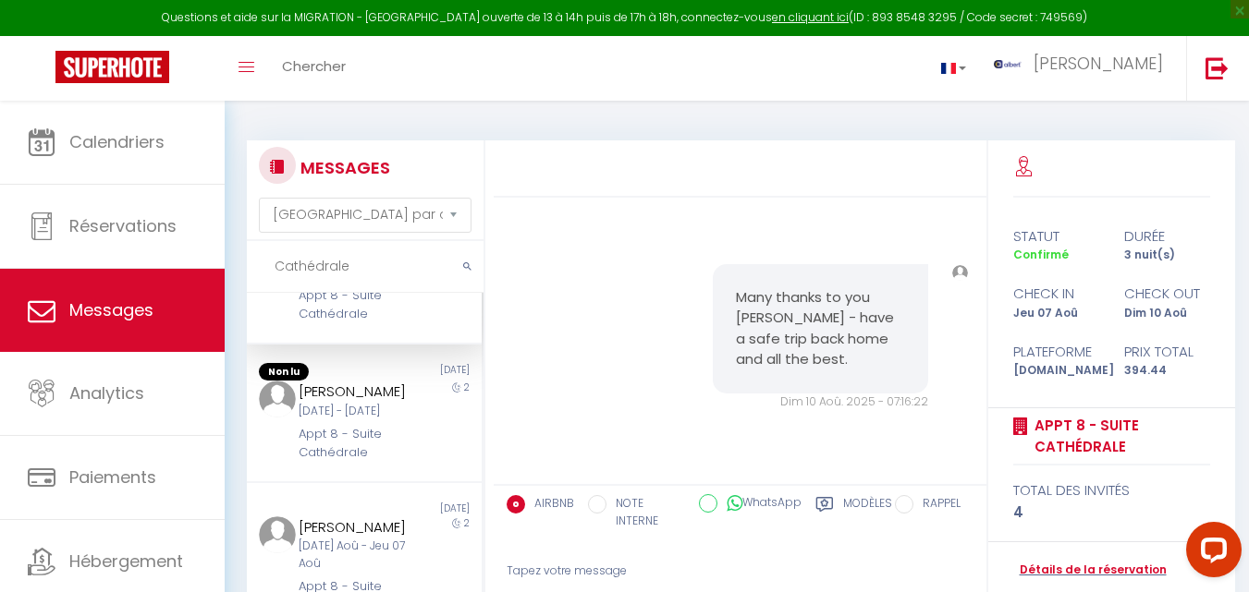
scroll to position [17366, 0]
drag, startPoint x: 774, startPoint y: 334, endPoint x: 904, endPoint y: 328, distance: 129.5
copy pre "Suite Cathedrale"
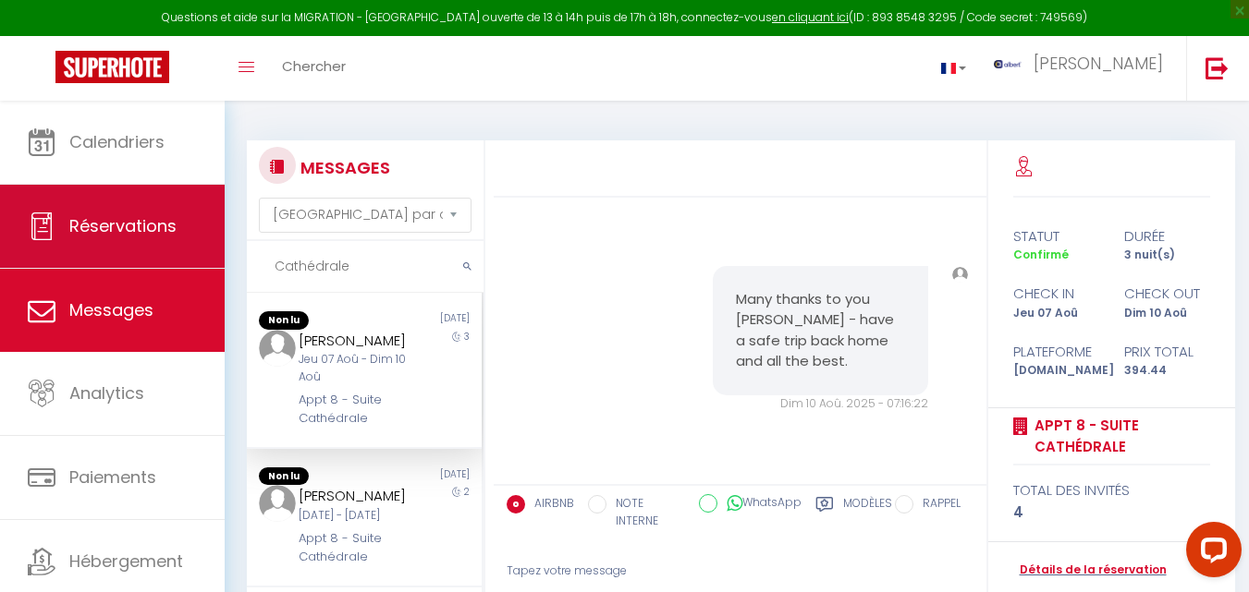
drag, startPoint x: 373, startPoint y: 262, endPoint x: 153, endPoint y: 243, distance: 220.8
click at [153, 243] on div "Questions et aide sur la MIGRATION - Salle Zoom ouverte de 13 à 14h puis de 17h…" at bounding box center [624, 427] width 1249 height 652
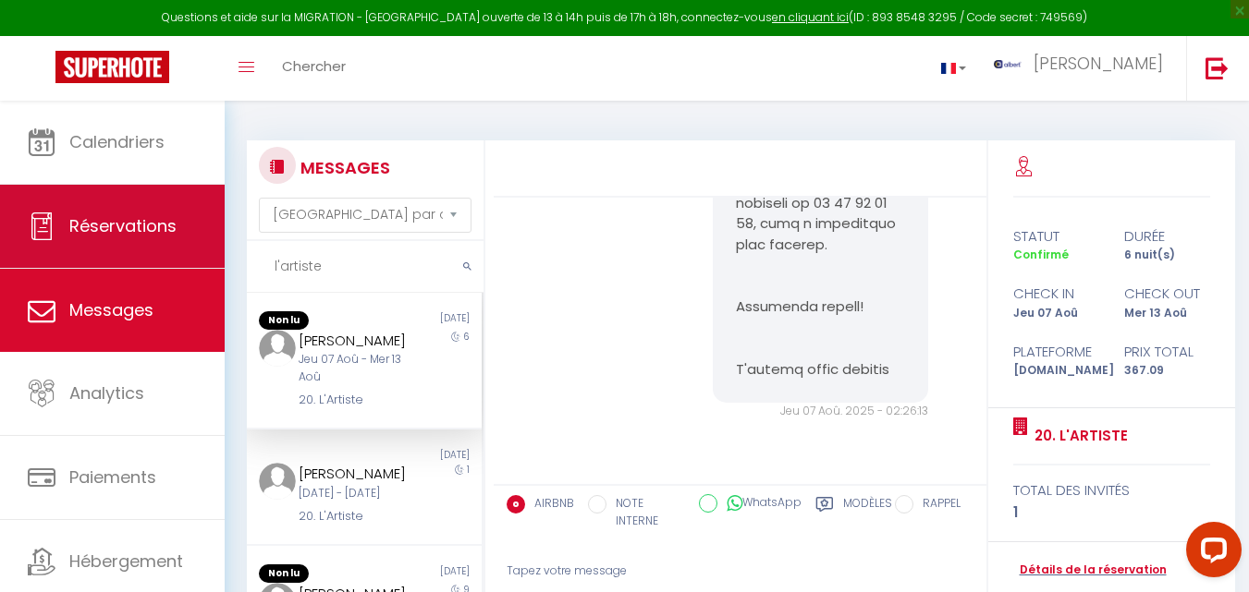
scroll to position [15571, 0]
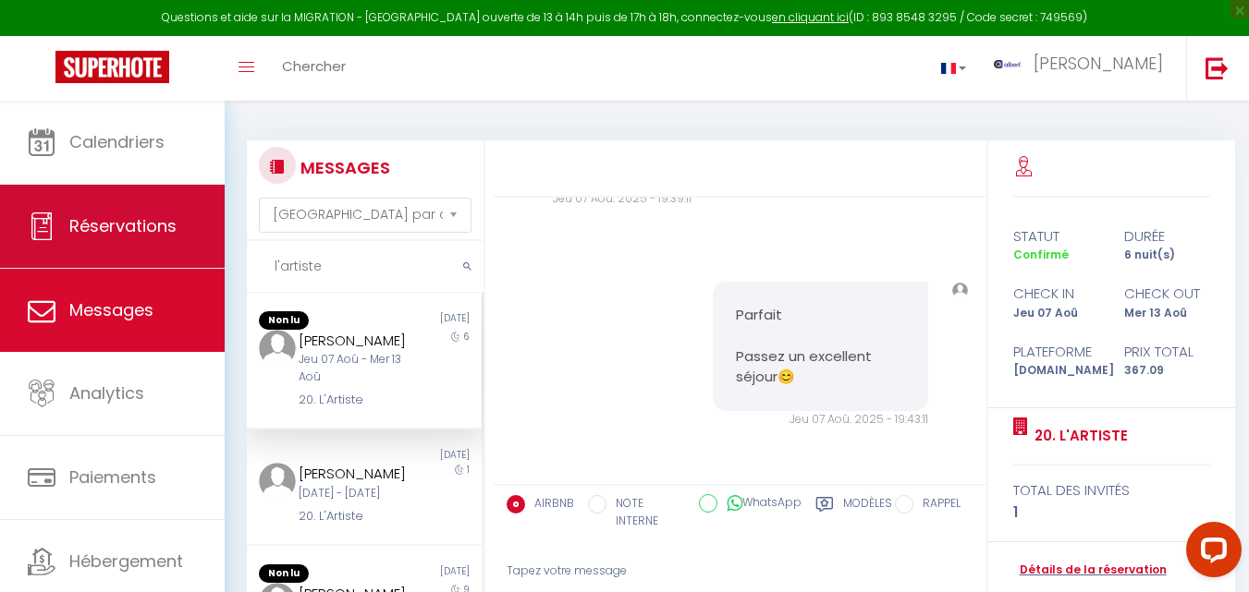
drag, startPoint x: 355, startPoint y: 264, endPoint x: 95, endPoint y: 259, distance: 259.7
click at [95, 259] on div "Questions et aide sur la MIGRATION - Salle Zoom ouverte de 13 à 14h puis de 17h…" at bounding box center [624, 427] width 1249 height 652
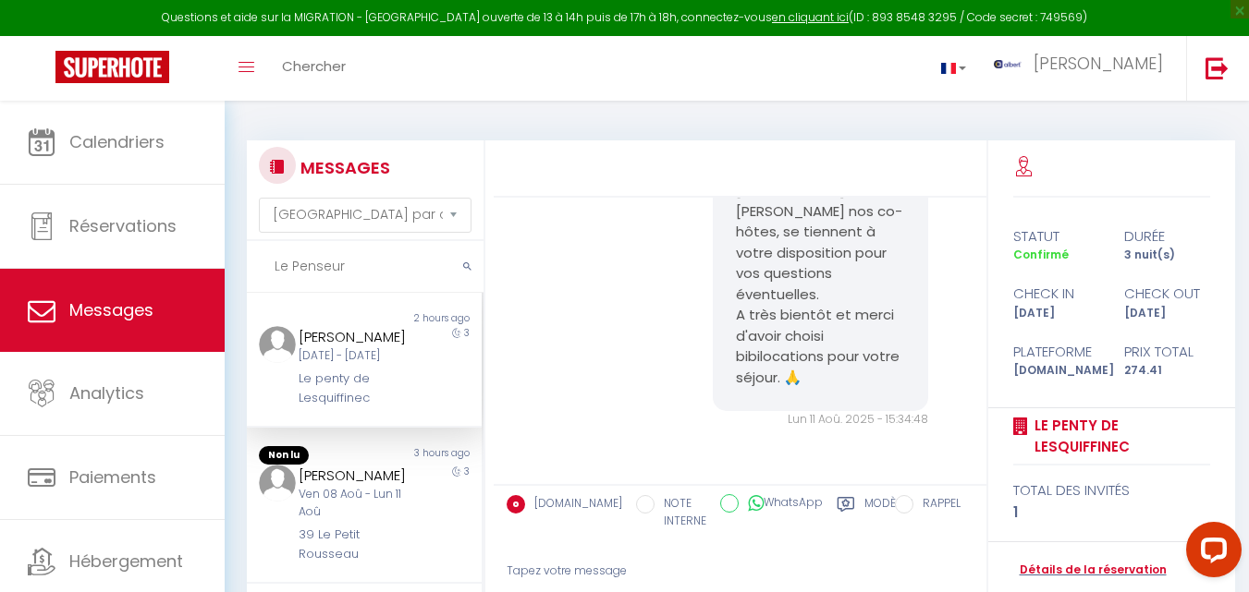
scroll to position [803, 0]
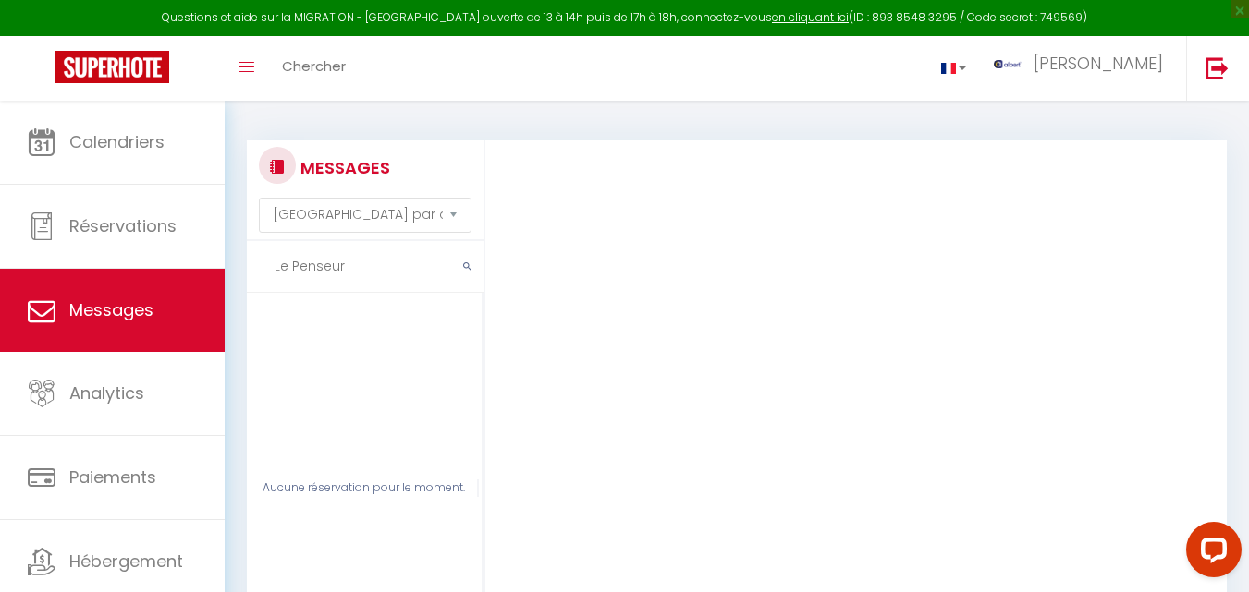
drag, startPoint x: 373, startPoint y: 264, endPoint x: 263, endPoint y: 267, distance: 110.0
click at [263, 267] on input "Le Penseur" at bounding box center [365, 267] width 237 height 52
paste input "a Terrasse"
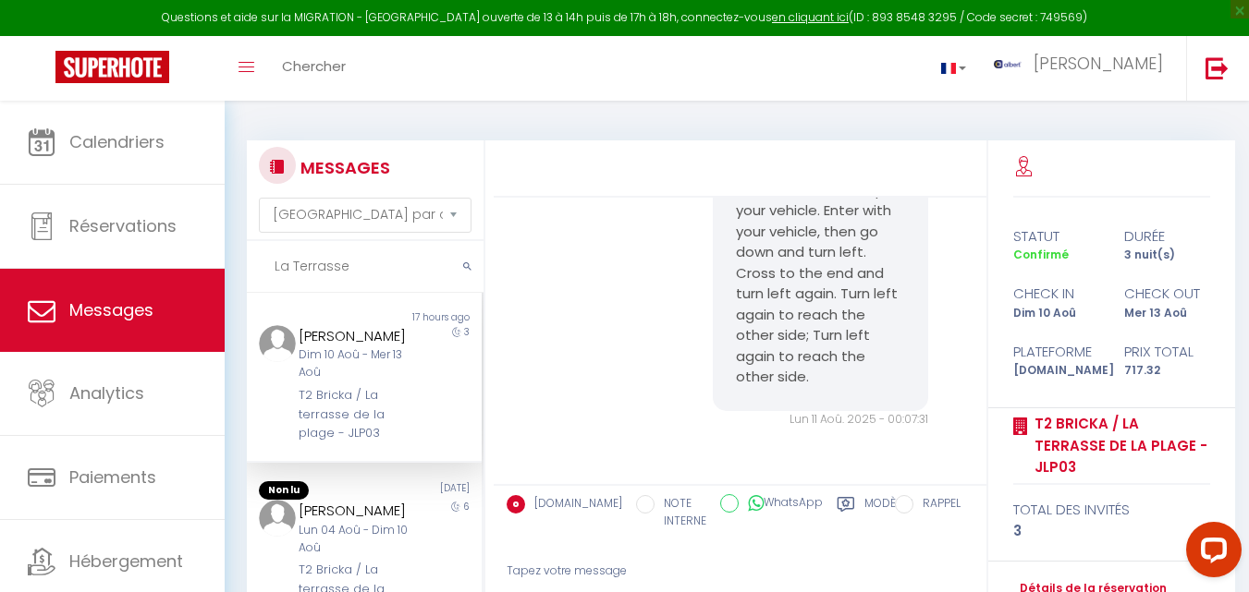
scroll to position [0, 0]
type input "La Terrasse"
click at [396, 301] on div "Non lu 17 hours ago Libor Kučera Dim 10 Aoû - Mer 13 Aoû T2 Bricka / La terrass…" at bounding box center [364, 379] width 235 height 172
drag, startPoint x: 365, startPoint y: 262, endPoint x: 219, endPoint y: 254, distance: 146.3
click at [219, 254] on div "Questions et aide sur la MIGRATION - Salle Zoom ouverte de 13 à 14h puis de 17h…" at bounding box center [624, 427] width 1249 height 652
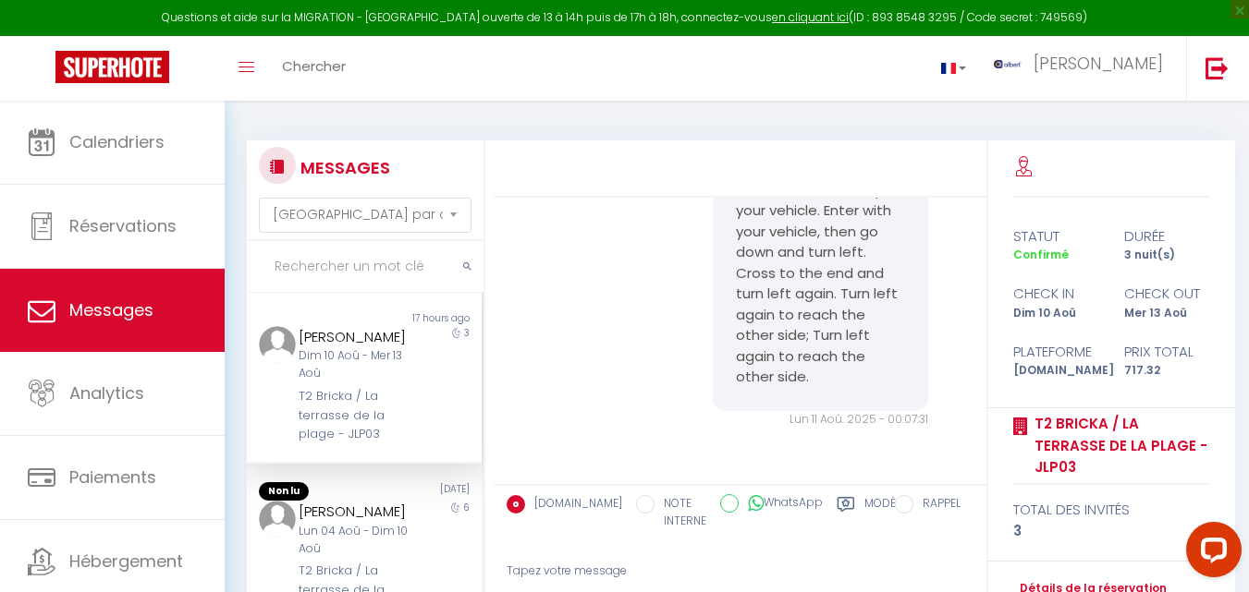
click at [327, 262] on input "text" at bounding box center [365, 267] width 237 height 52
paste input "T2 tout confort, proche de la gare !"
type input "T2 tout confort, proche de la gare !"
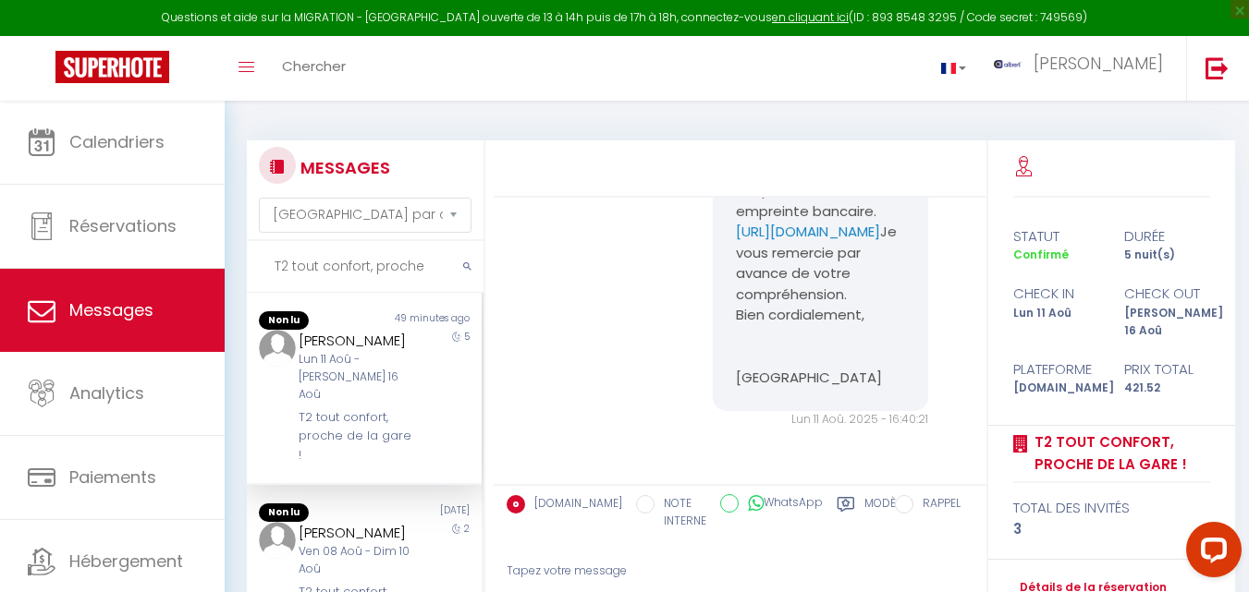
scroll to position [3858, 0]
copy pre "https://superhote.com/applink/p/nEibaD5b"
drag, startPoint x: 879, startPoint y: 339, endPoint x: 725, endPoint y: 310, distance: 156.2
click at [725, 310] on div "Bonjour Alexandre, Je vous contacte au sujet de la caution pour votre réservati…" at bounding box center [820, 160] width 215 height 504
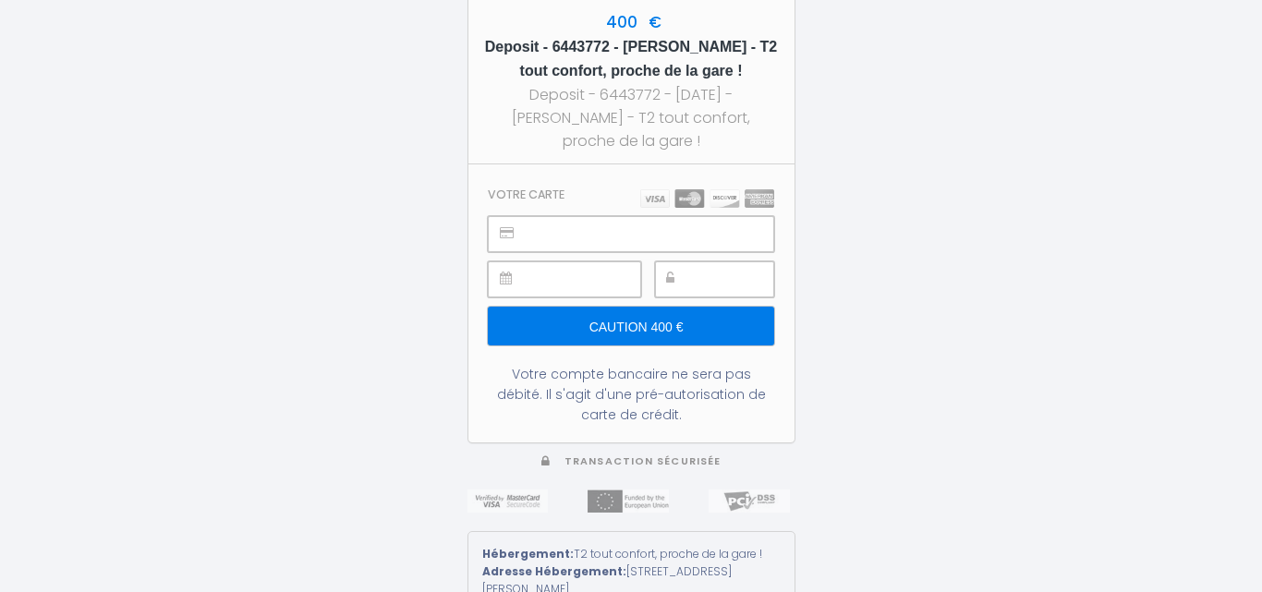
type input "Caution 400 €"
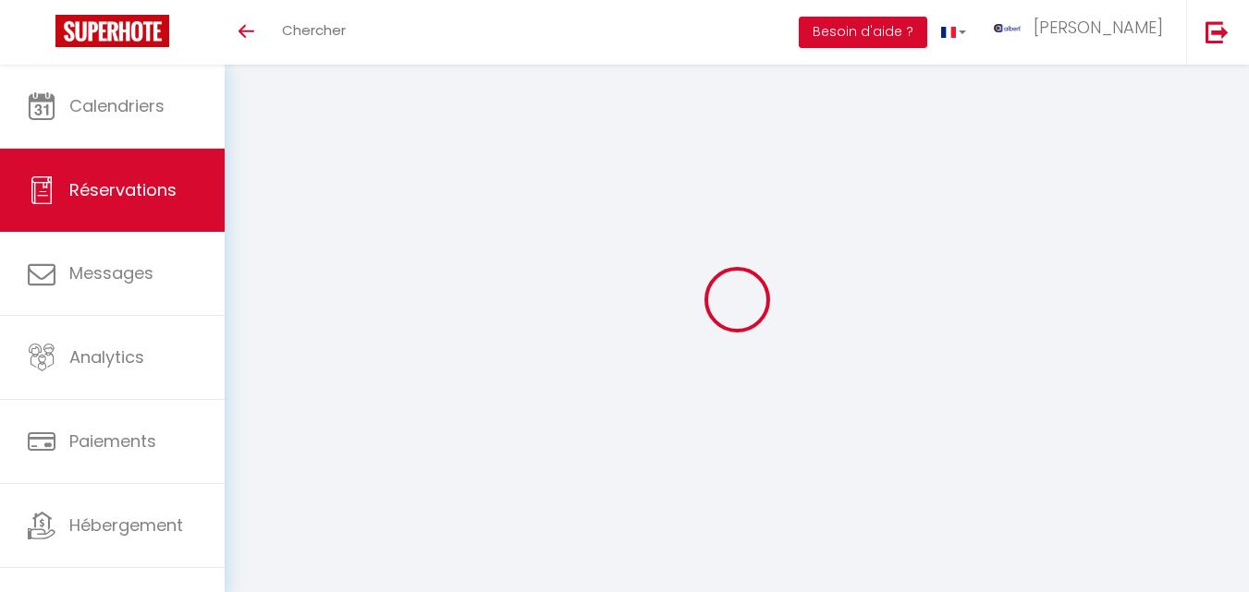
select select "confirmed"
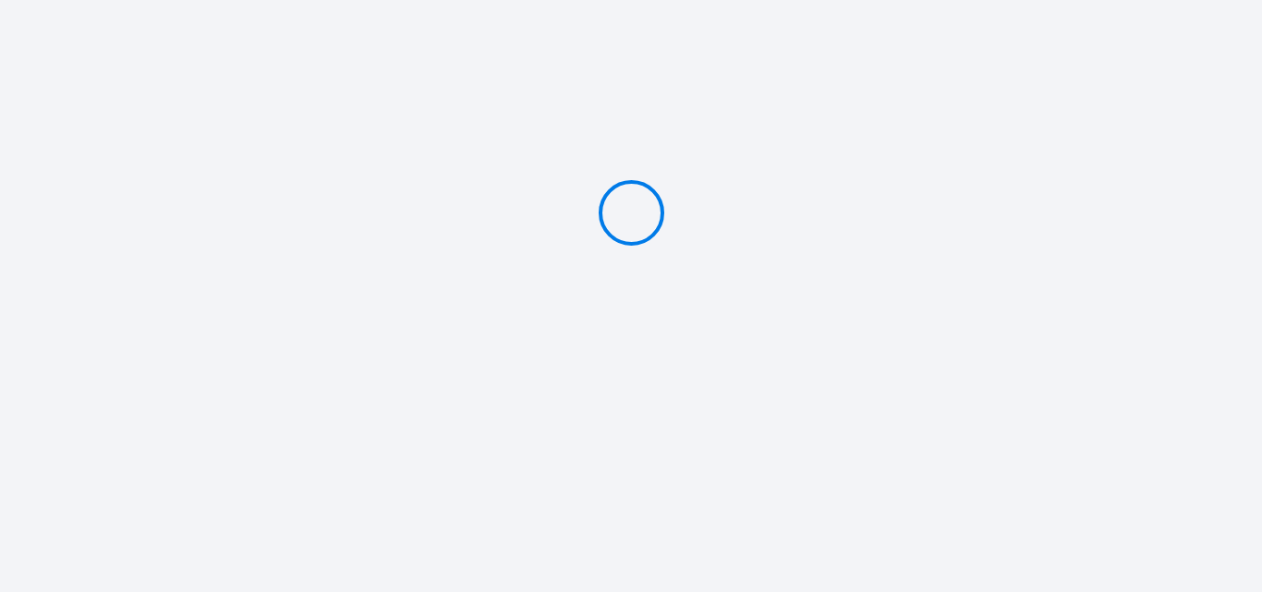
type input "Caution 400 €"
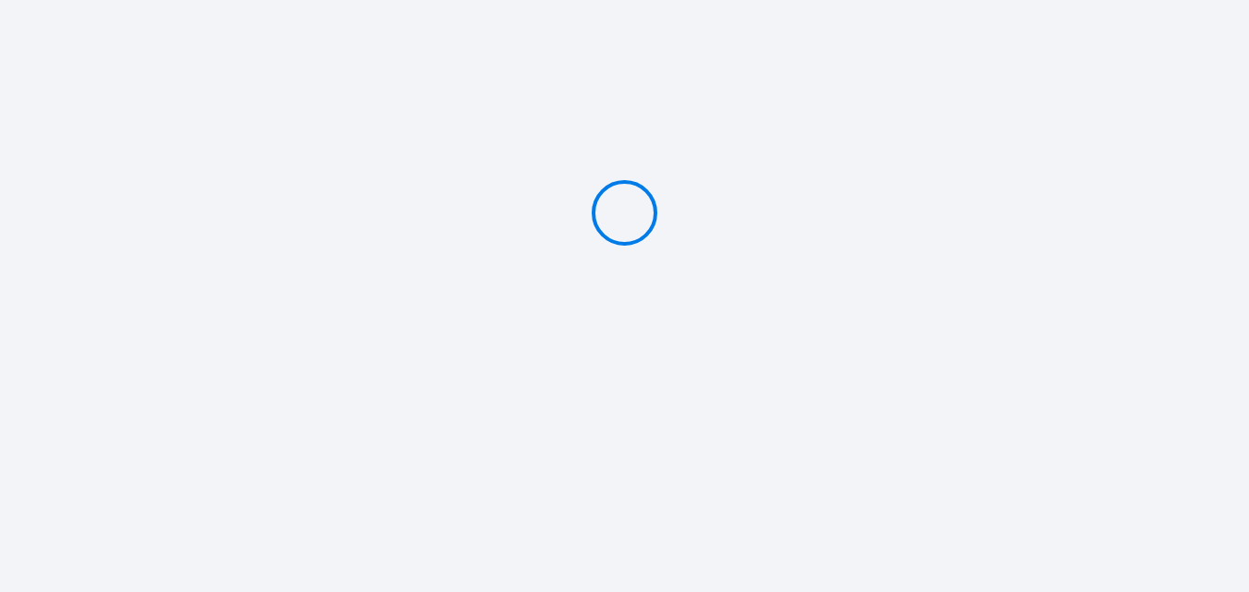
type input "Caution 400 €"
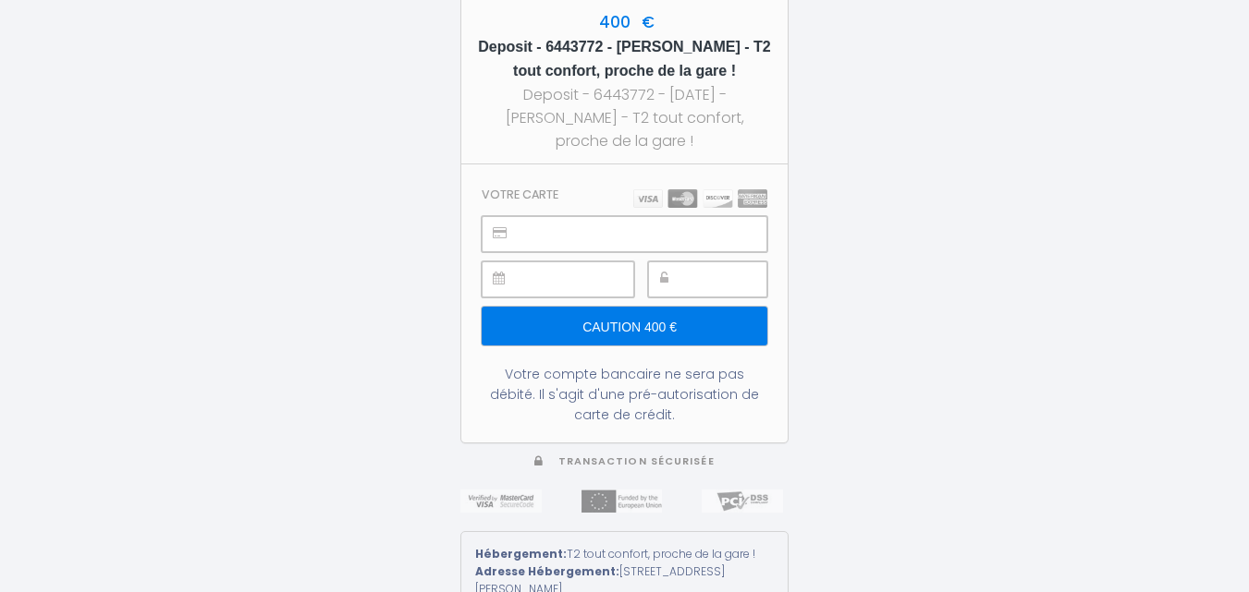
drag, startPoint x: 747, startPoint y: 47, endPoint x: 734, endPoint y: 73, distance: 28.9
click at [734, 73] on h5 "Deposit - 6443772 - [PERSON_NAME] - T2 tout confort, proche de la gare !" at bounding box center [624, 59] width 293 height 48
copy h5 "T2 tout confort, proche de la gare !"
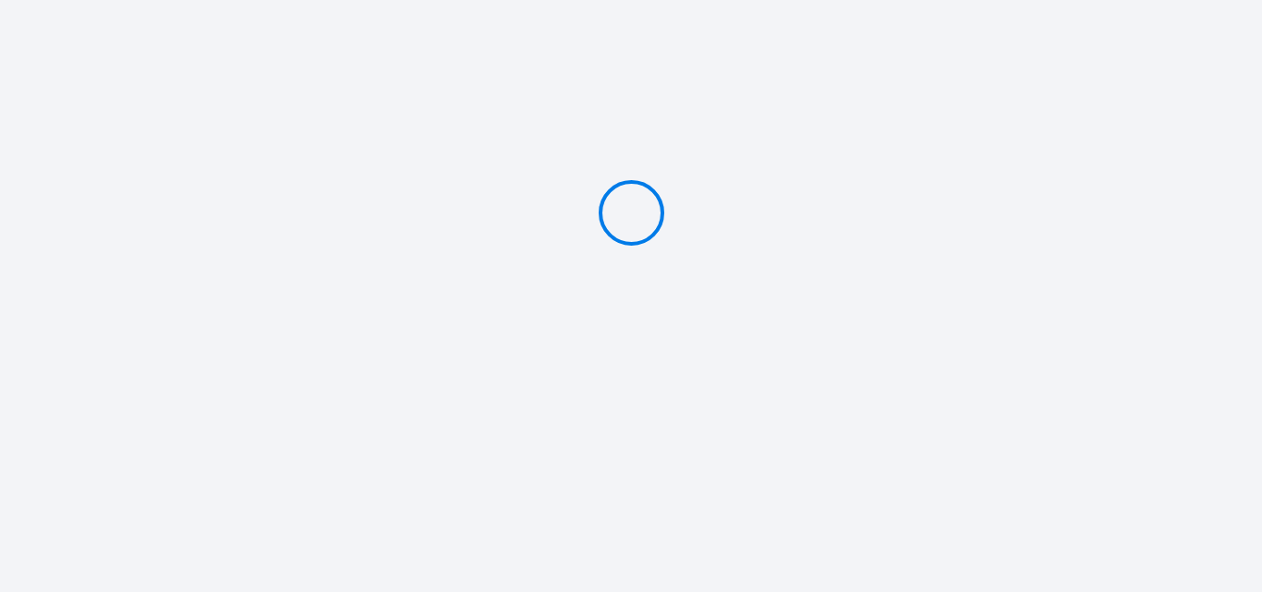
type input "Caution 400 €"
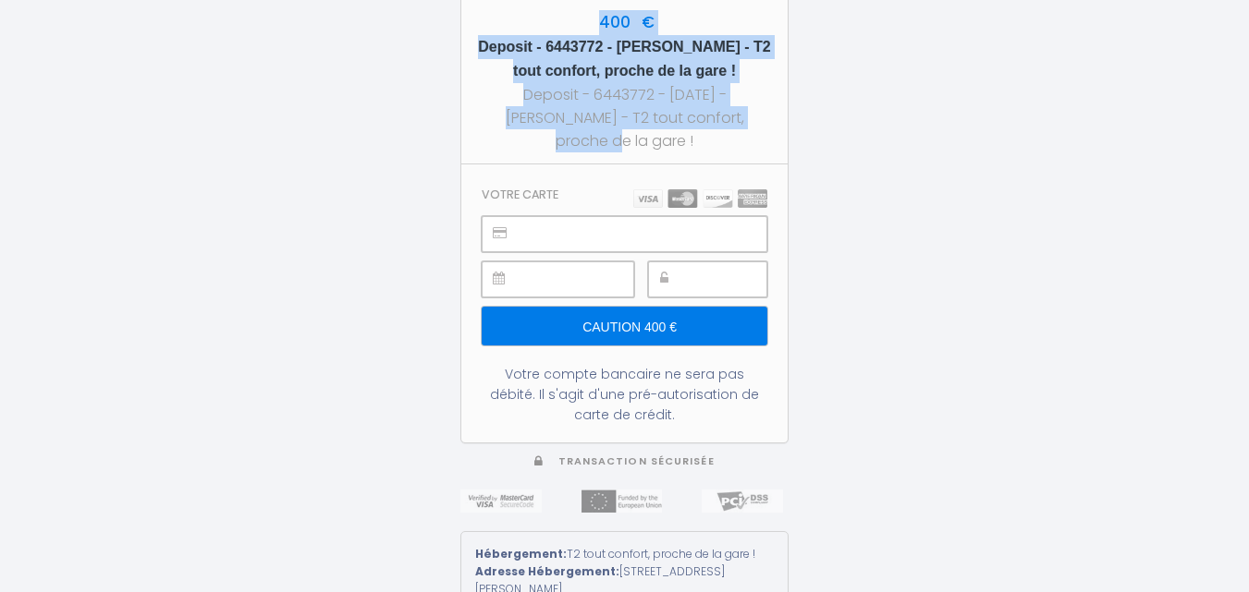
drag, startPoint x: 336, startPoint y: 119, endPoint x: 323, endPoint y: -51, distance: 170.6
click at [323, 0] on html "400 € Deposit - 6443772 - [PERSON_NAME] - T2 tout confort, proche de la gare ! …" at bounding box center [624, 296] width 1249 height 592
click at [412, 264] on div "400 € Deposit - 6443772 - [PERSON_NAME] - T2 tout confort, proche de la gare ! …" at bounding box center [624, 296] width 1249 height 592
